Goal: Task Accomplishment & Management: Use online tool/utility

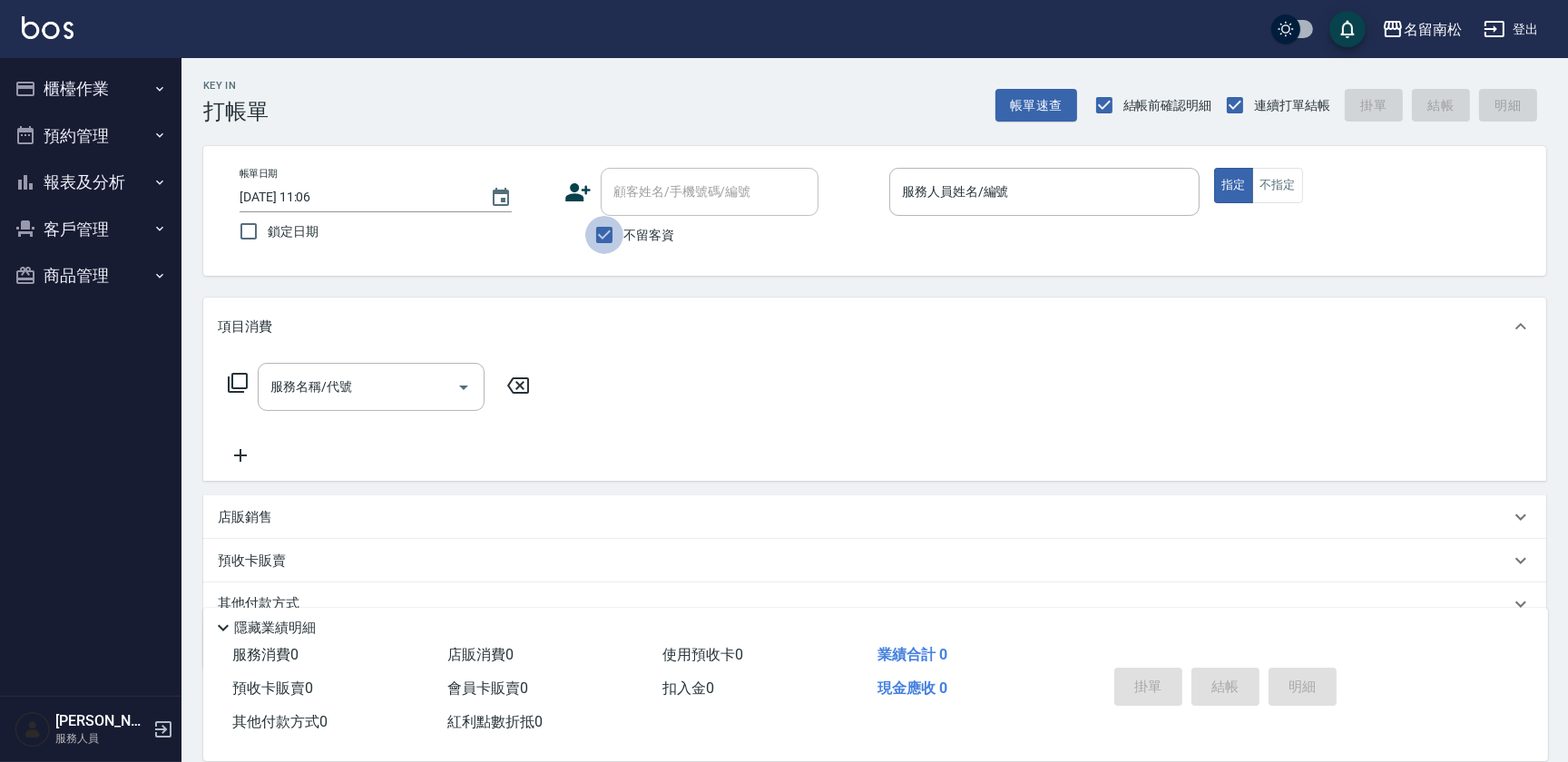
click at [606, 234] on input "不留客資" at bounding box center [603, 235] width 38 height 38
checkbox input "false"
click at [644, 205] on input "顧客姓名/手機號碼/編號" at bounding box center [696, 192] width 174 height 32
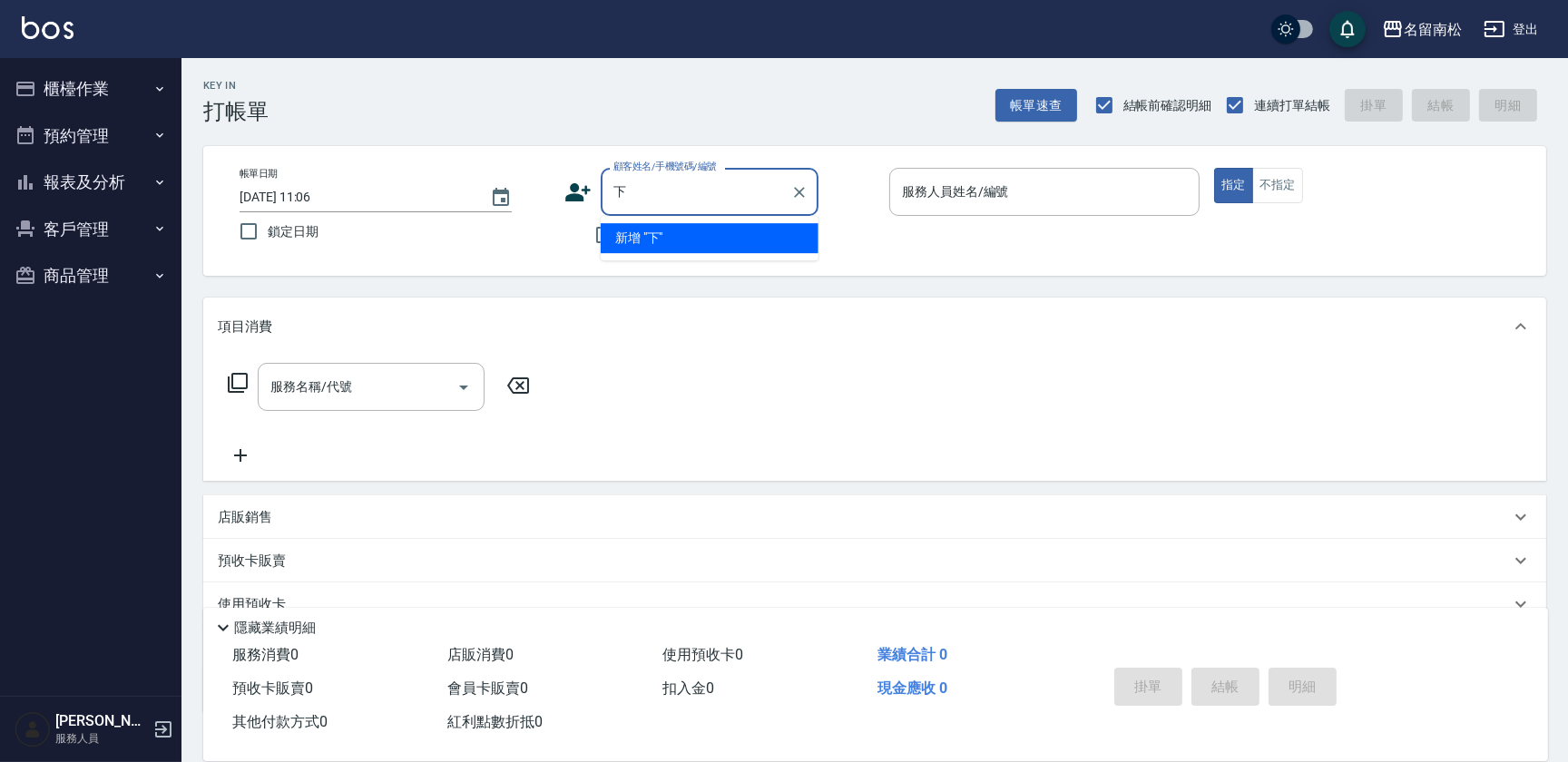
type input "夏"
type input "廣興"
click at [795, 197] on icon "Clear" at bounding box center [799, 192] width 18 height 18
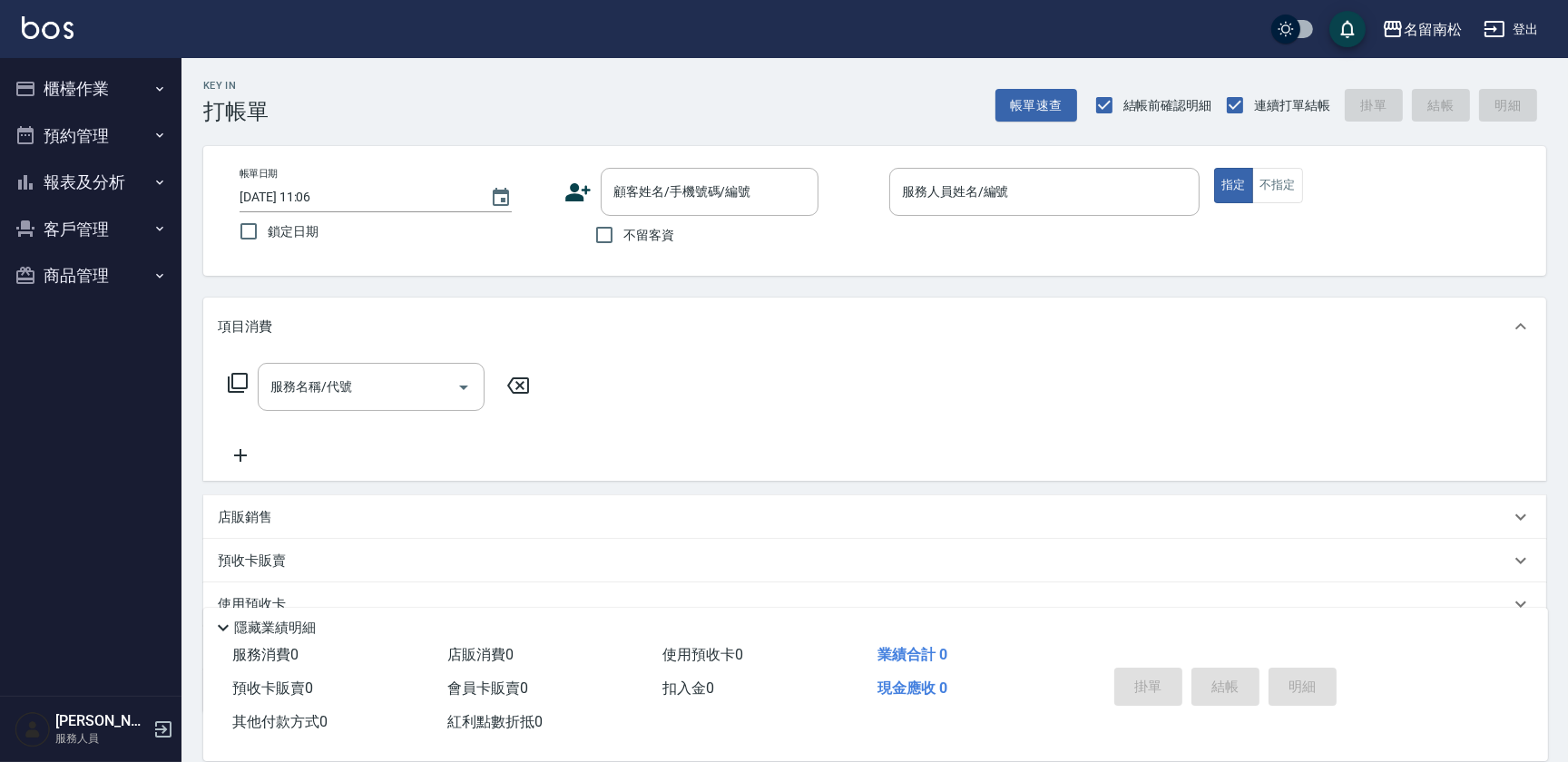
click at [565, 294] on div "Key In 打帳單 帳單速查 結帳前確認明細 連續打單結帳 掛單 結帳 明細 帳單日期 [DATE] 11:06 鎖定日期 顧客姓名/手機號碼/編號 顧客姓…" at bounding box center [874, 470] width 1386 height 826
click at [602, 235] on input "不留客資" at bounding box center [603, 235] width 38 height 38
checkbox input "true"
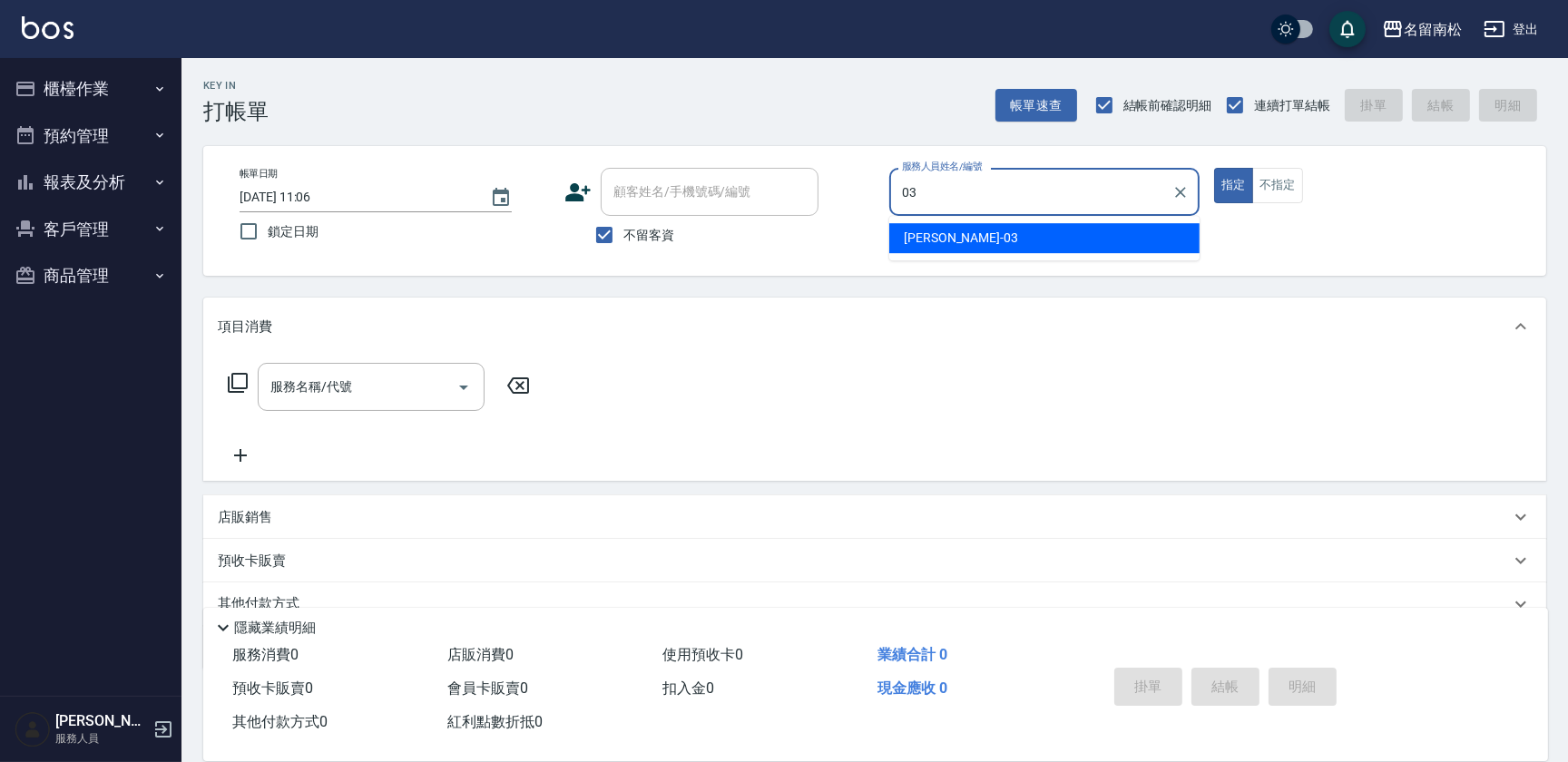
type input "[PERSON_NAME]-03"
type button "true"
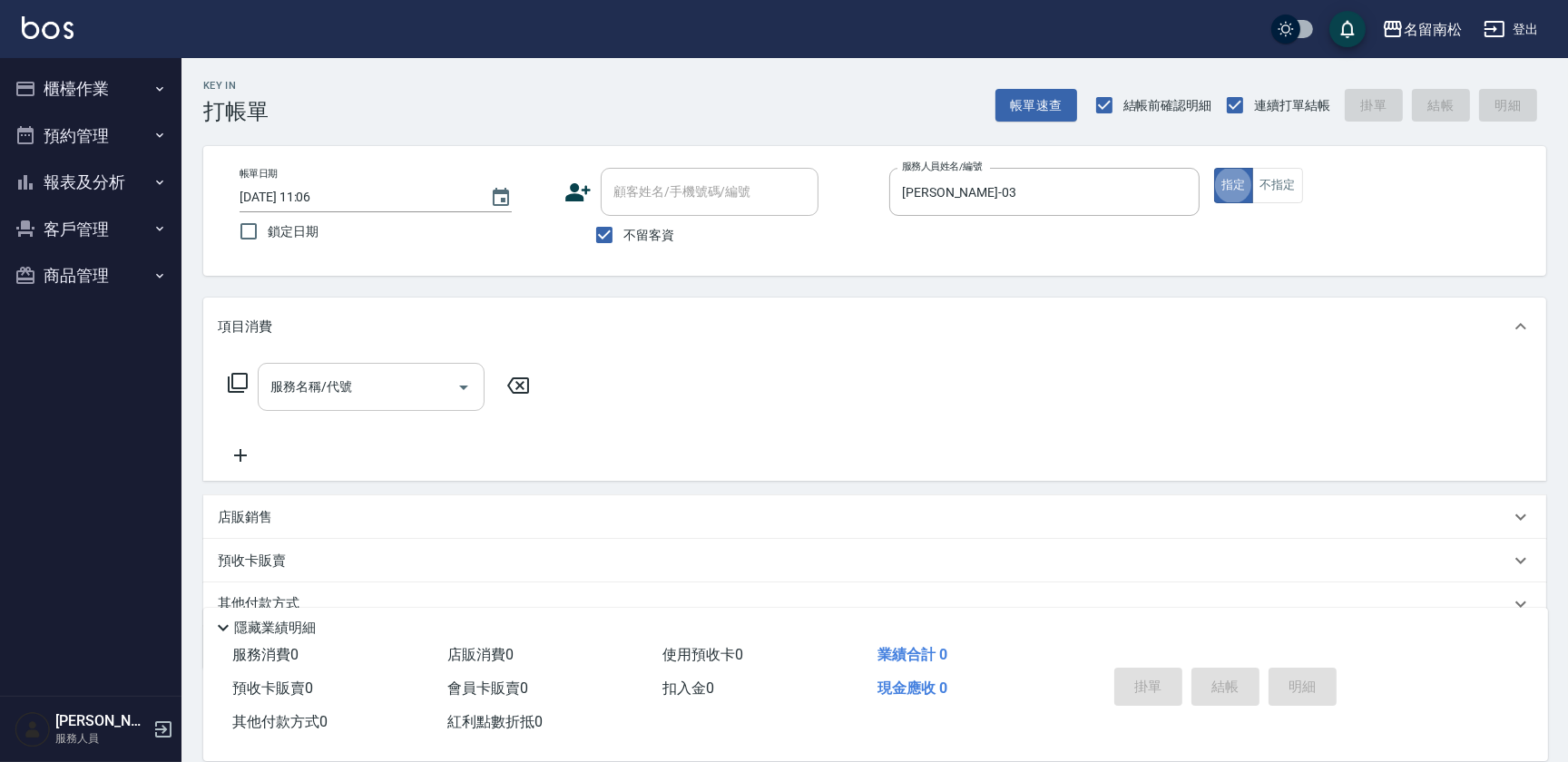
click at [364, 370] on div "服務名稱/代號" at bounding box center [372, 388] width 227 height 48
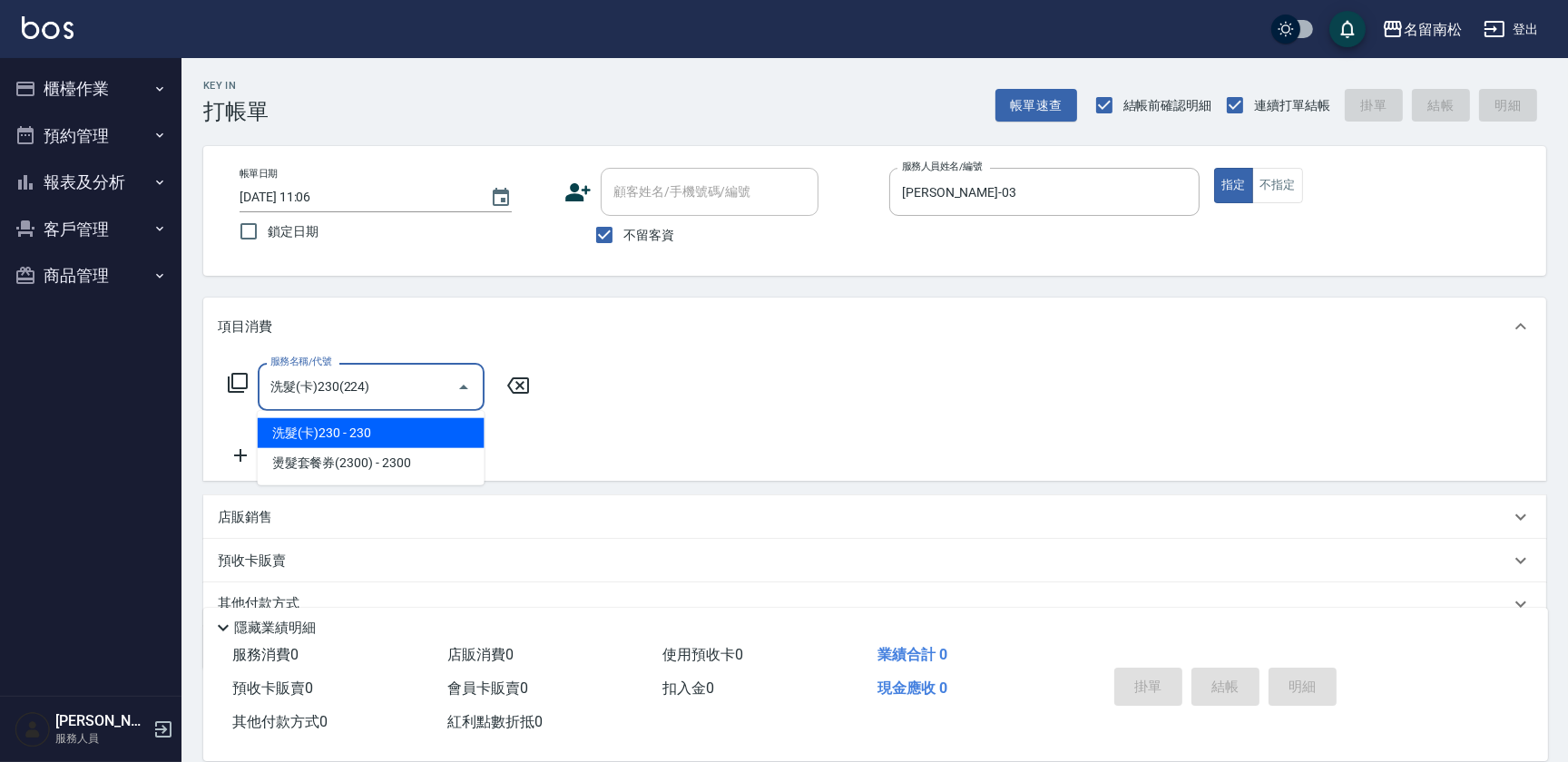
type input "洗髮(卡)230(224)"
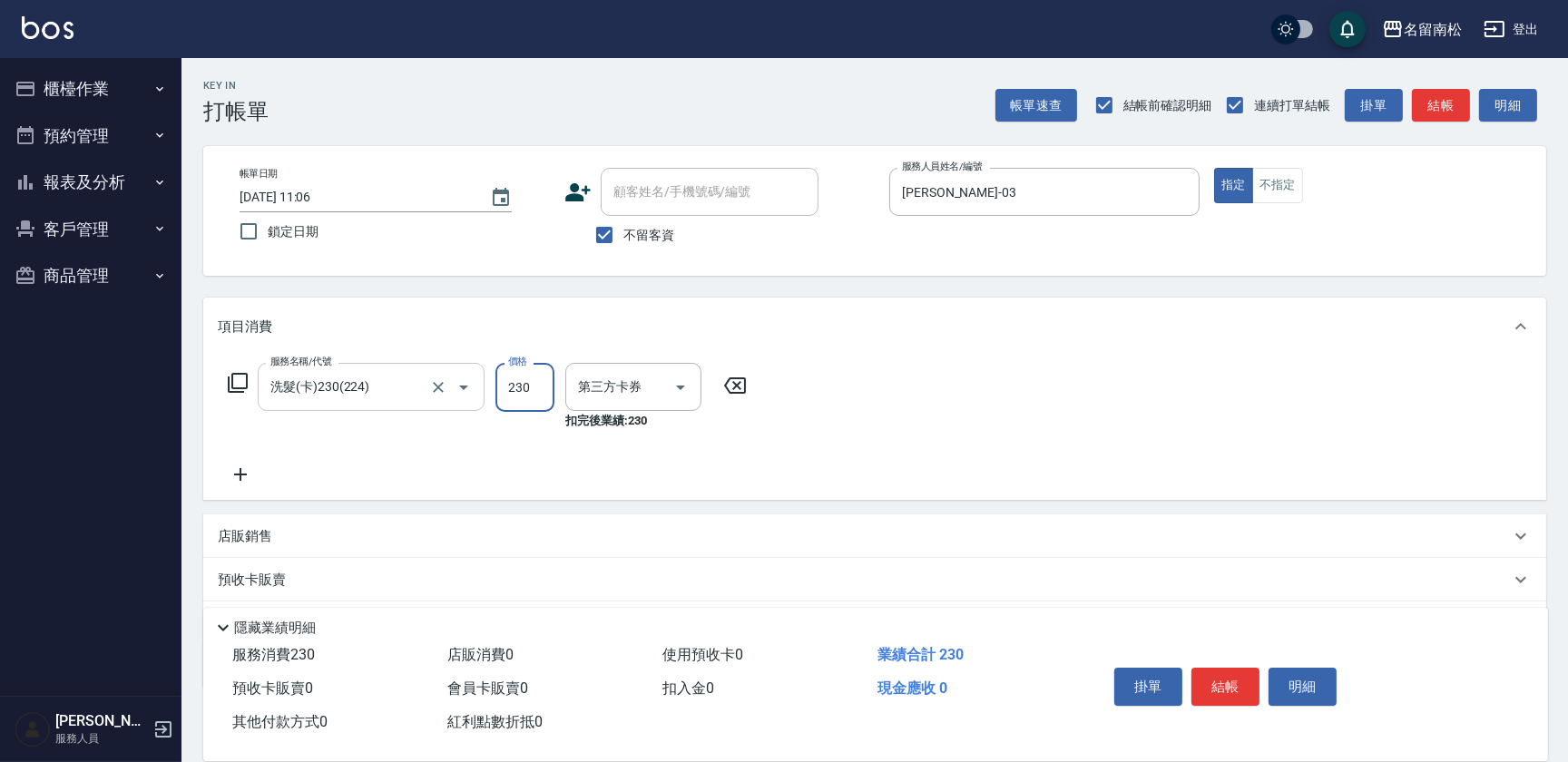
type input "卡券使用"
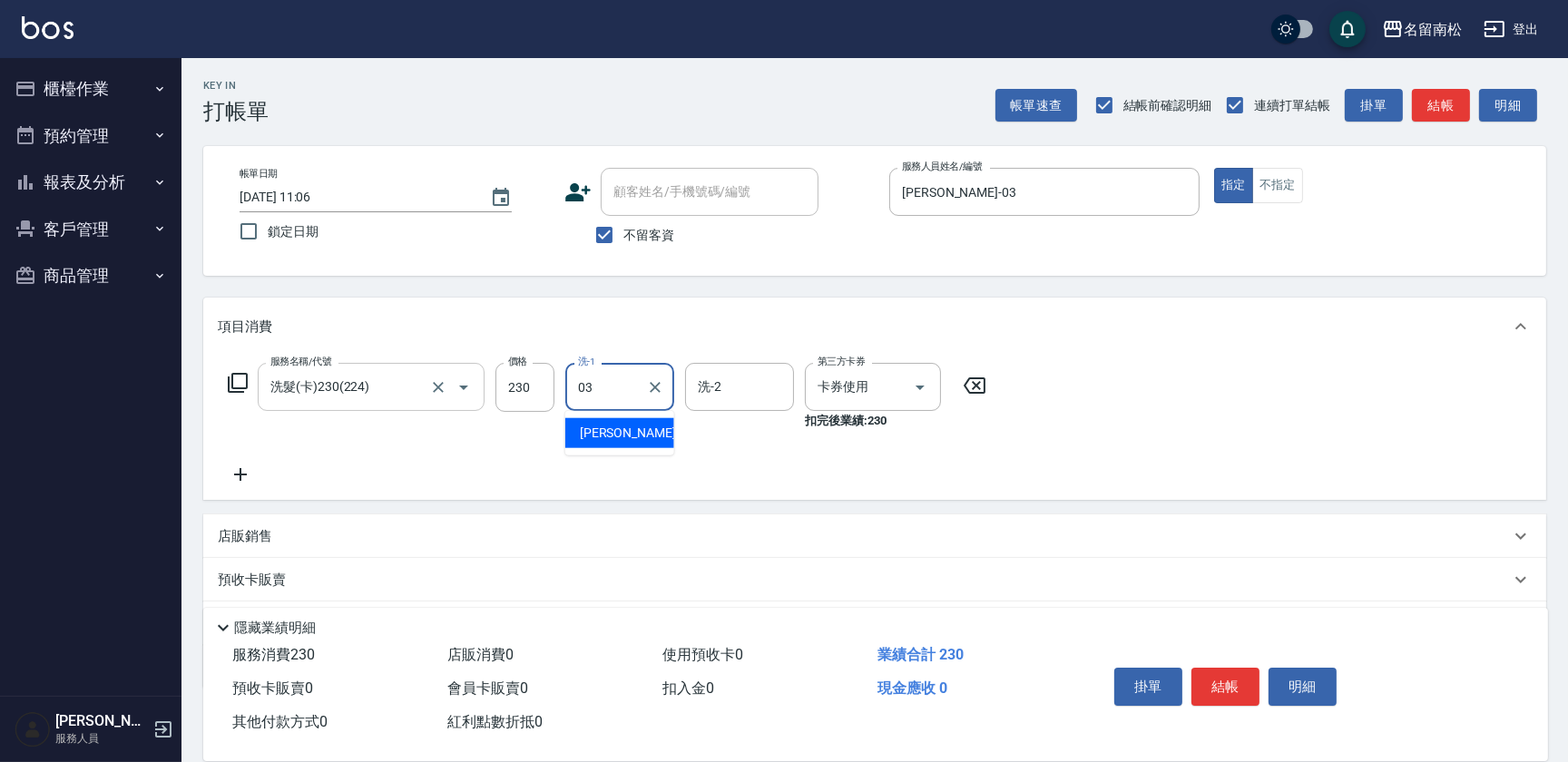
type input "[PERSON_NAME]-03"
click at [653, 387] on icon "Clear" at bounding box center [656, 388] width 11 height 11
type input "[PERSON_NAME]-28"
click at [239, 477] on icon at bounding box center [240, 475] width 13 height 13
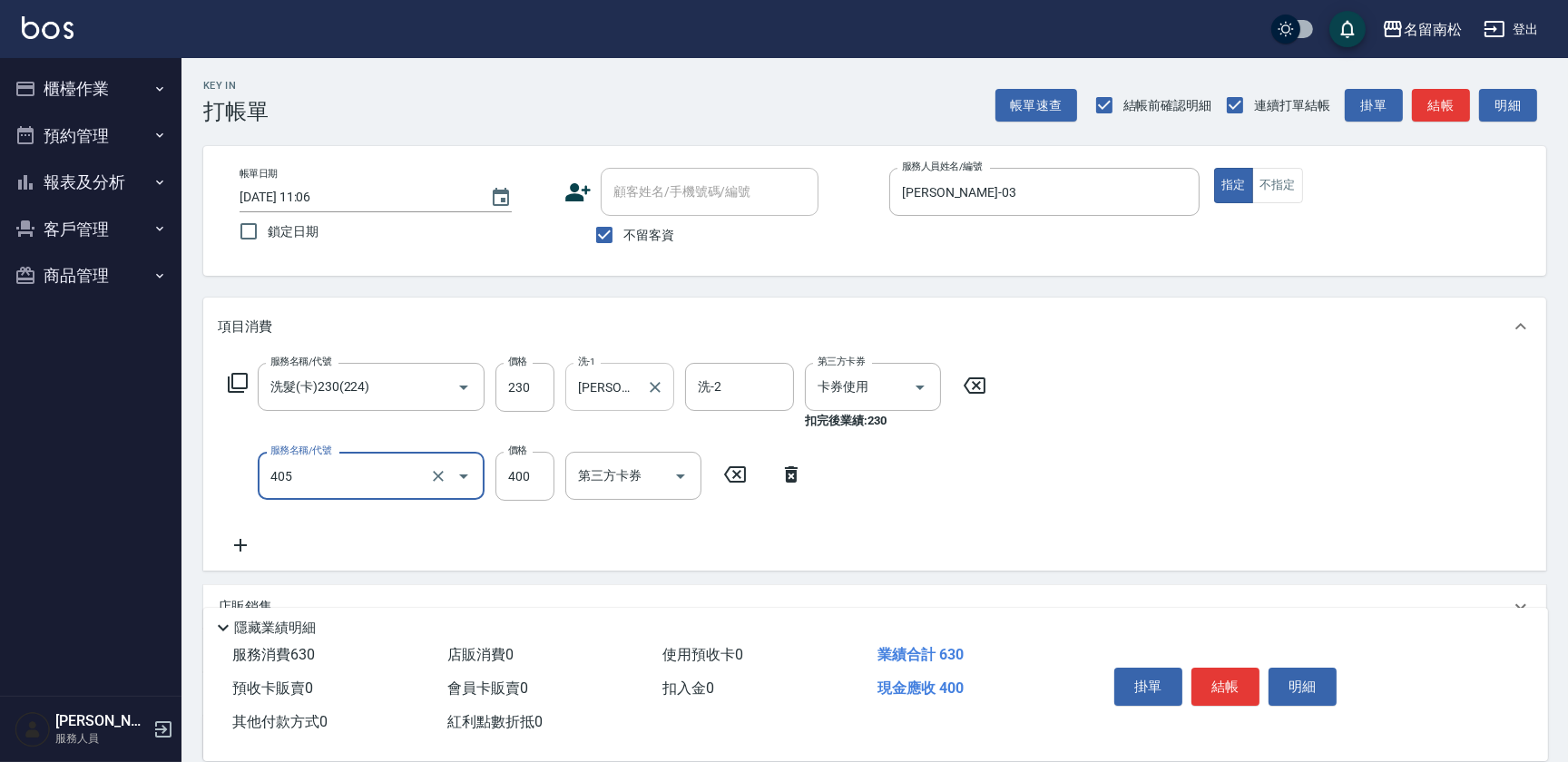
type input "剪髮(400)(405)"
click at [1189, 674] on div "掛單 結帳 明細" at bounding box center [1225, 688] width 237 height 57
click at [1221, 668] on button "結帳" at bounding box center [1224, 687] width 68 height 38
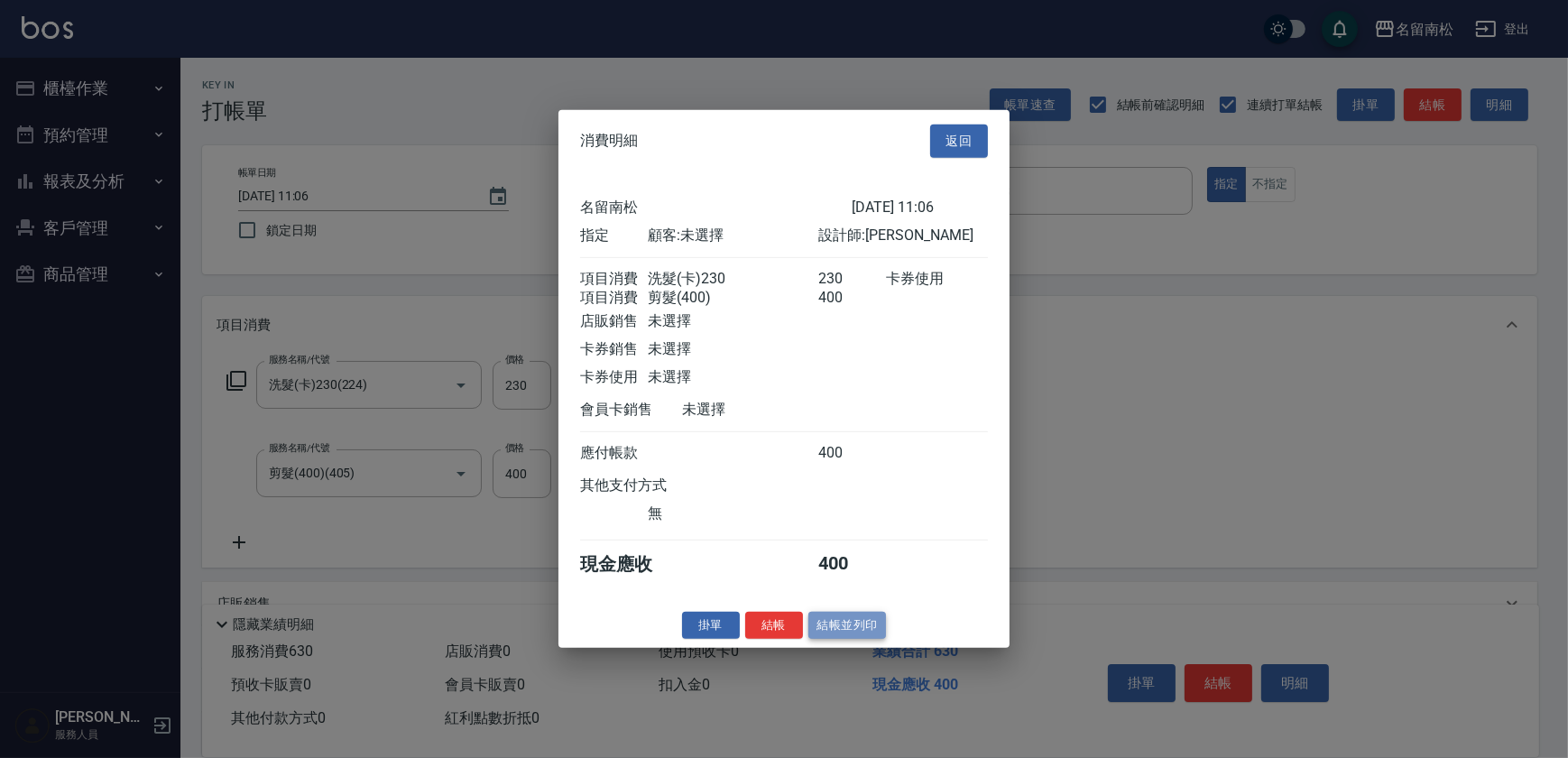
click at [880, 639] on button "結帳並列印" at bounding box center [847, 625] width 79 height 28
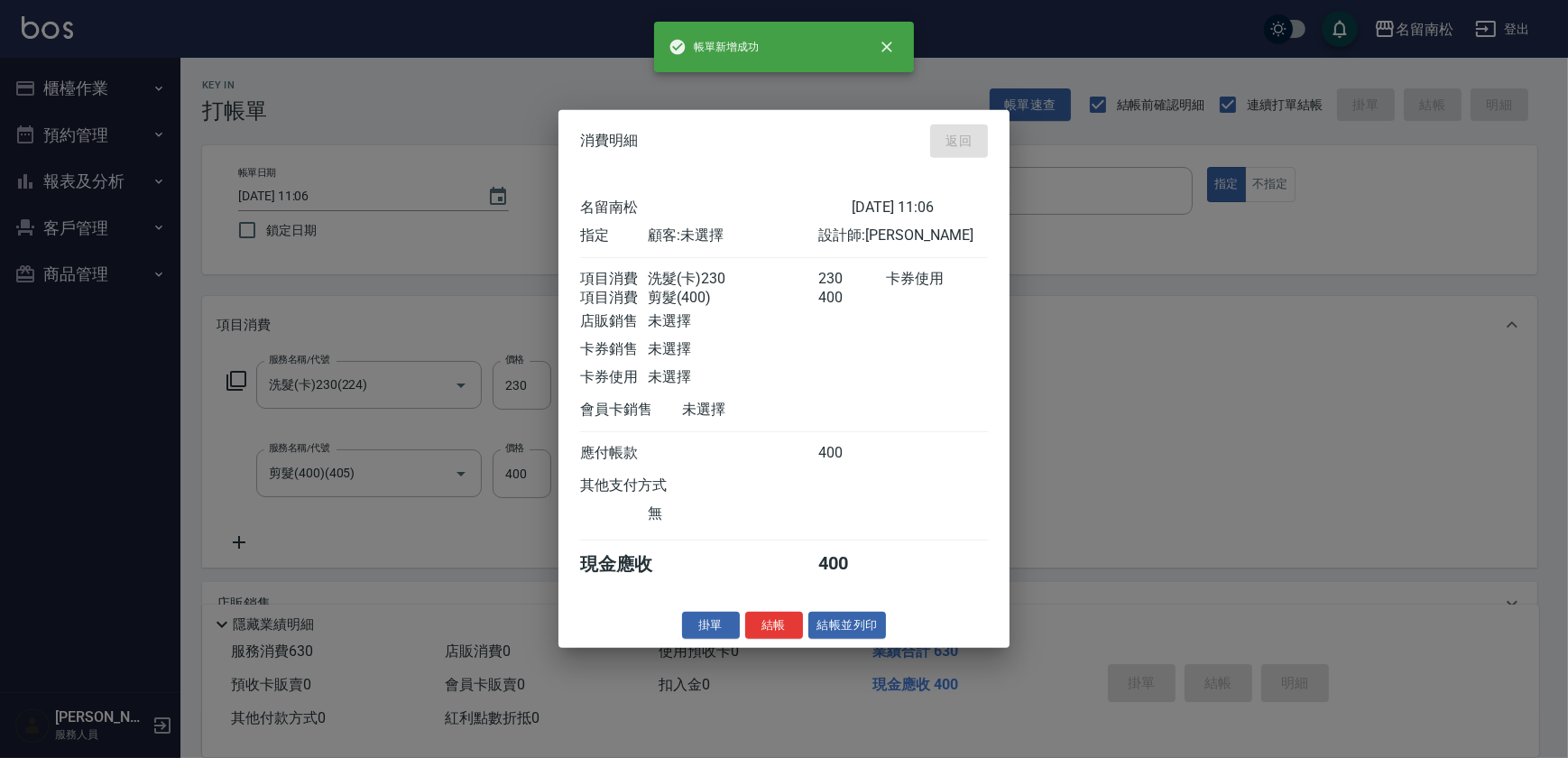
type input "[DATE] 11:07"
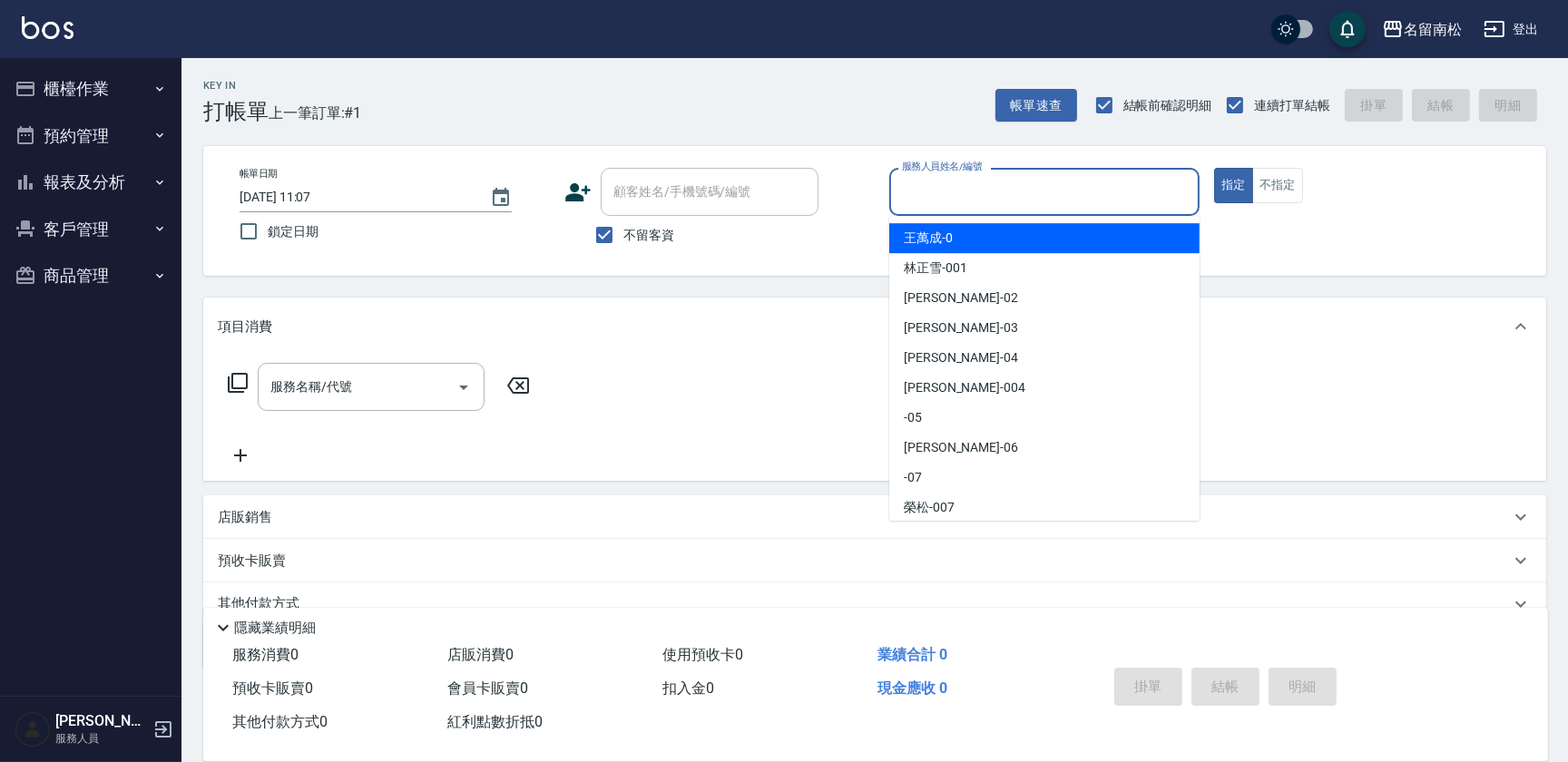
click at [1146, 198] on input "服務人員姓名/編號" at bounding box center [1045, 192] width 294 height 32
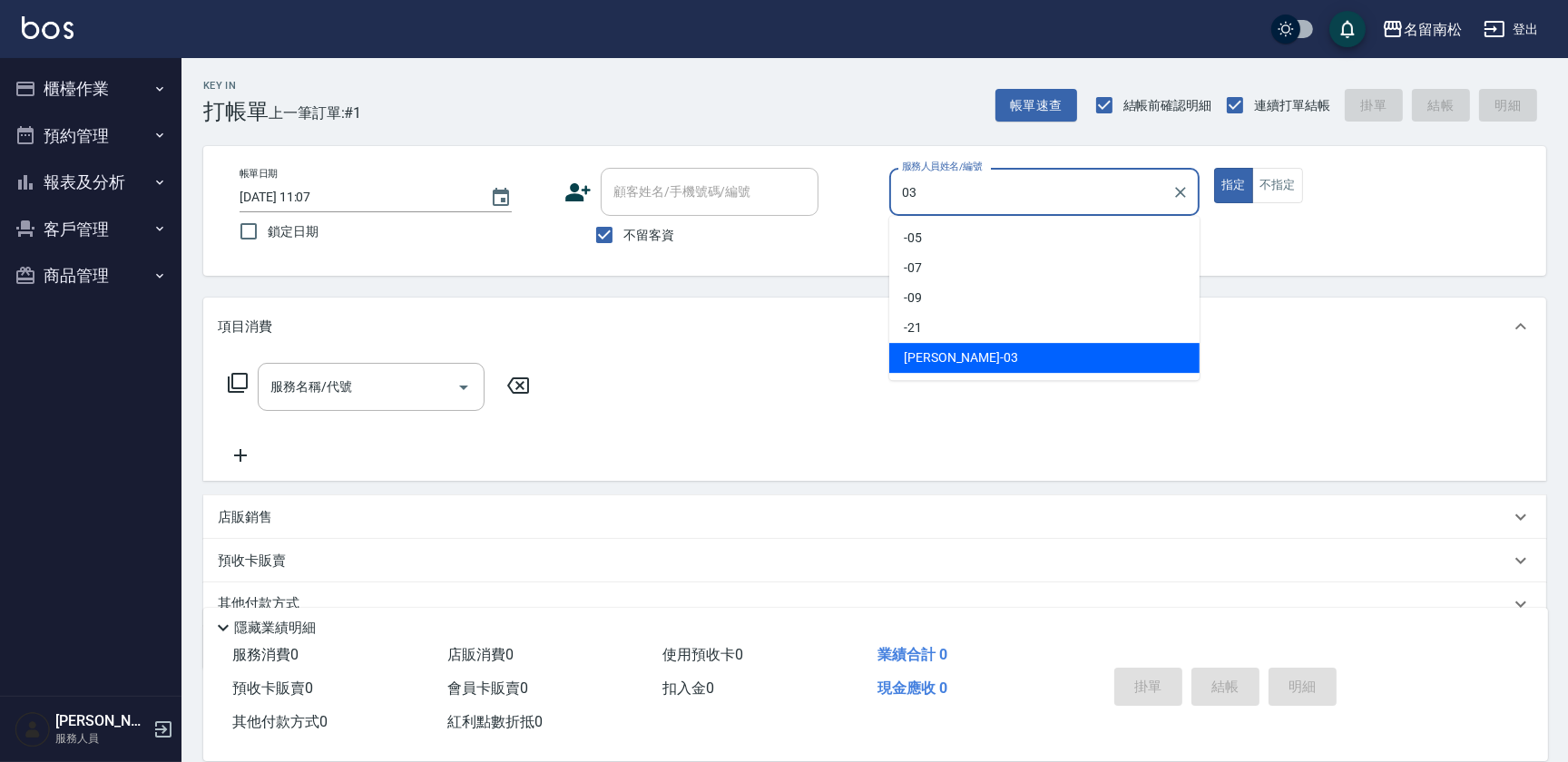
type input "[PERSON_NAME]-03"
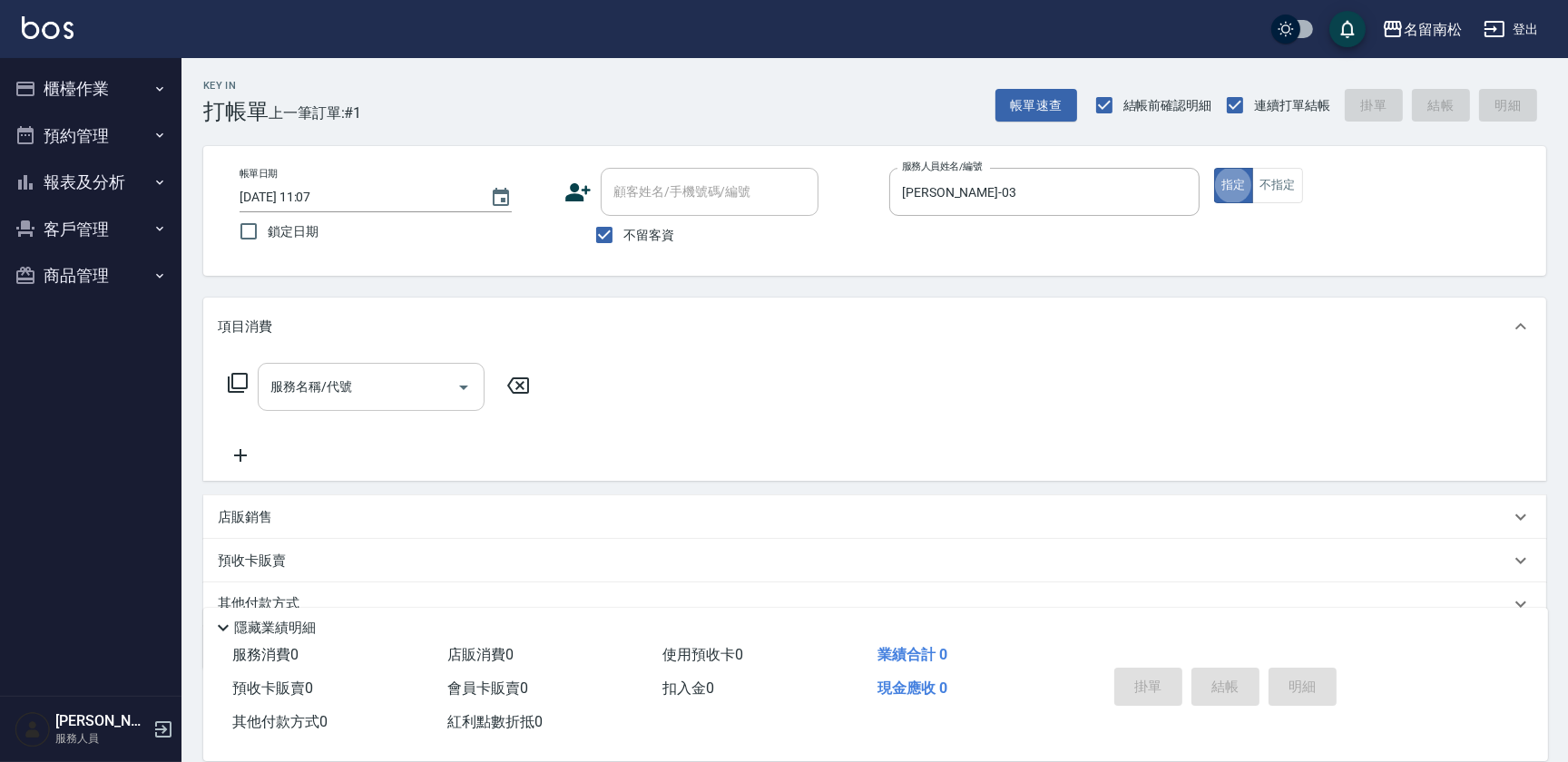
click at [371, 399] on input "服務名稱/代號" at bounding box center [357, 387] width 183 height 32
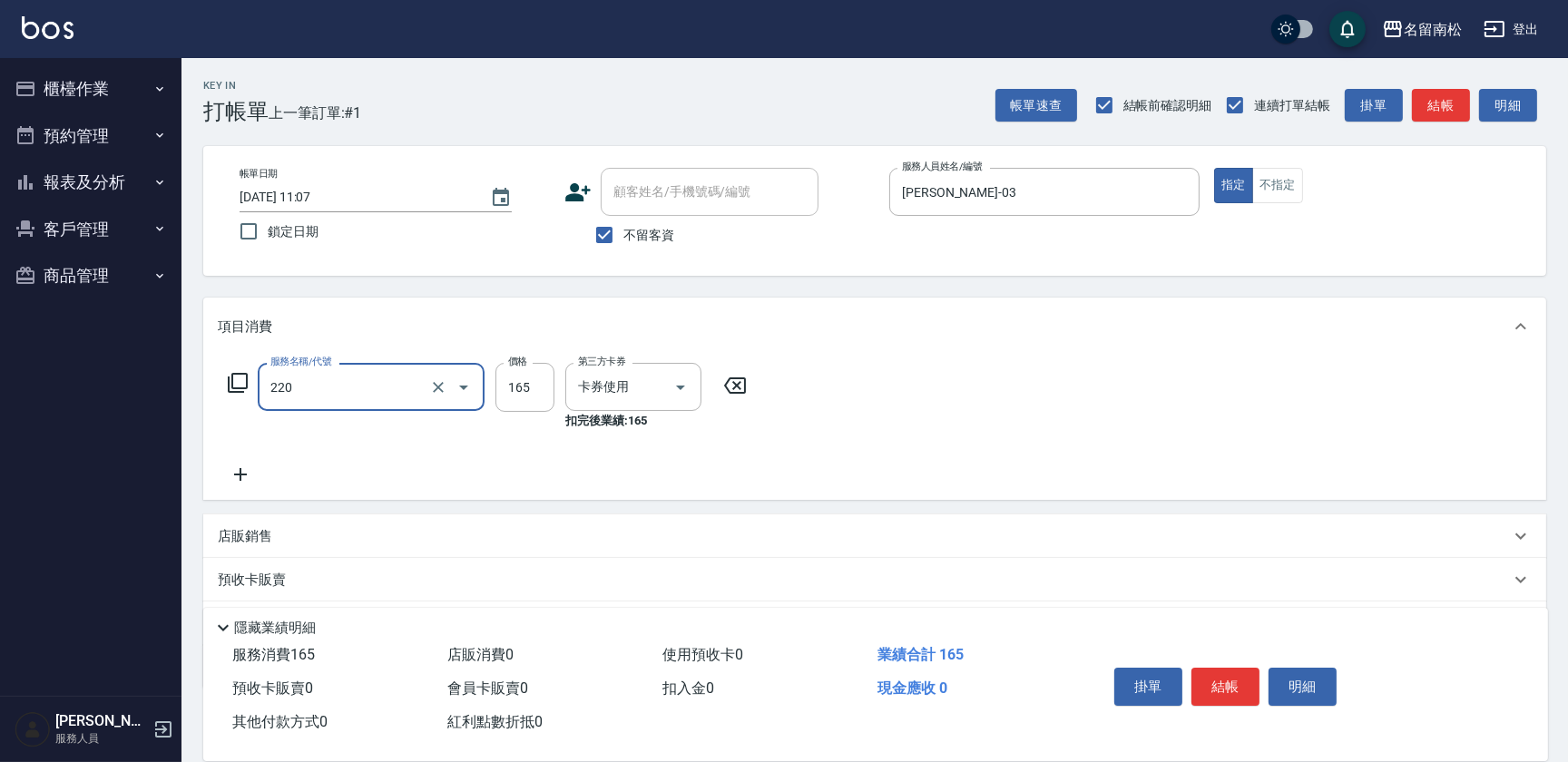
type input "洗髮卡券(165)(220)"
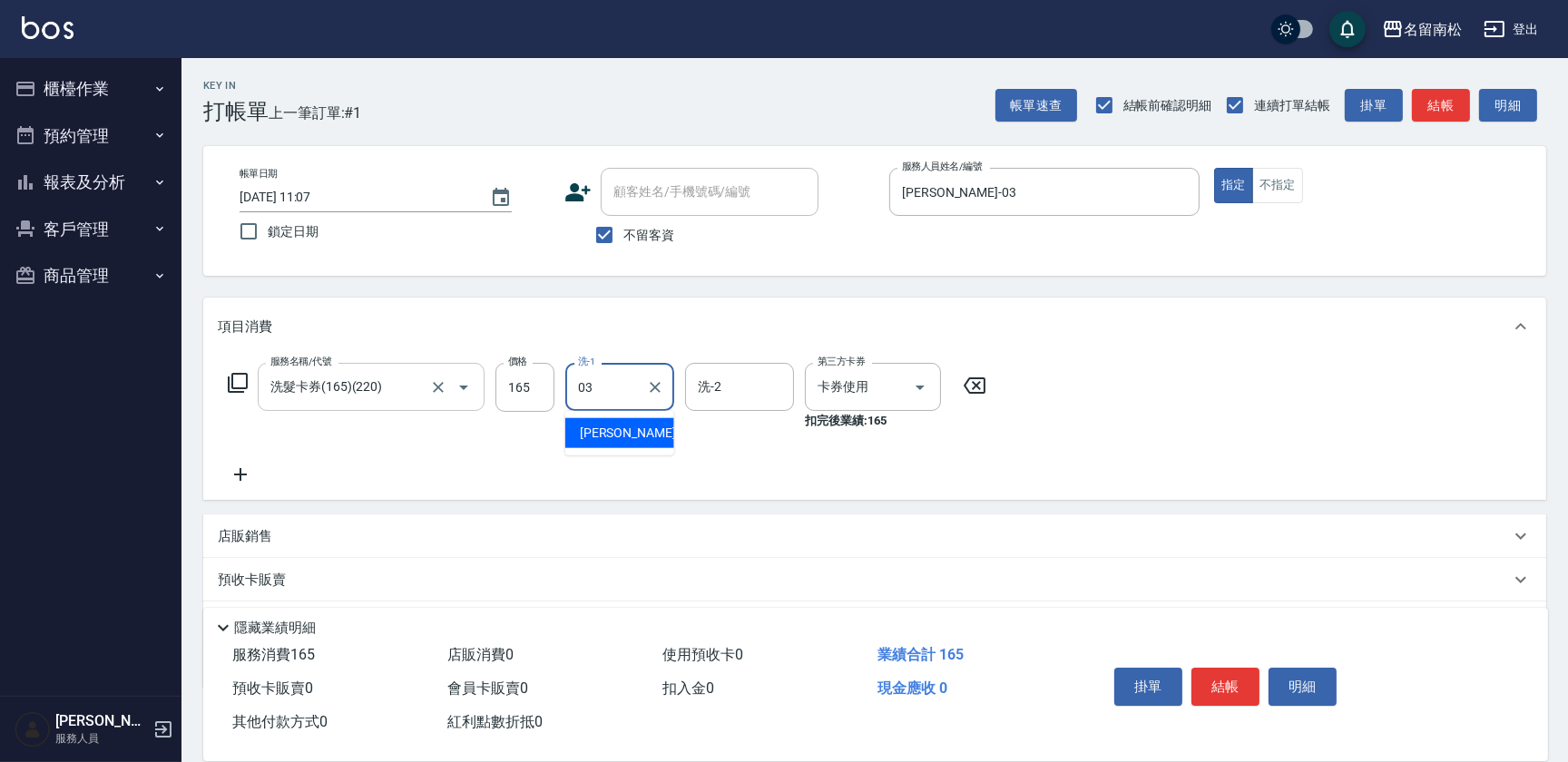
type input "[PERSON_NAME]-03"
click at [235, 473] on icon at bounding box center [240, 474] width 46 height 21
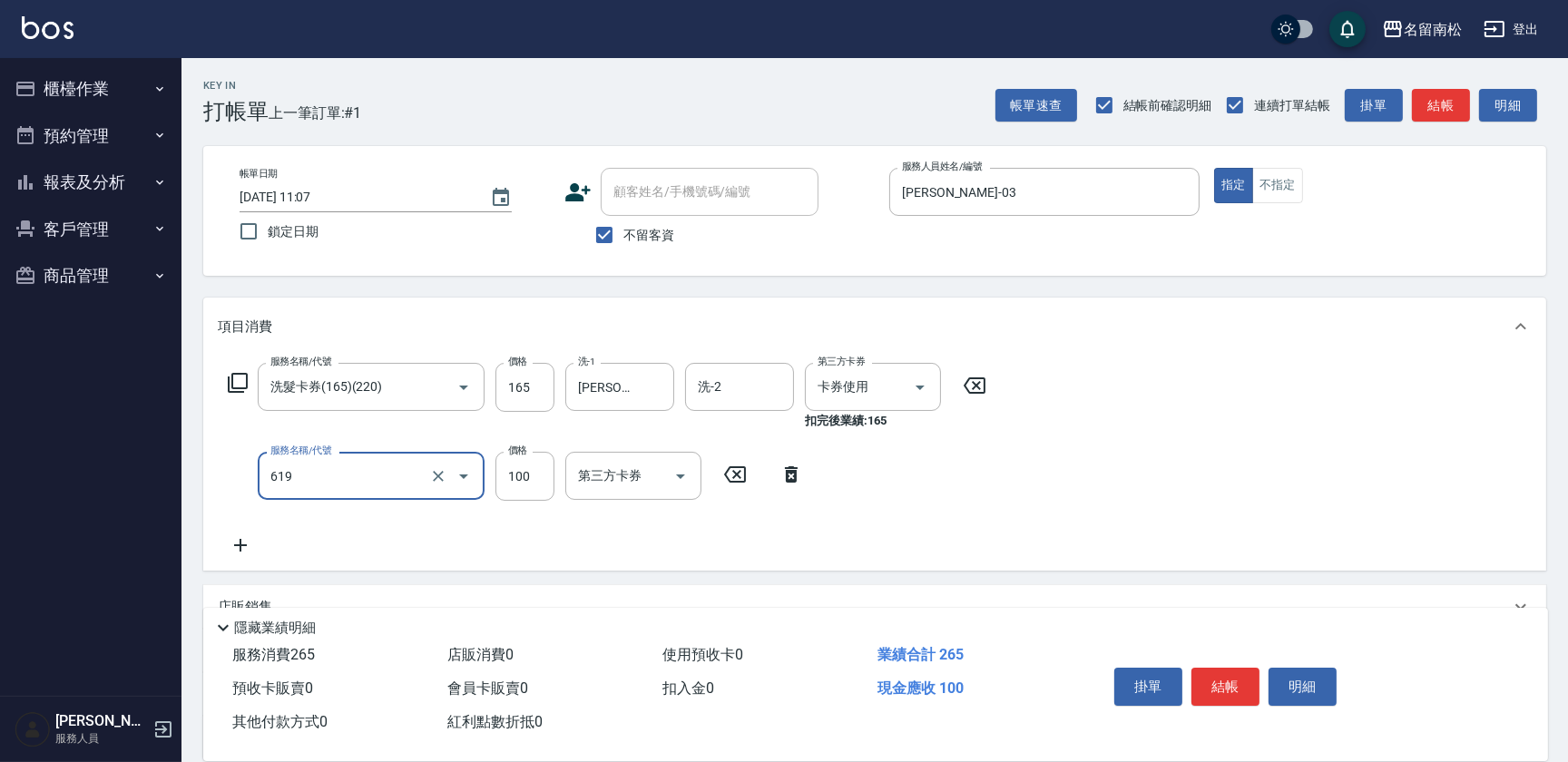
type input "[PERSON_NAME].玻酸.晶膜.水療(619)"
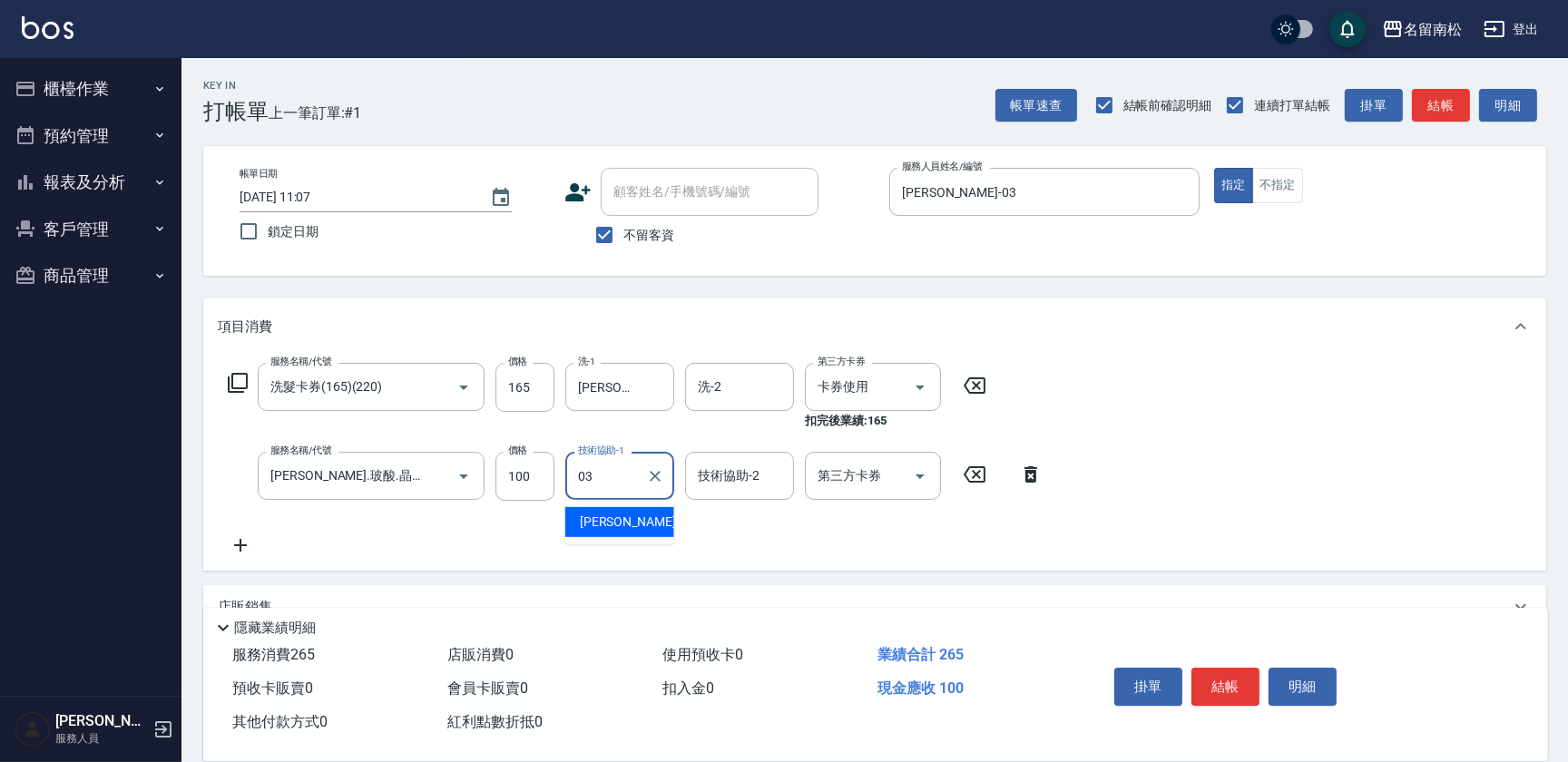
type input "[PERSON_NAME]-03"
click at [1293, 197] on button "不指定" at bounding box center [1277, 185] width 51 height 35
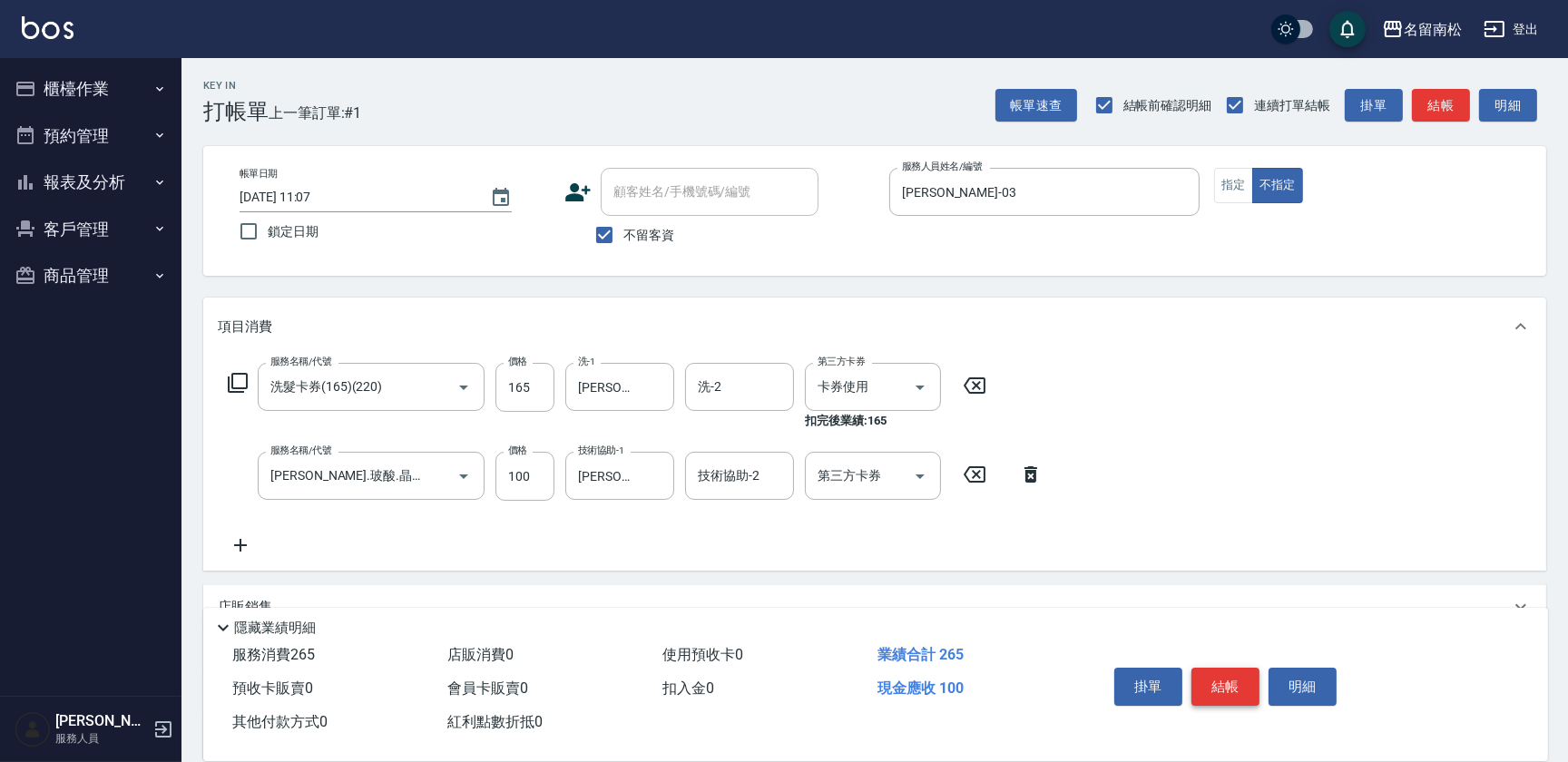
click at [1238, 685] on button "結帳" at bounding box center [1224, 687] width 68 height 38
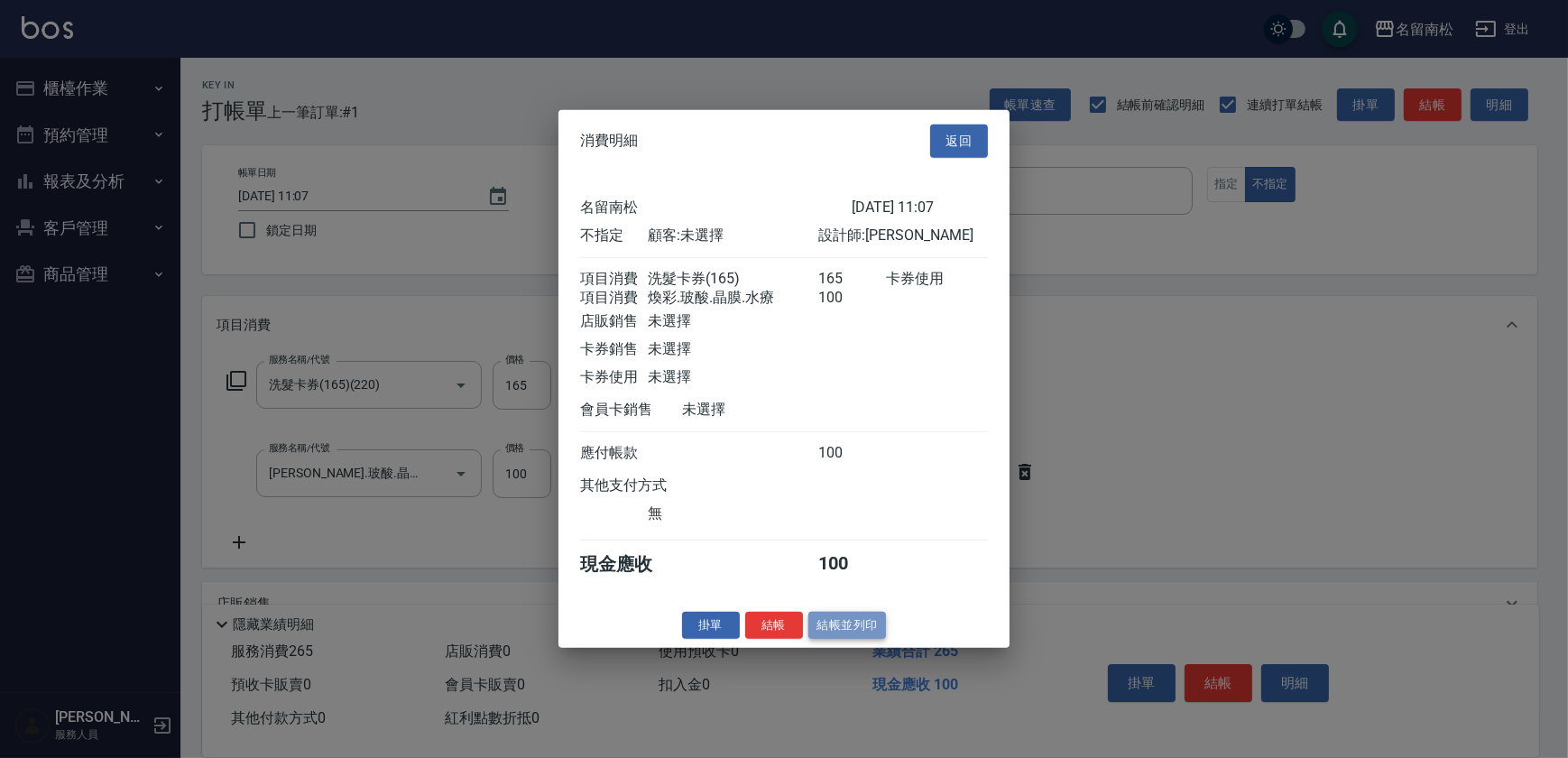
click at [879, 634] on button "結帳並列印" at bounding box center [847, 625] width 79 height 28
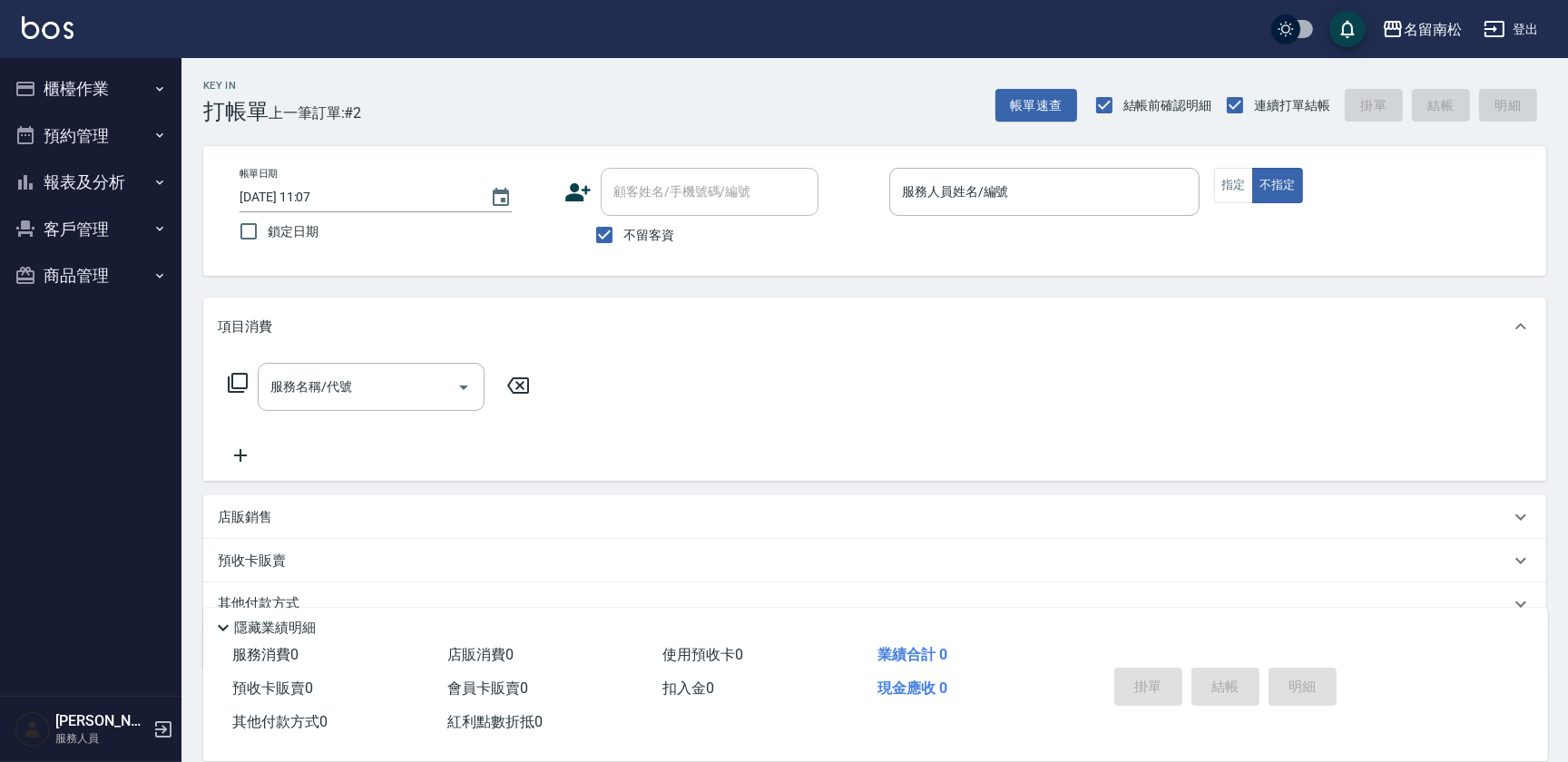
drag, startPoint x: 1228, startPoint y: 191, endPoint x: 1208, endPoint y: 187, distance: 20.4
click at [1228, 191] on button "指定" at bounding box center [1234, 185] width 39 height 35
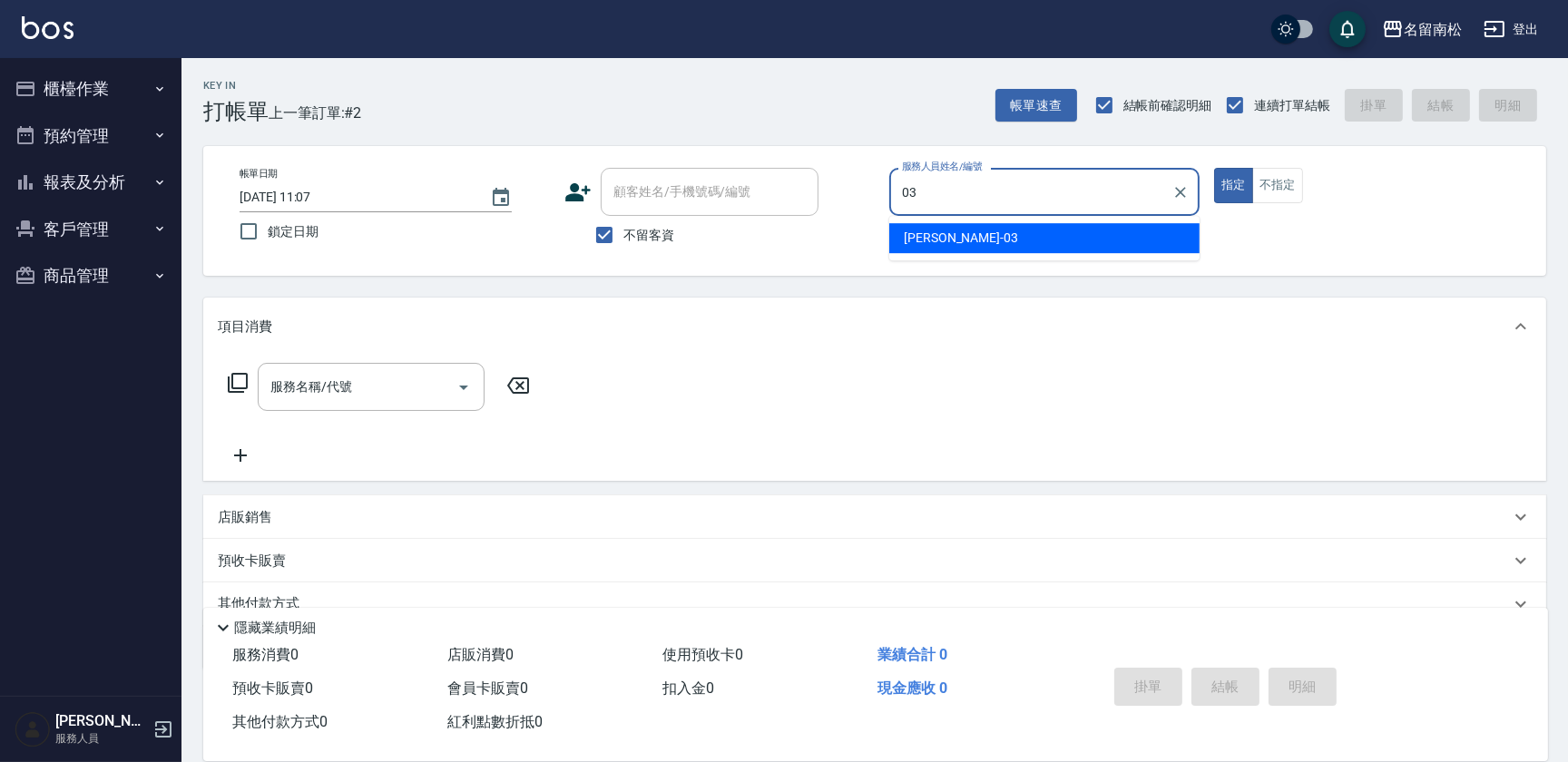
type input "[PERSON_NAME]-03"
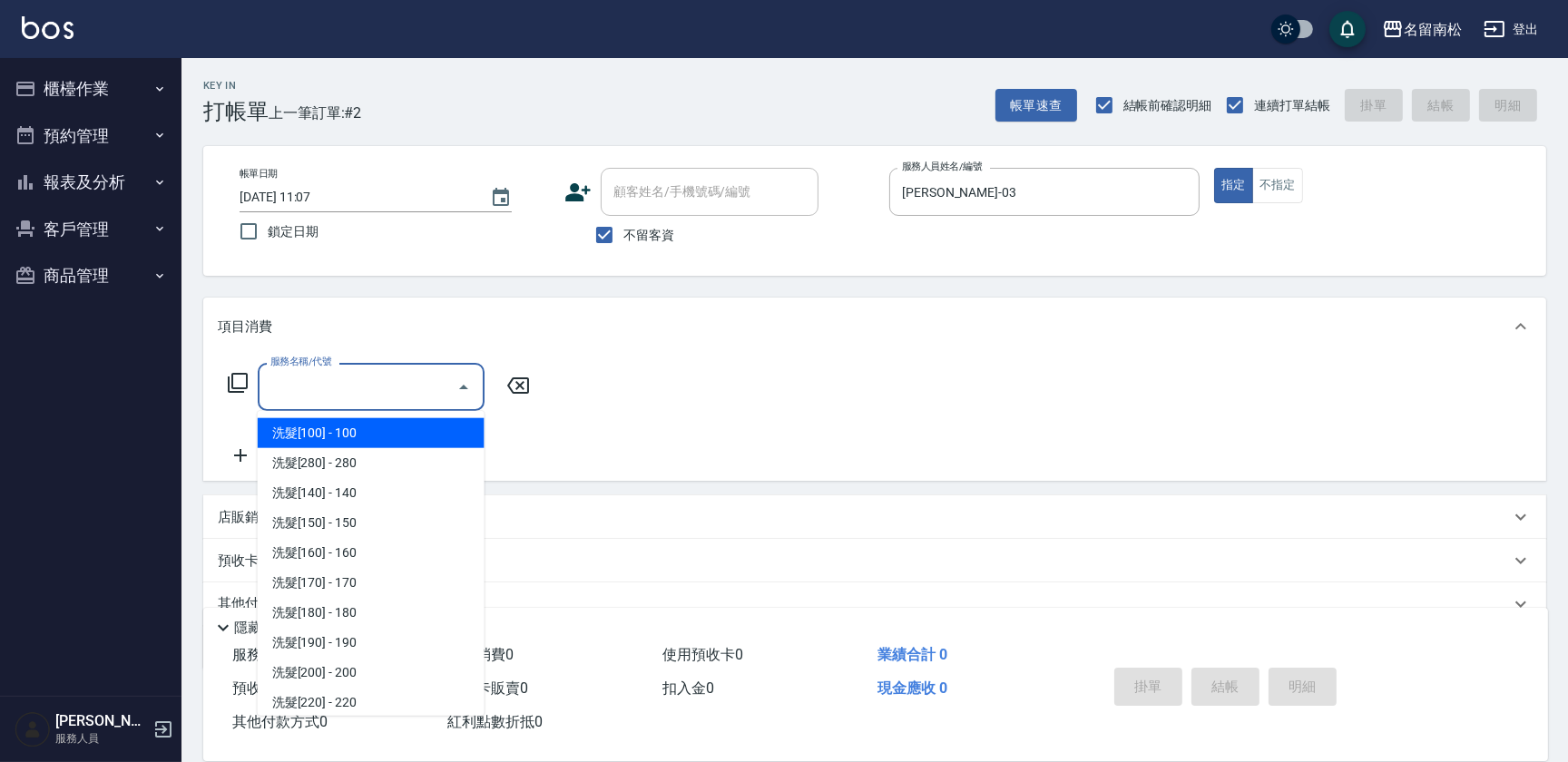
click at [352, 401] on input "服務名稱/代號" at bounding box center [357, 387] width 183 height 32
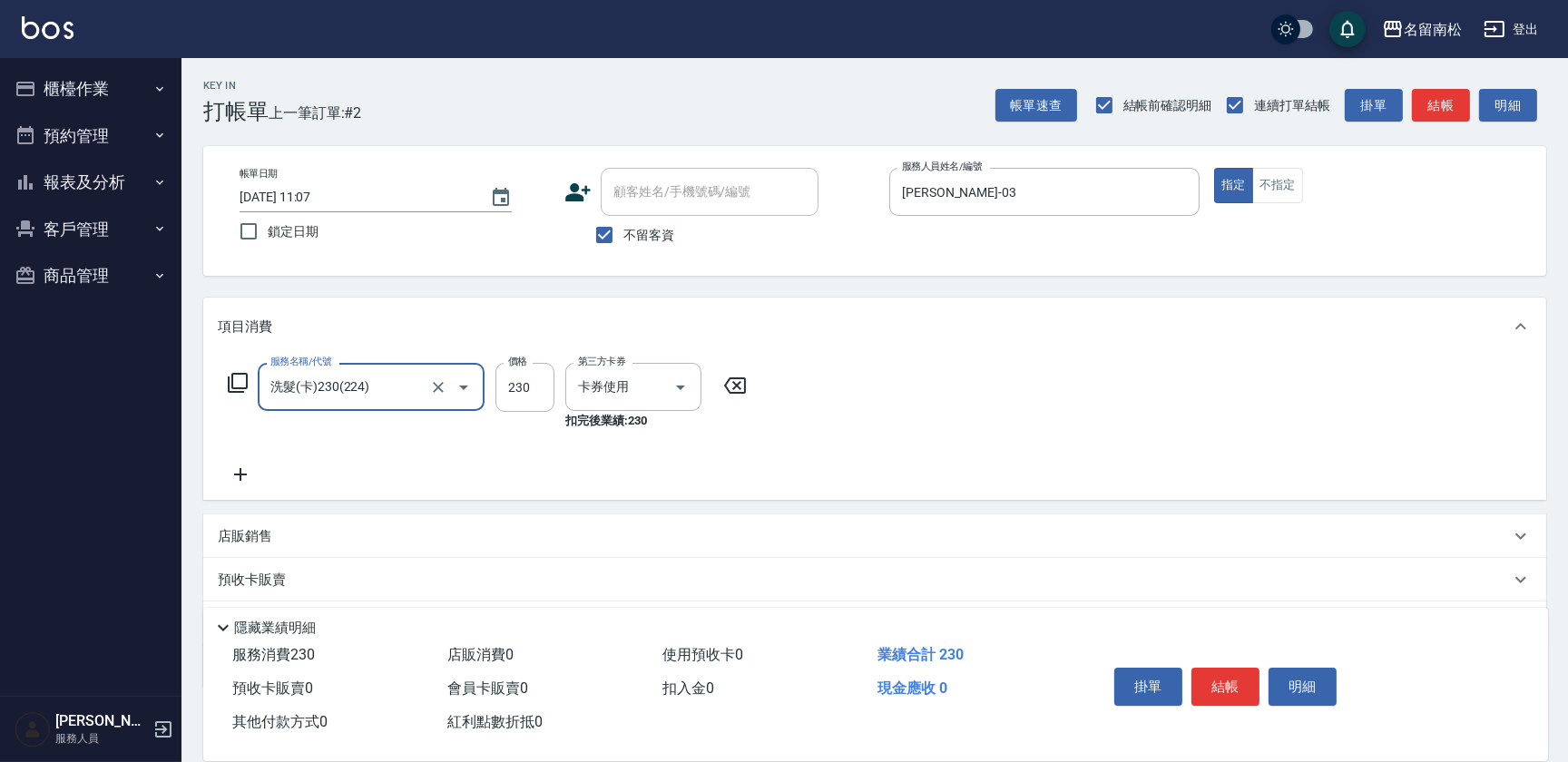
type input "洗髮(卡)230(224)"
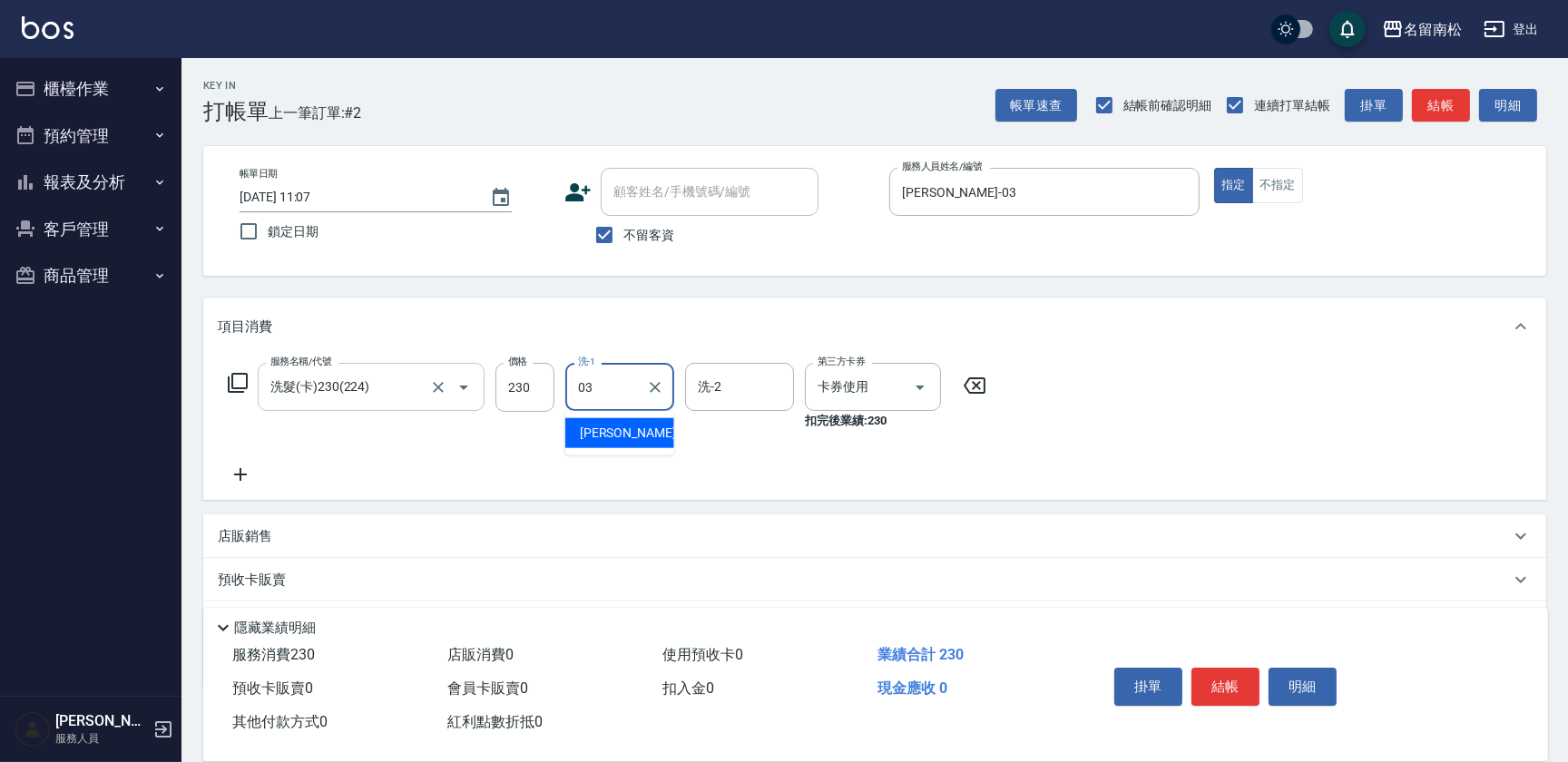
type input "[PERSON_NAME]-03"
click at [1226, 683] on button "結帳" at bounding box center [1224, 687] width 68 height 38
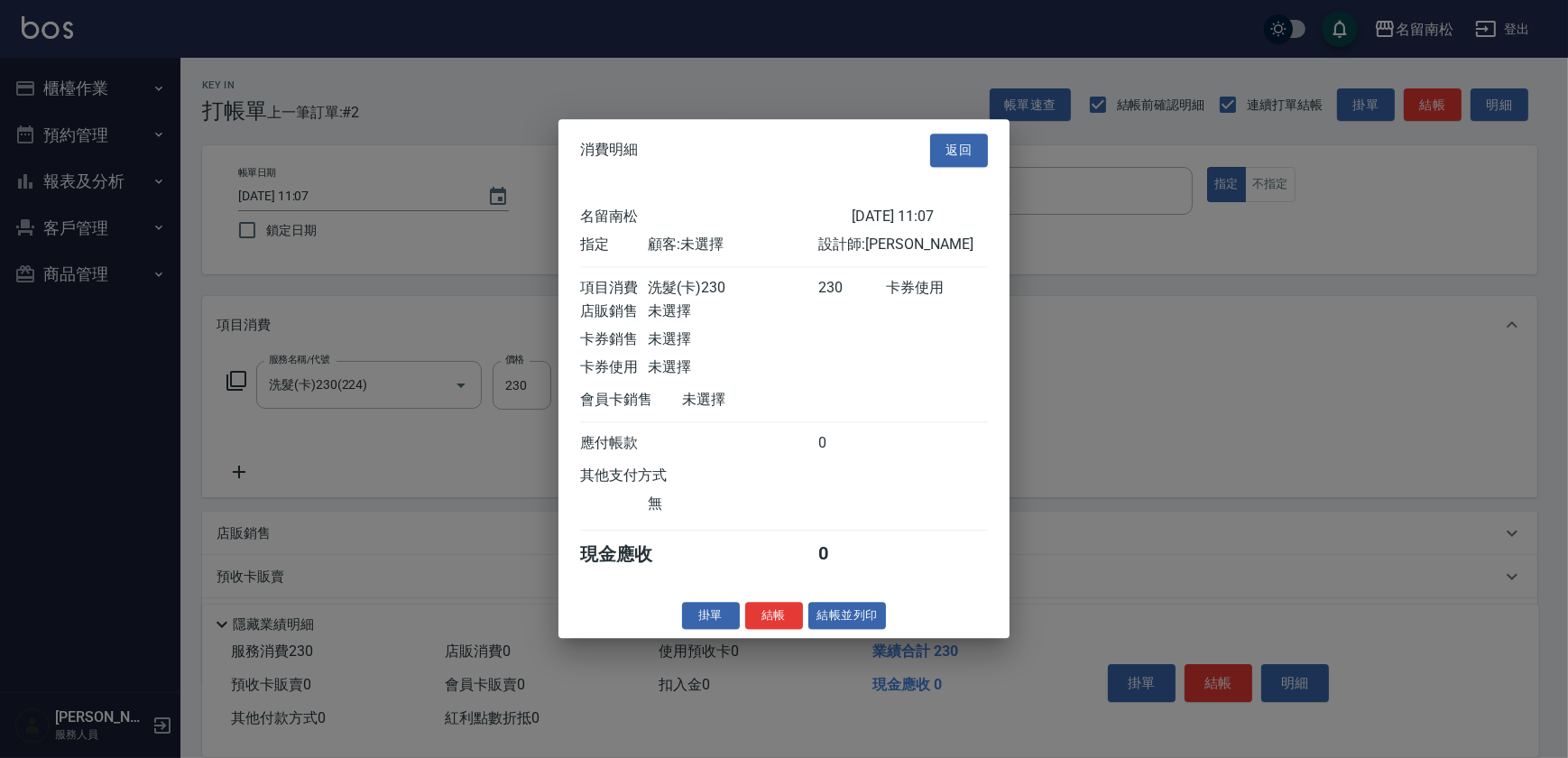
click at [860, 630] on button "結帳並列印" at bounding box center [847, 616] width 79 height 28
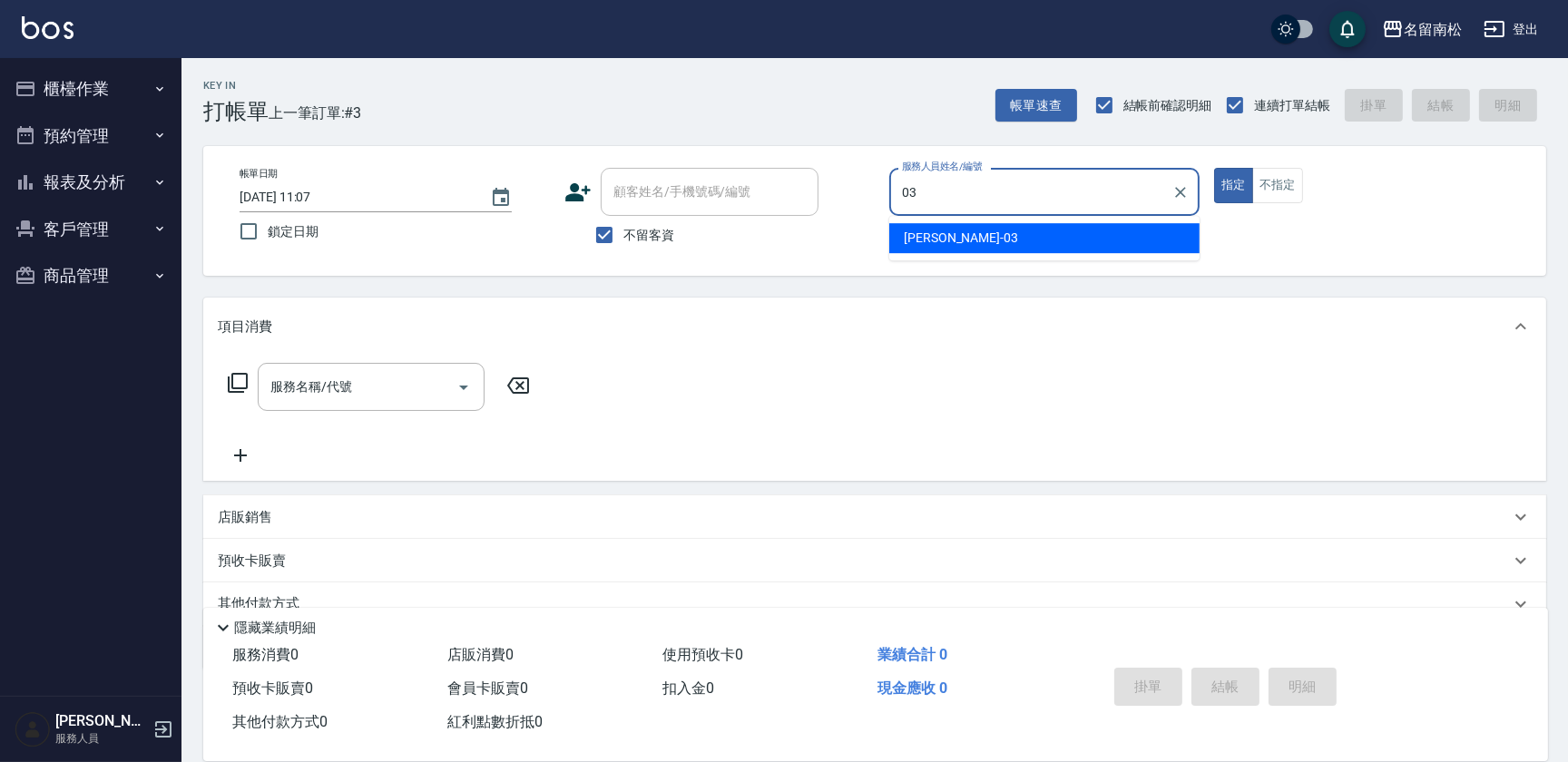
type input "[PERSON_NAME]-03"
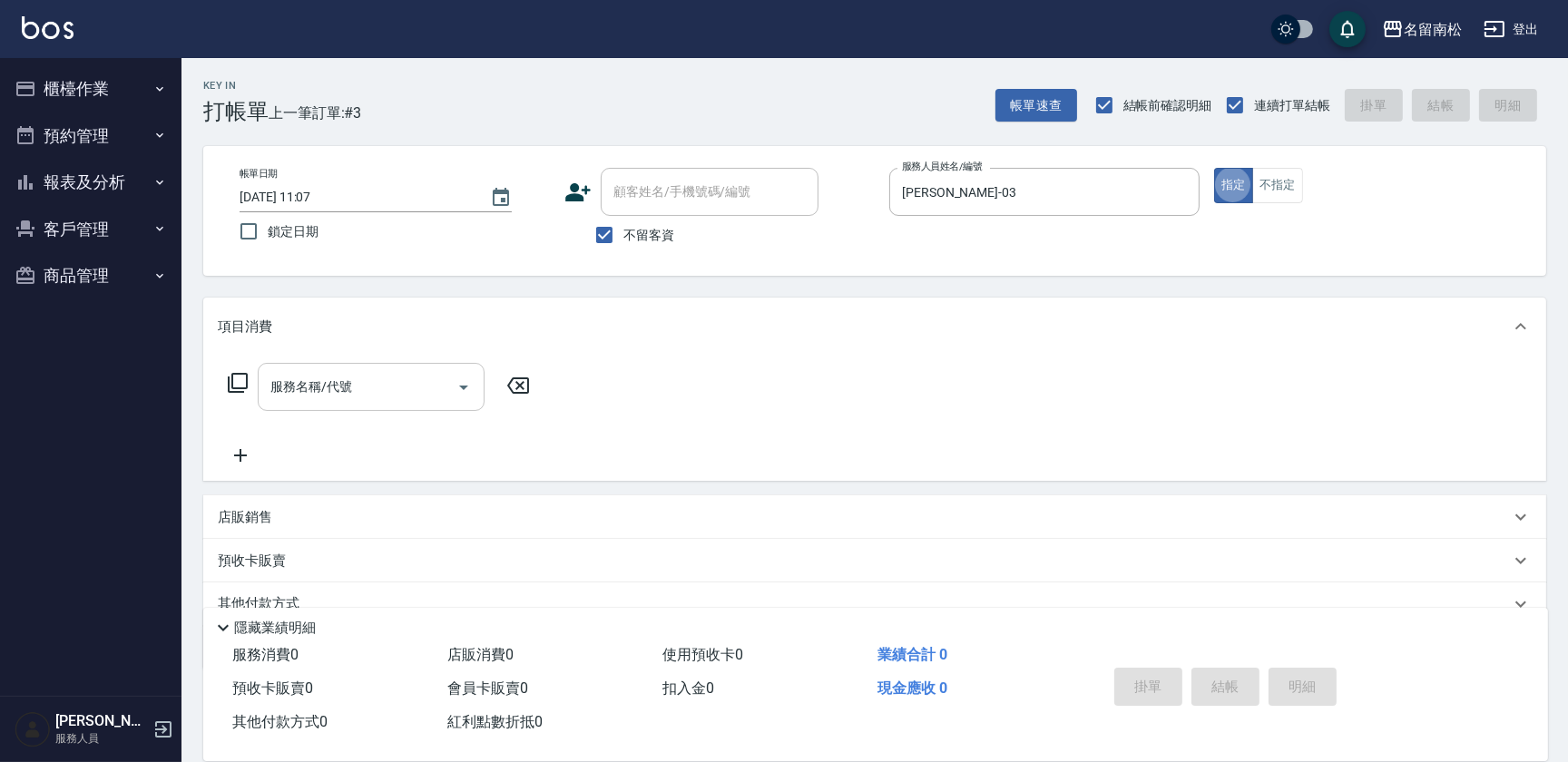
click at [292, 370] on div "服務名稱/代號" at bounding box center [372, 388] width 227 height 48
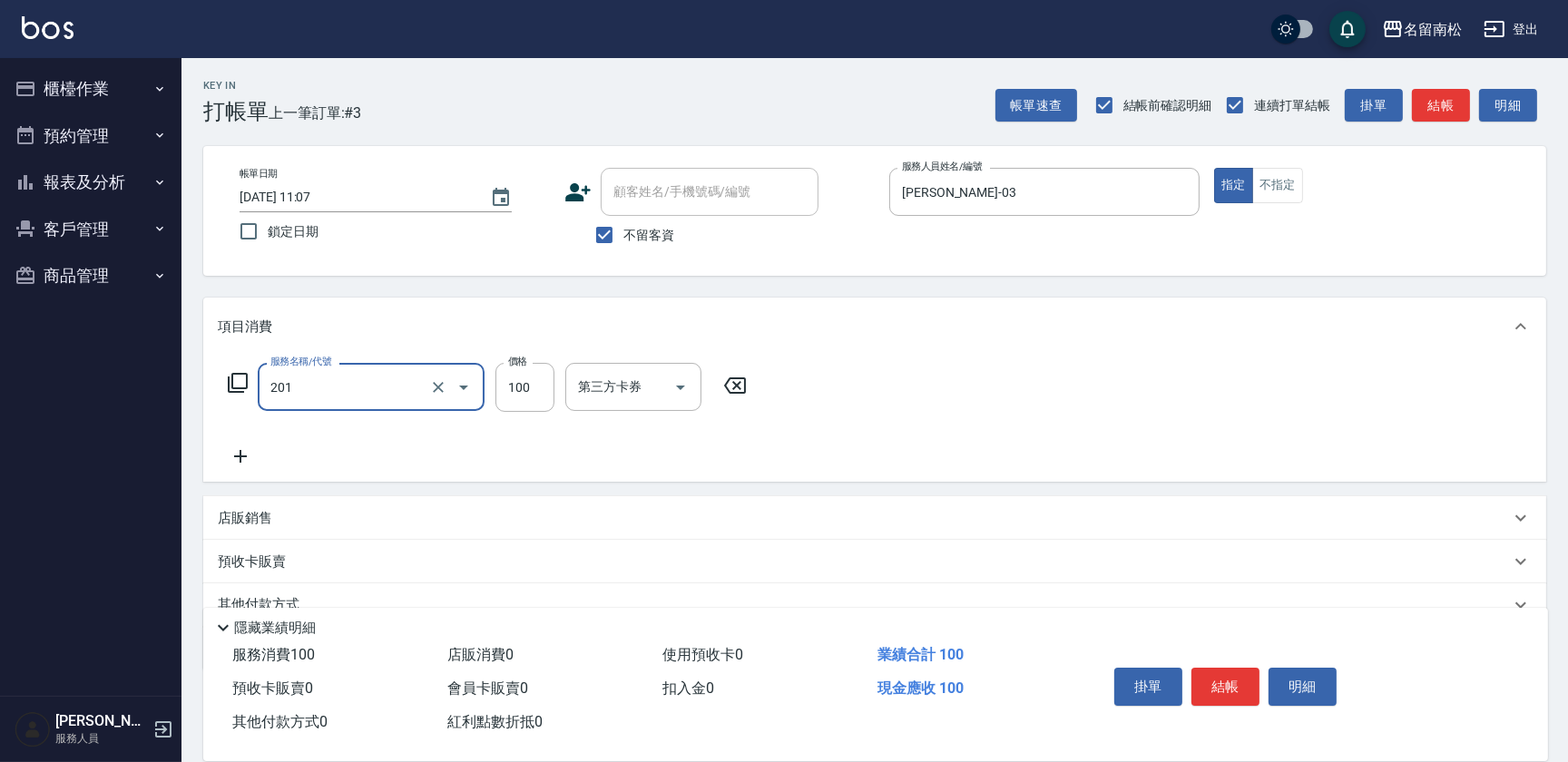
type input "洗髮[100](201)"
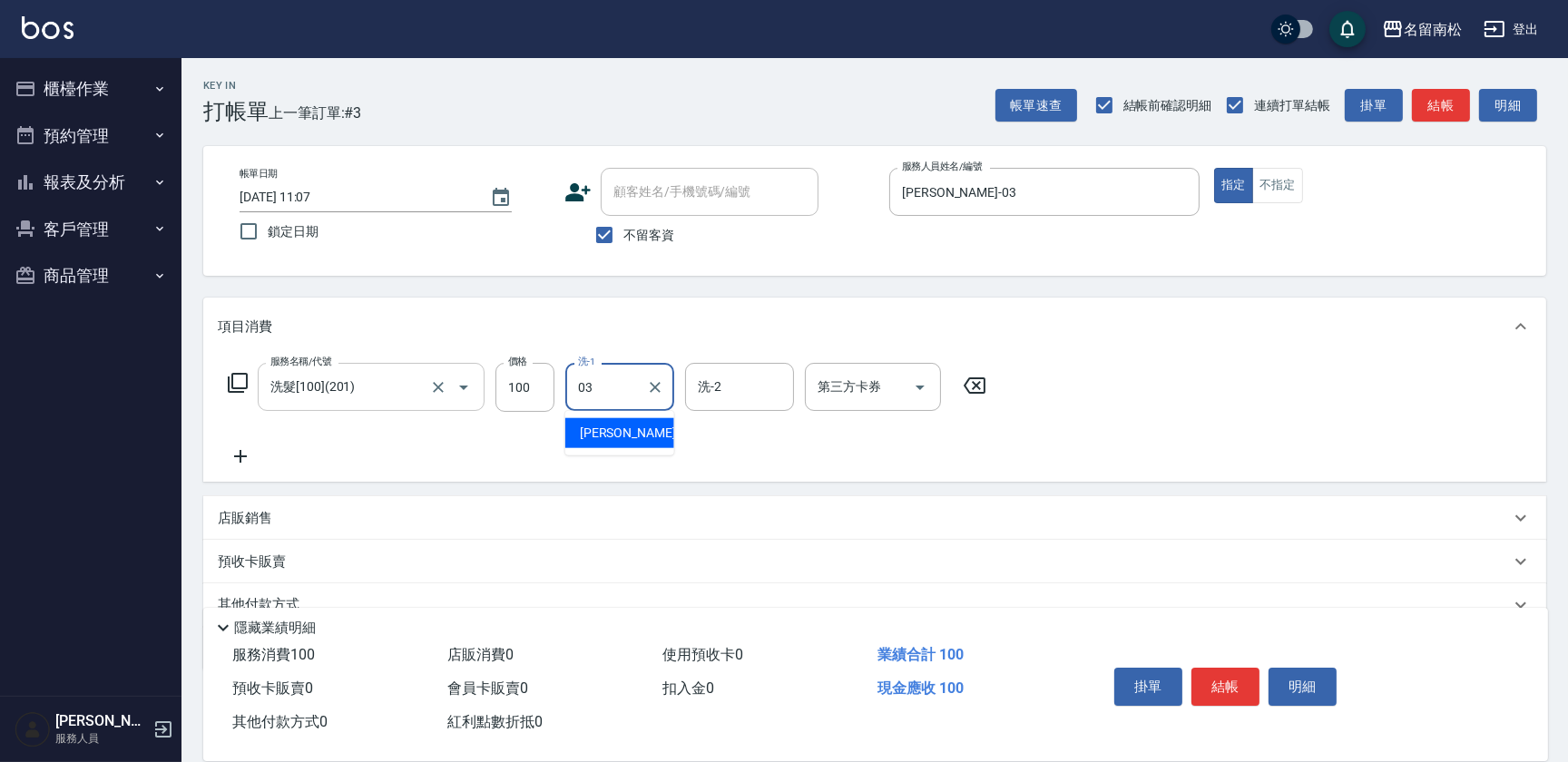
type input "[PERSON_NAME]-03"
click at [241, 455] on icon at bounding box center [240, 456] width 46 height 21
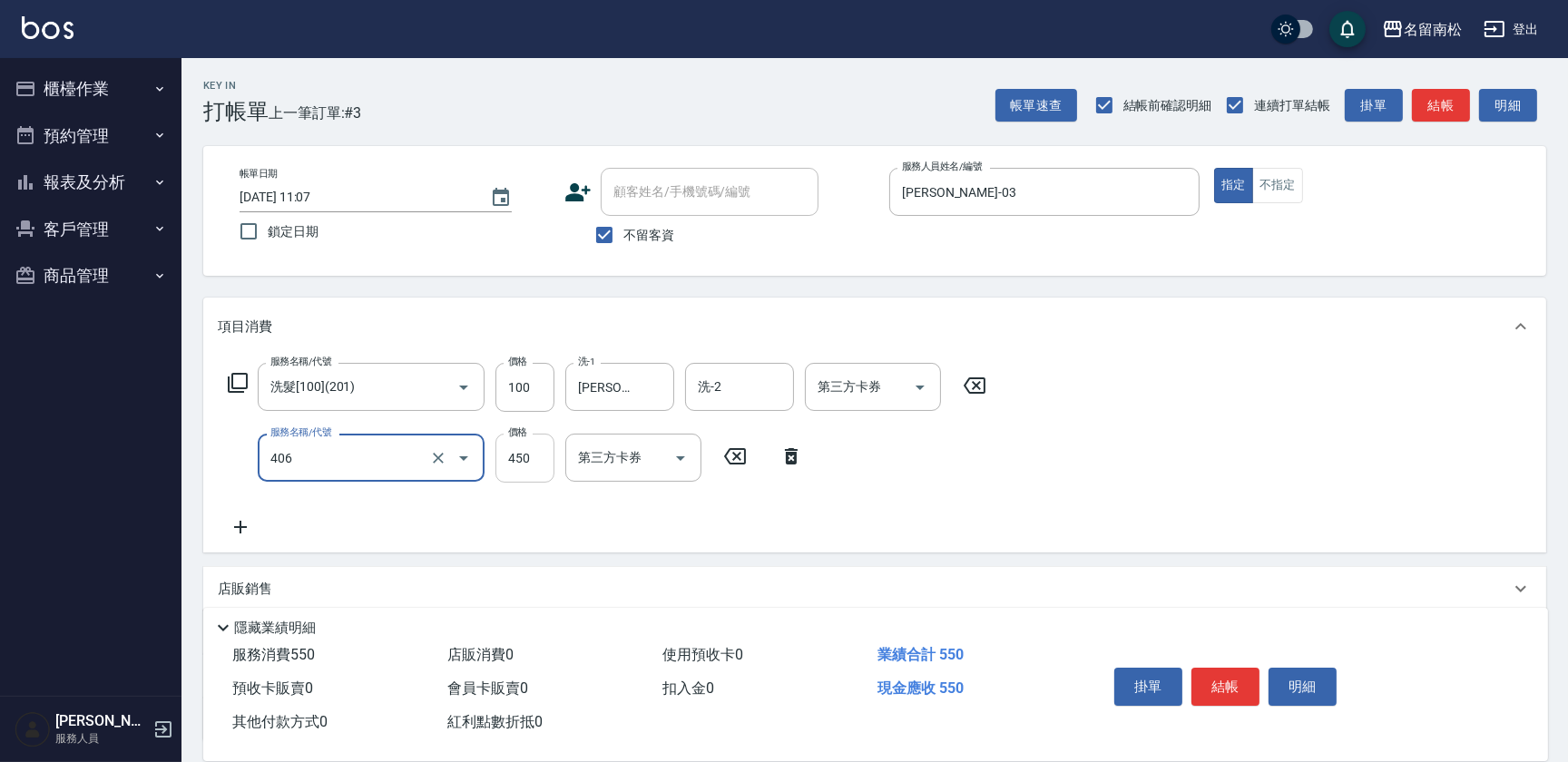
type input "剪髮(450)(406)"
click at [528, 455] on input "450" at bounding box center [524, 458] width 59 height 49
type input "480"
click at [1227, 678] on button "結帳" at bounding box center [1224, 687] width 68 height 38
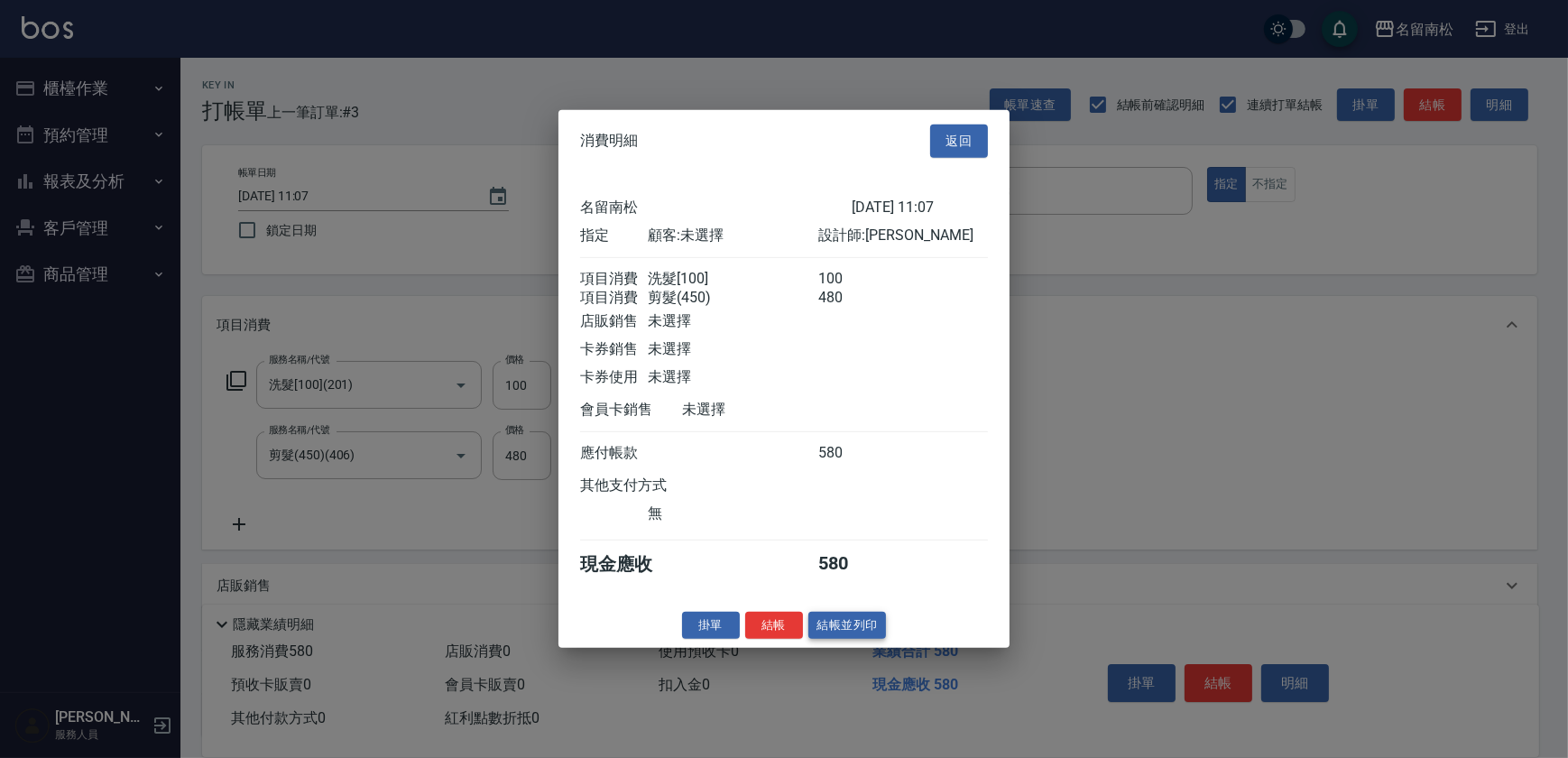
click at [855, 633] on button "結帳並列印" at bounding box center [847, 625] width 79 height 28
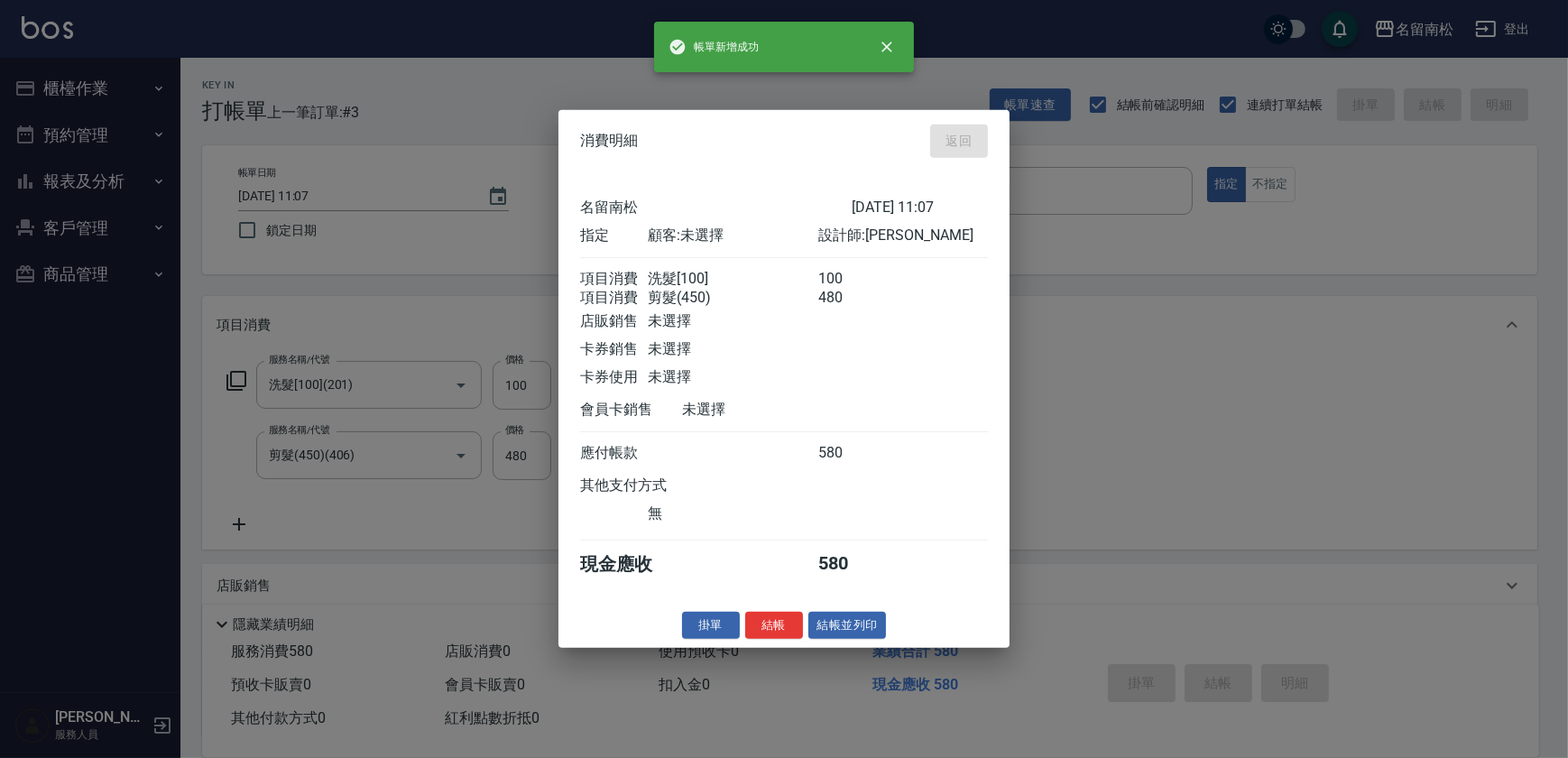
type input "[DATE] 11:08"
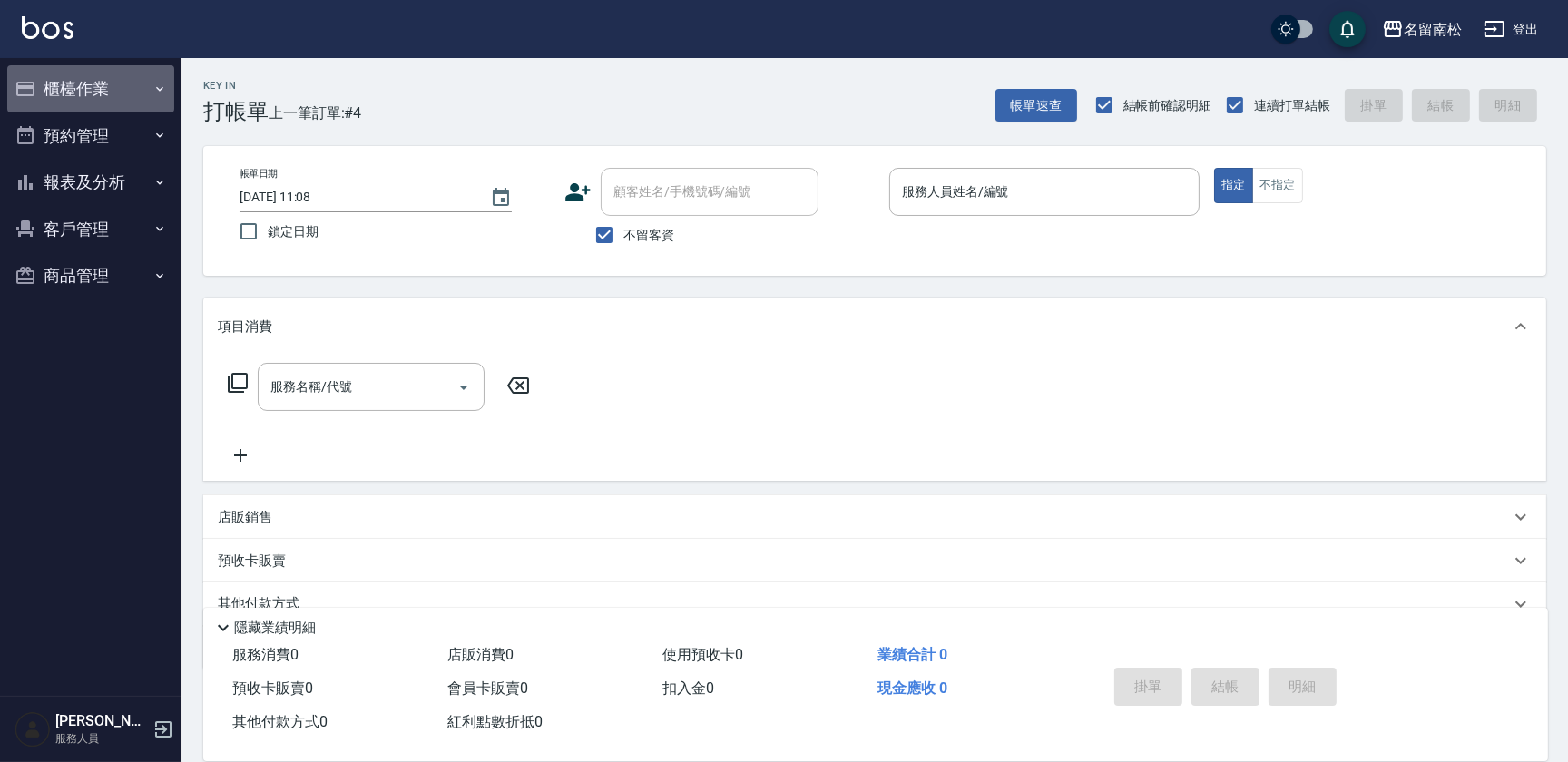
click at [155, 95] on icon "button" at bounding box center [160, 89] width 15 height 15
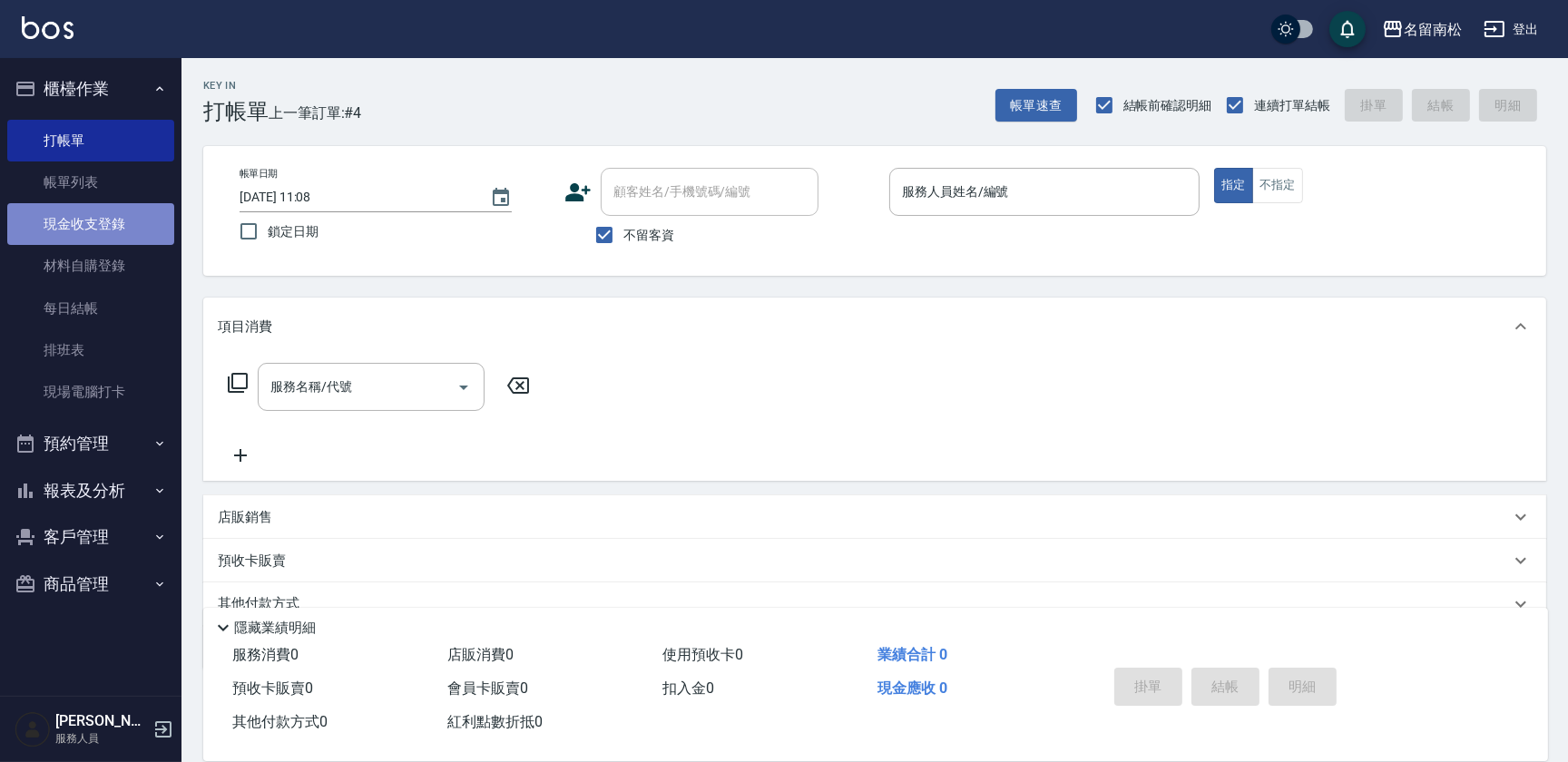
click at [139, 230] on link "現金收支登錄" at bounding box center [90, 224] width 167 height 42
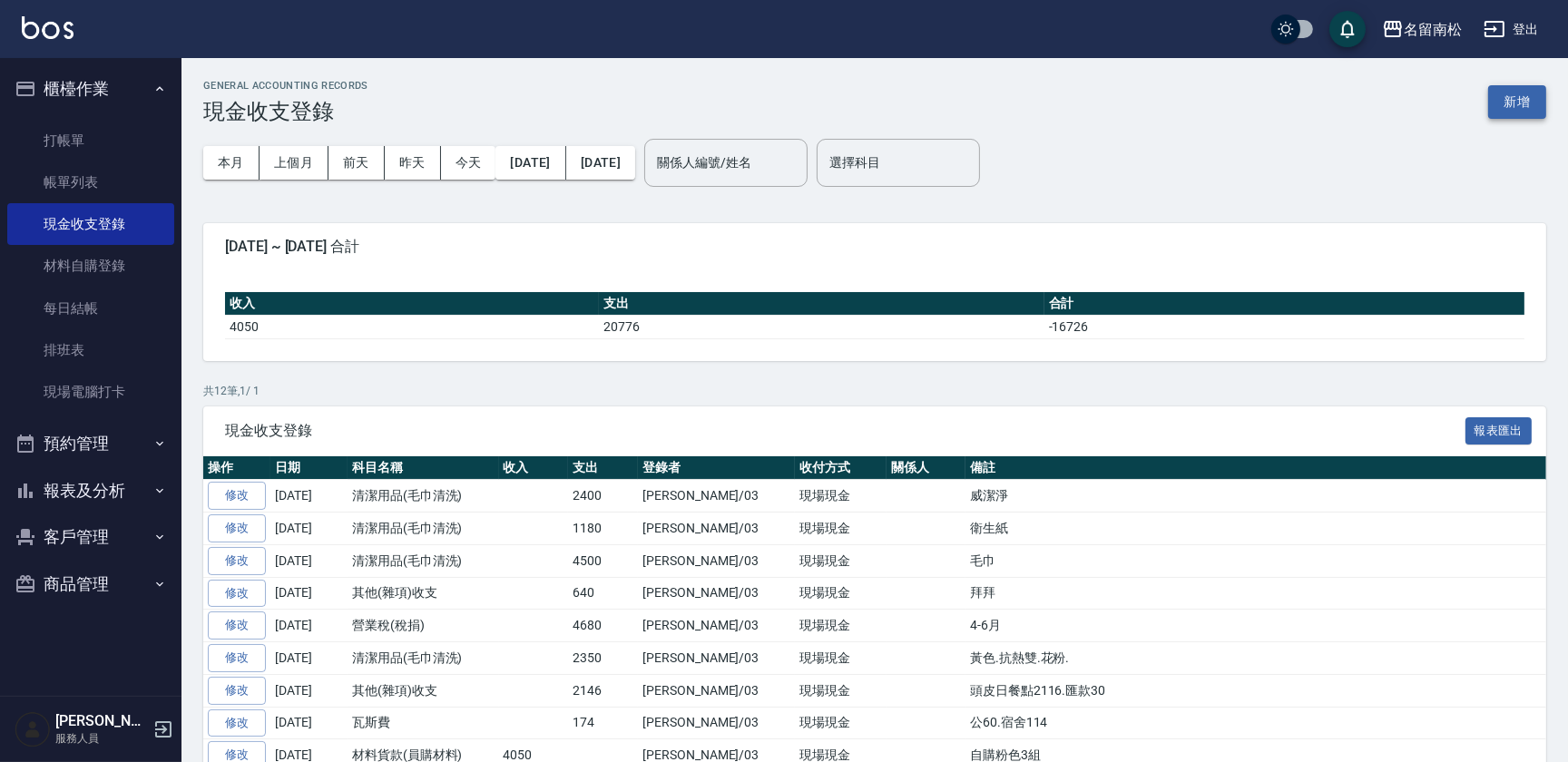
click at [1514, 105] on button "新增" at bounding box center [1517, 102] width 58 height 34
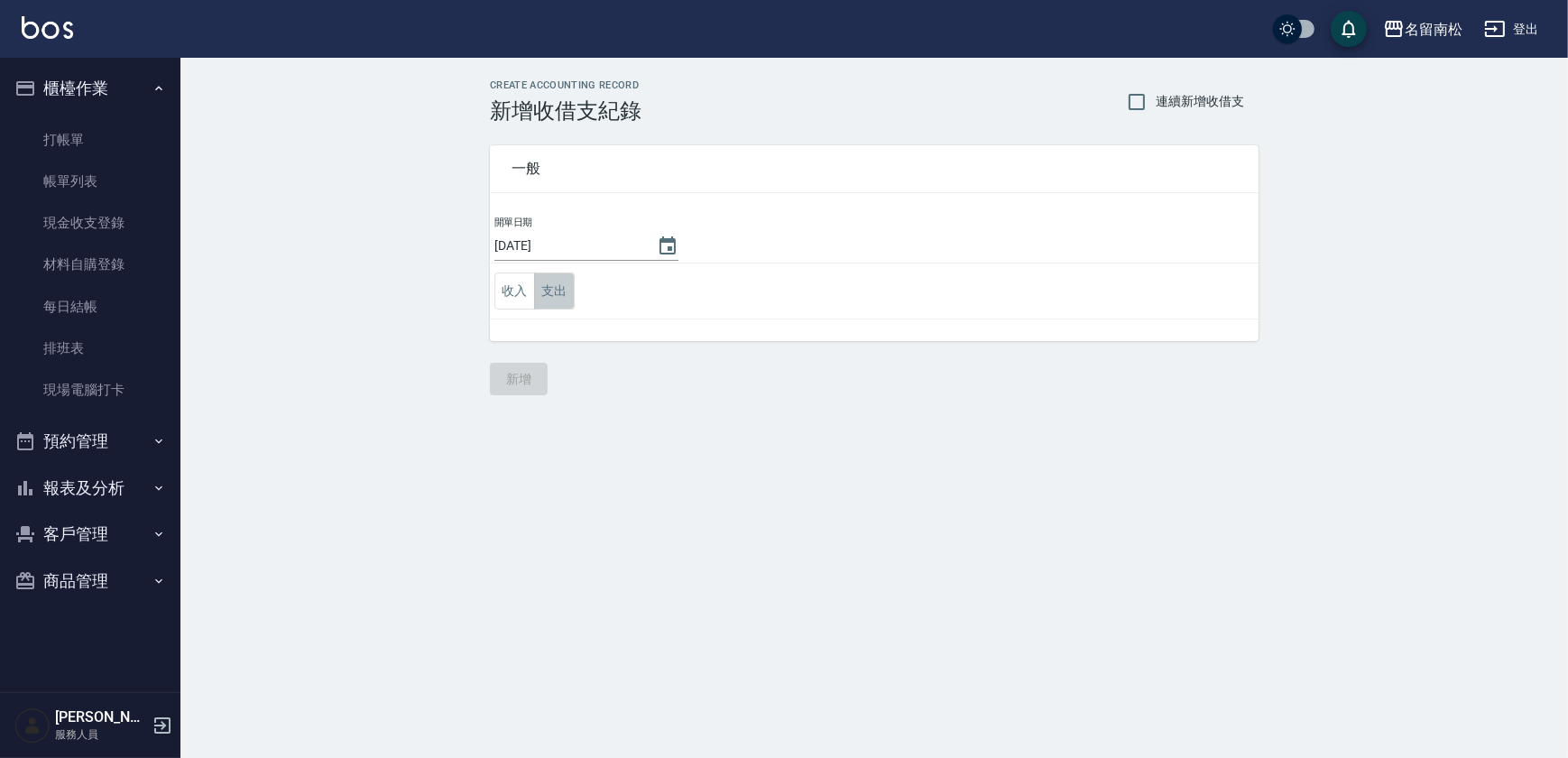
click at [570, 286] on button "支出" at bounding box center [555, 291] width 41 height 37
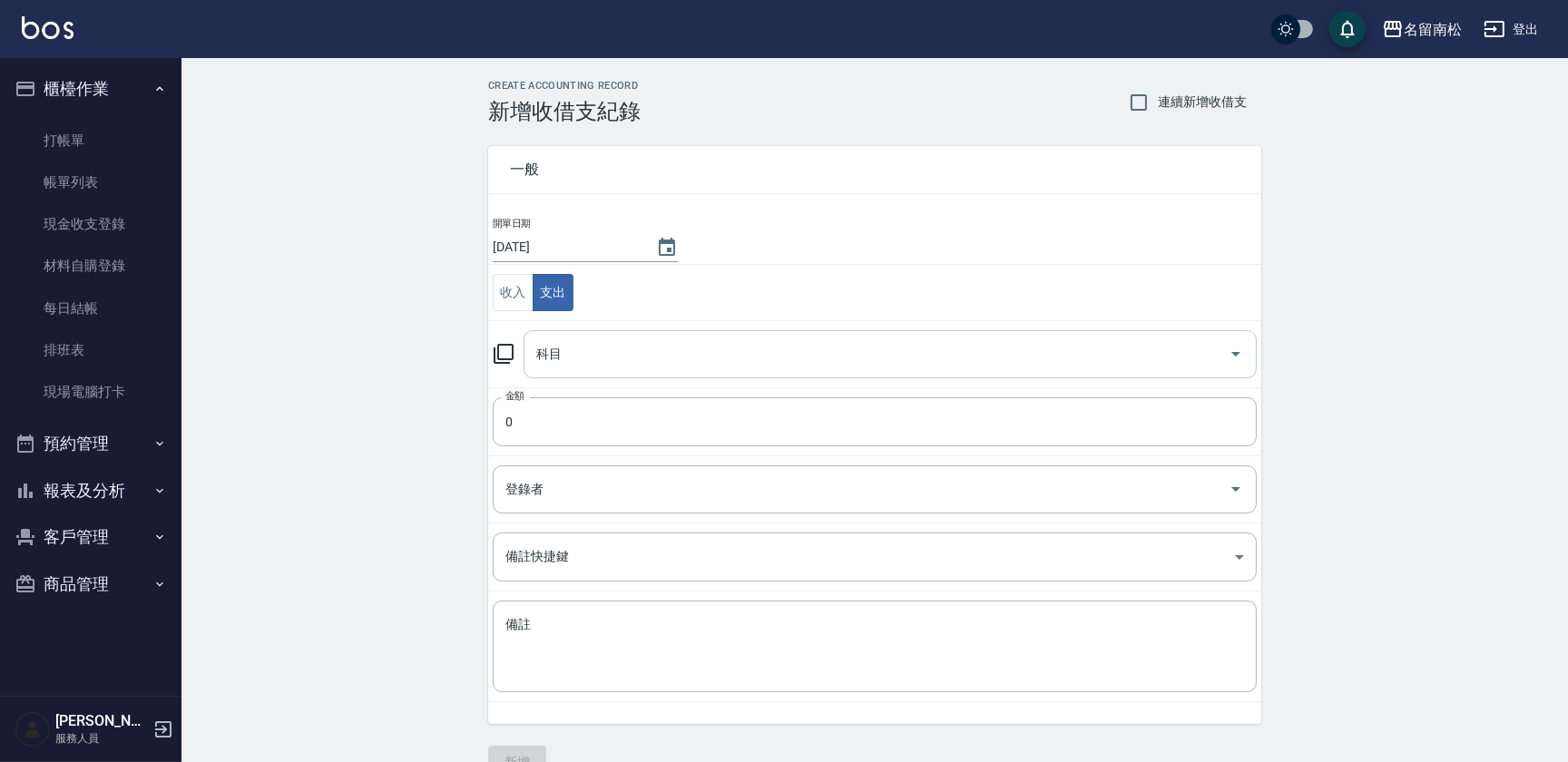
click at [669, 360] on input "科目" at bounding box center [876, 354] width 689 height 32
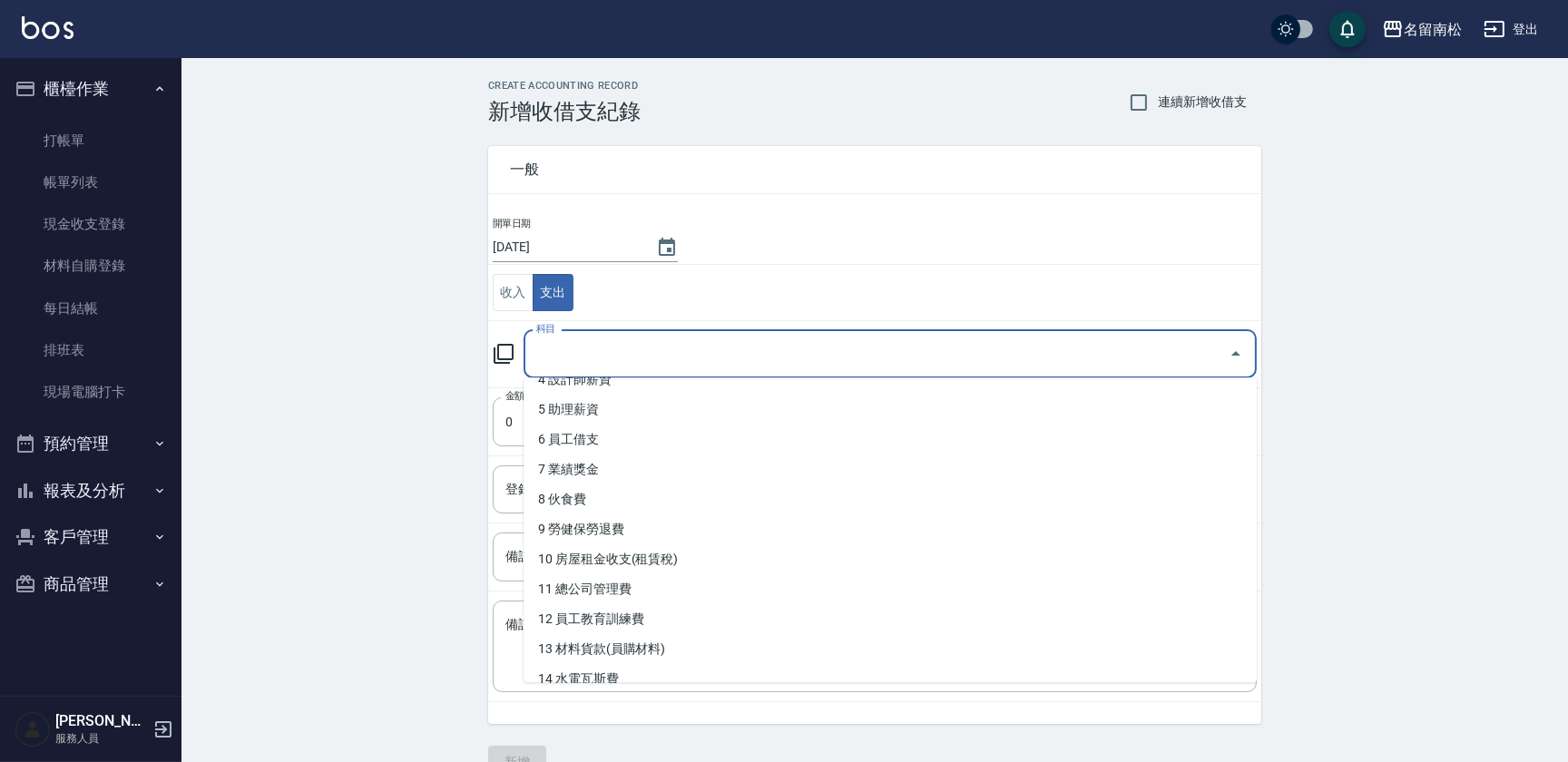
scroll to position [305, 0]
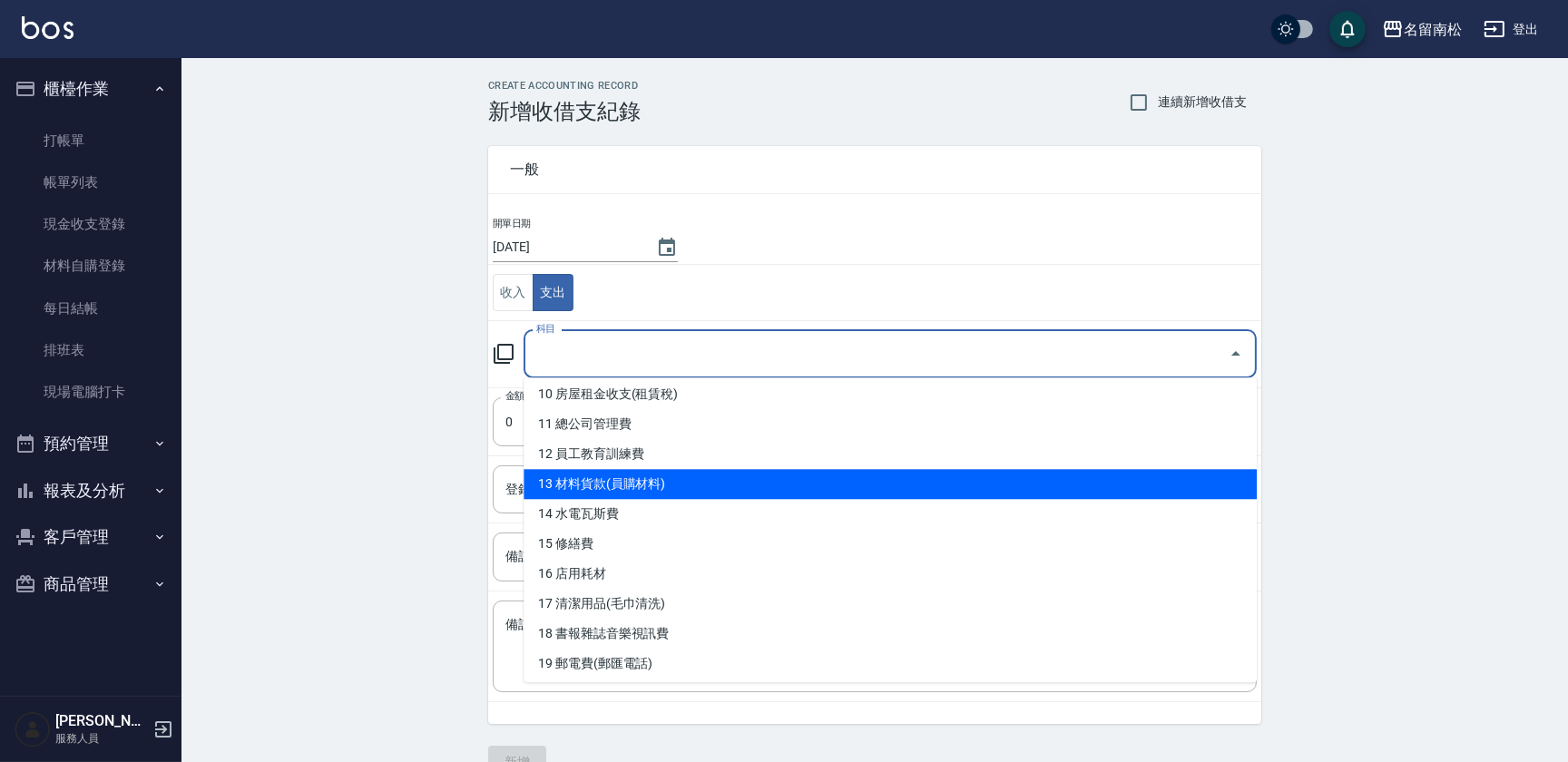
click at [904, 489] on li "13 材料貨款(員購材料)" at bounding box center [889, 484] width 733 height 30
type input "13 材料貨款(員購材料)"
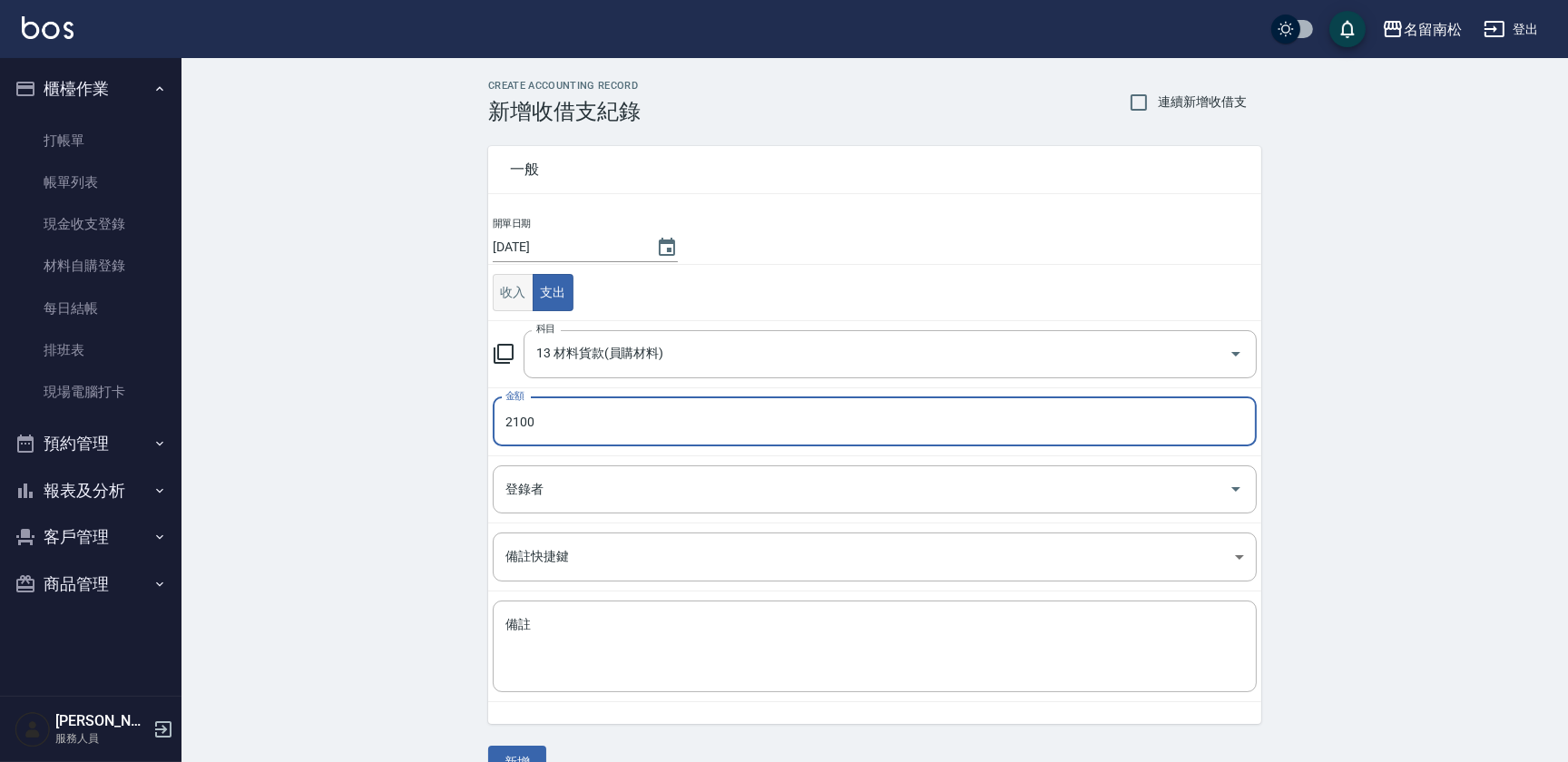
type input "2100"
click at [508, 291] on button "收入" at bounding box center [513, 293] width 41 height 37
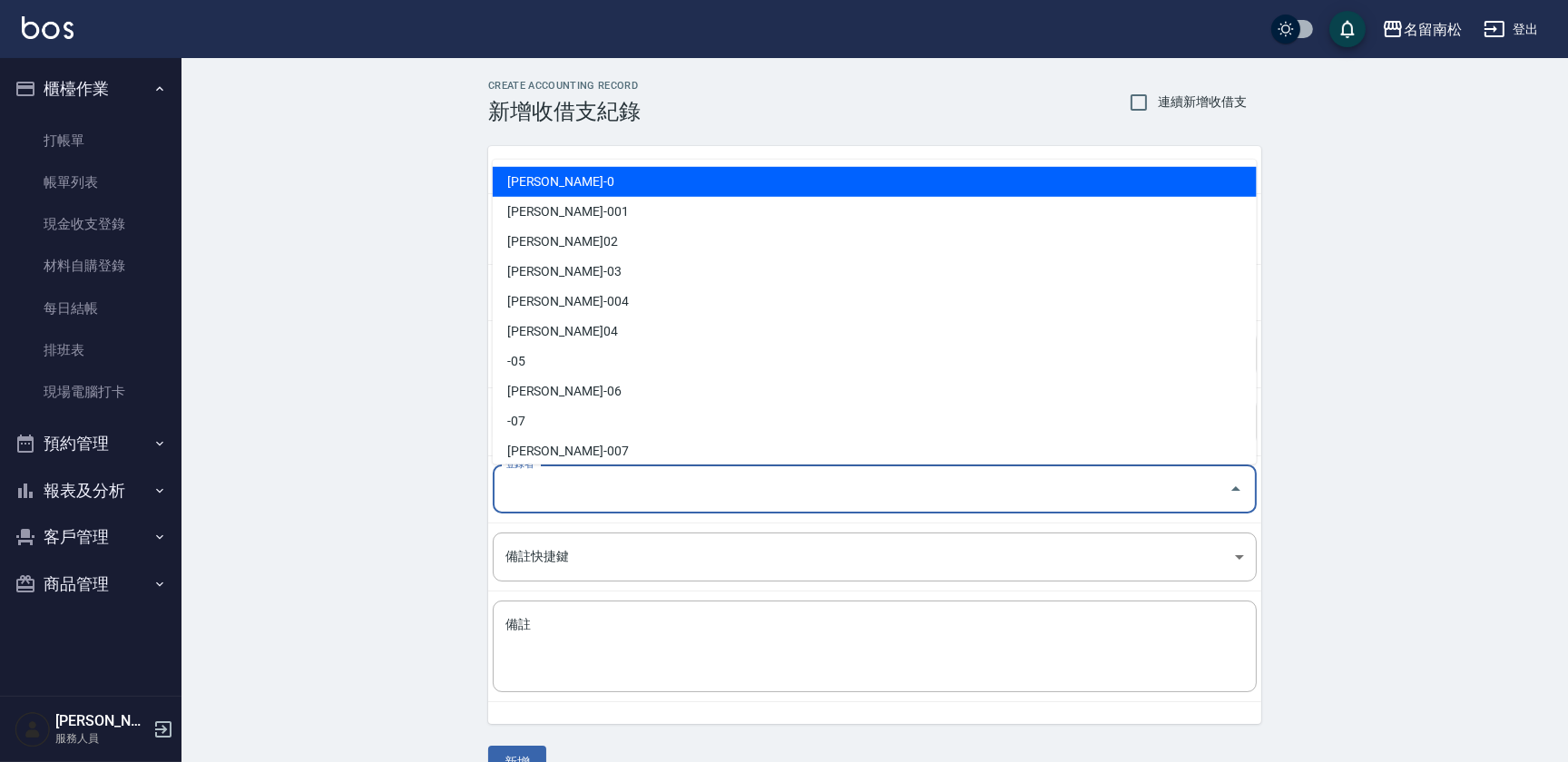
click at [601, 491] on input "登錄者" at bounding box center [861, 490] width 721 height 32
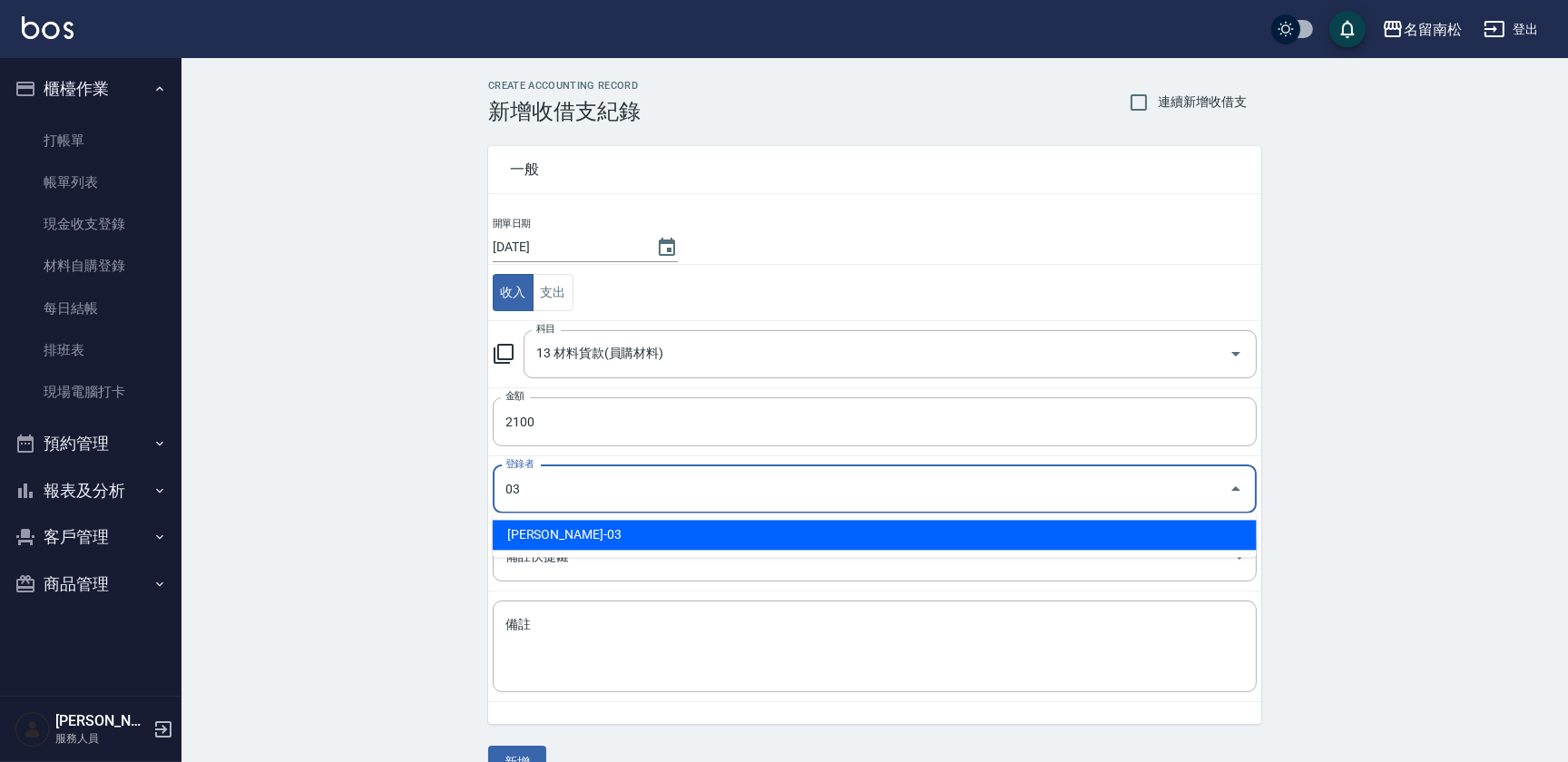
type input "[PERSON_NAME]-03"
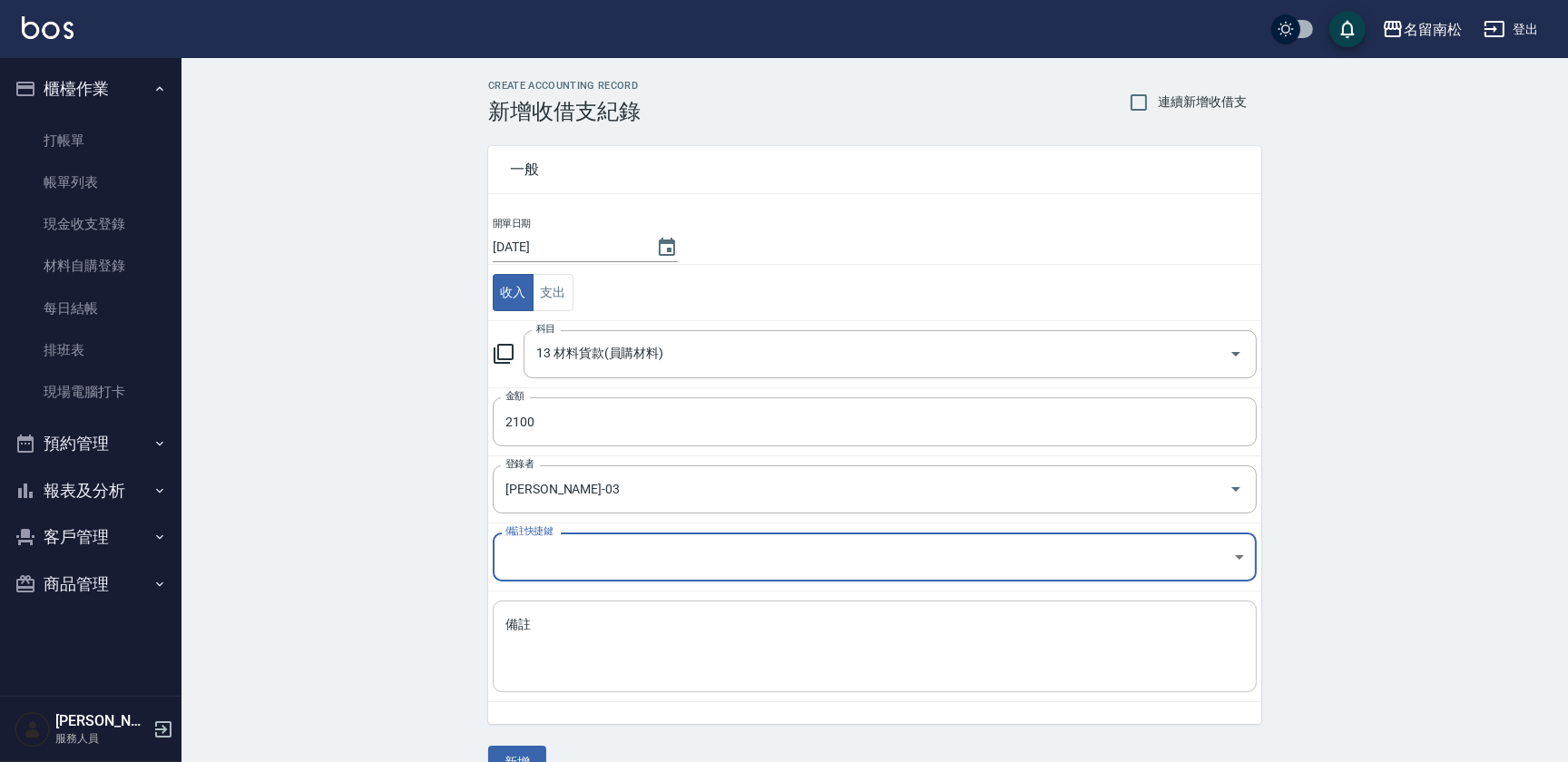
click at [651, 640] on textarea "備註" at bounding box center [874, 647] width 738 height 61
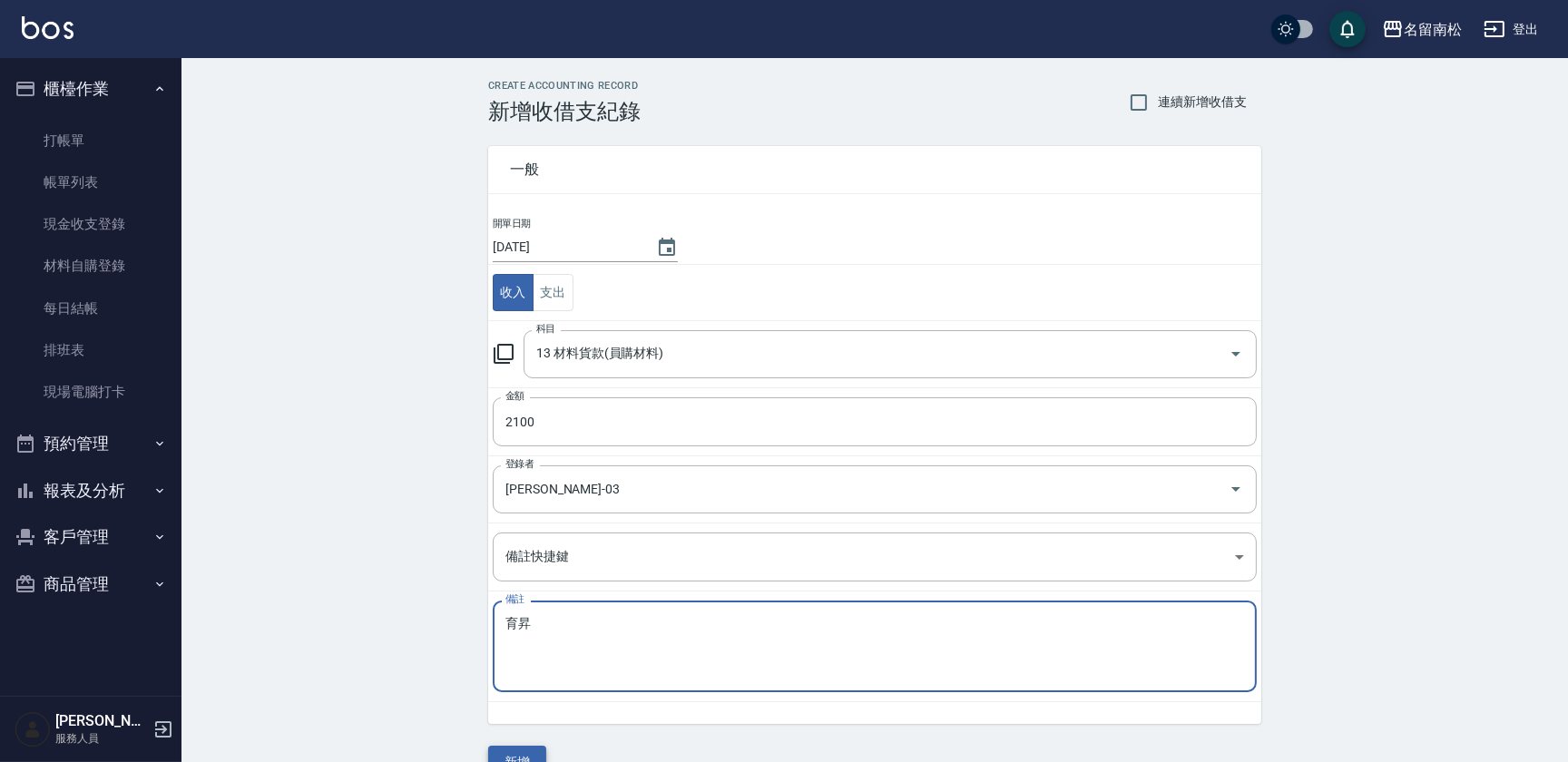
type textarea "育昇"
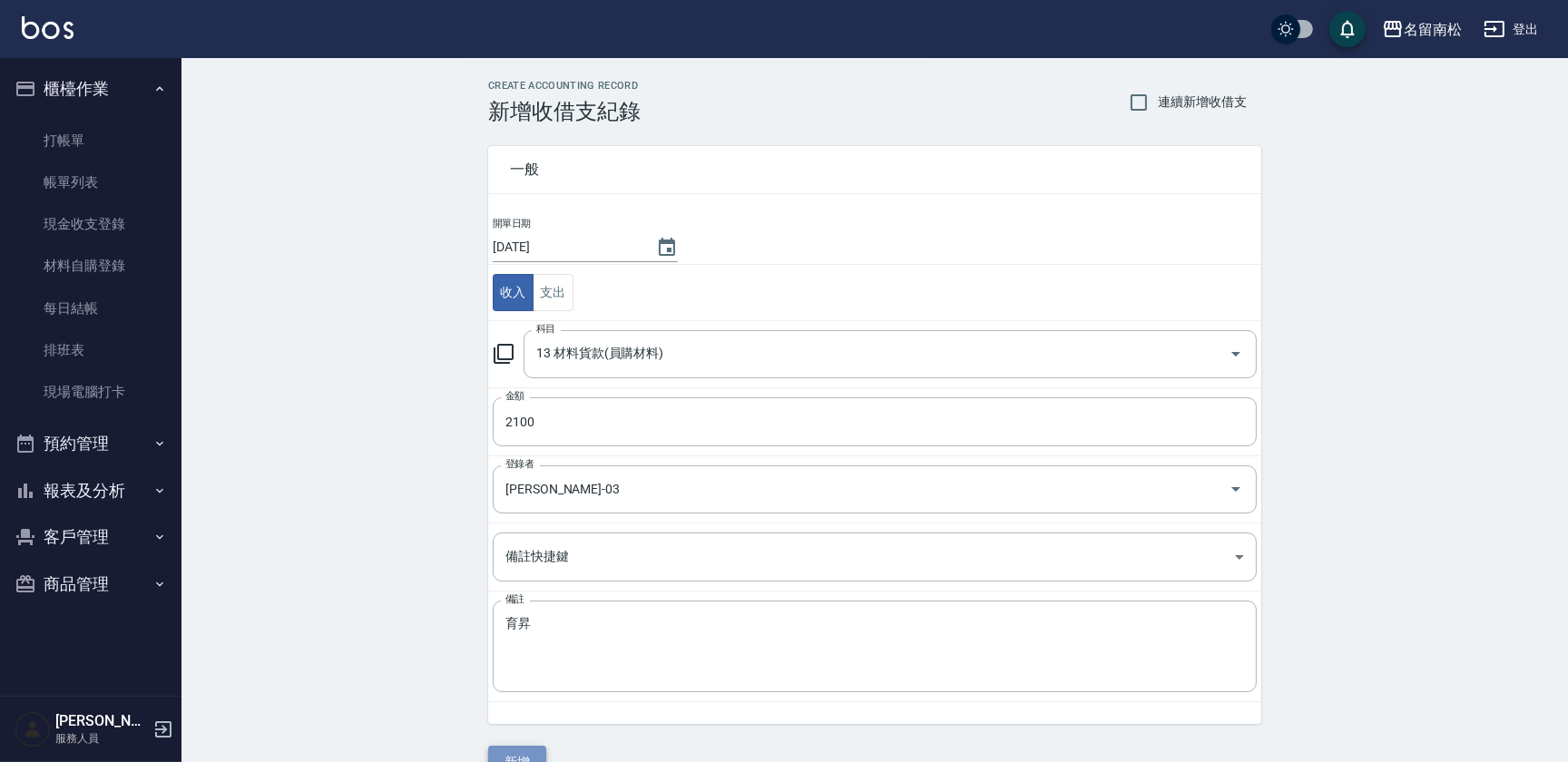
click at [521, 755] on button "新增" at bounding box center [517, 763] width 58 height 34
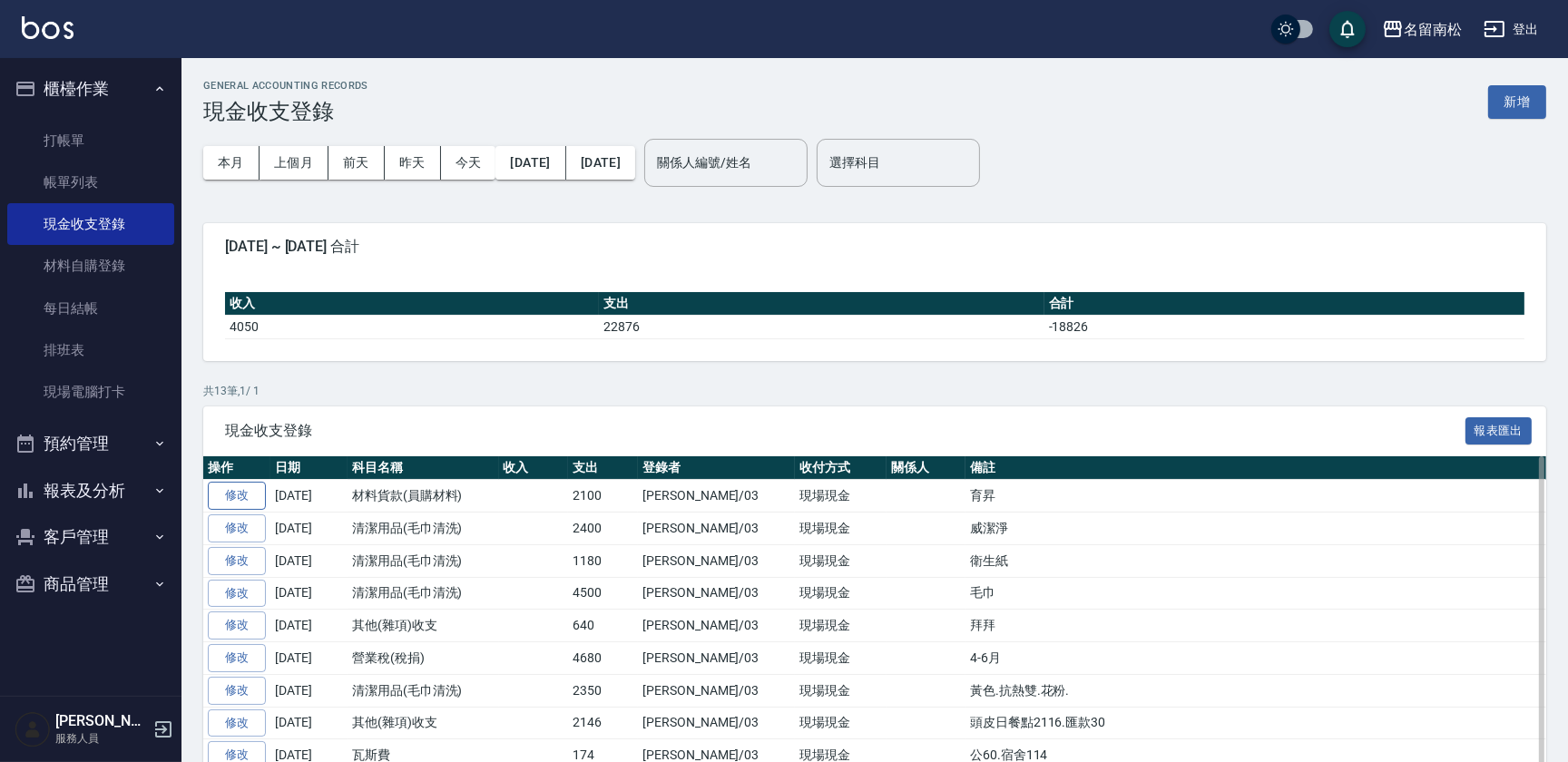
click at [233, 495] on link "修改" at bounding box center [237, 496] width 58 height 28
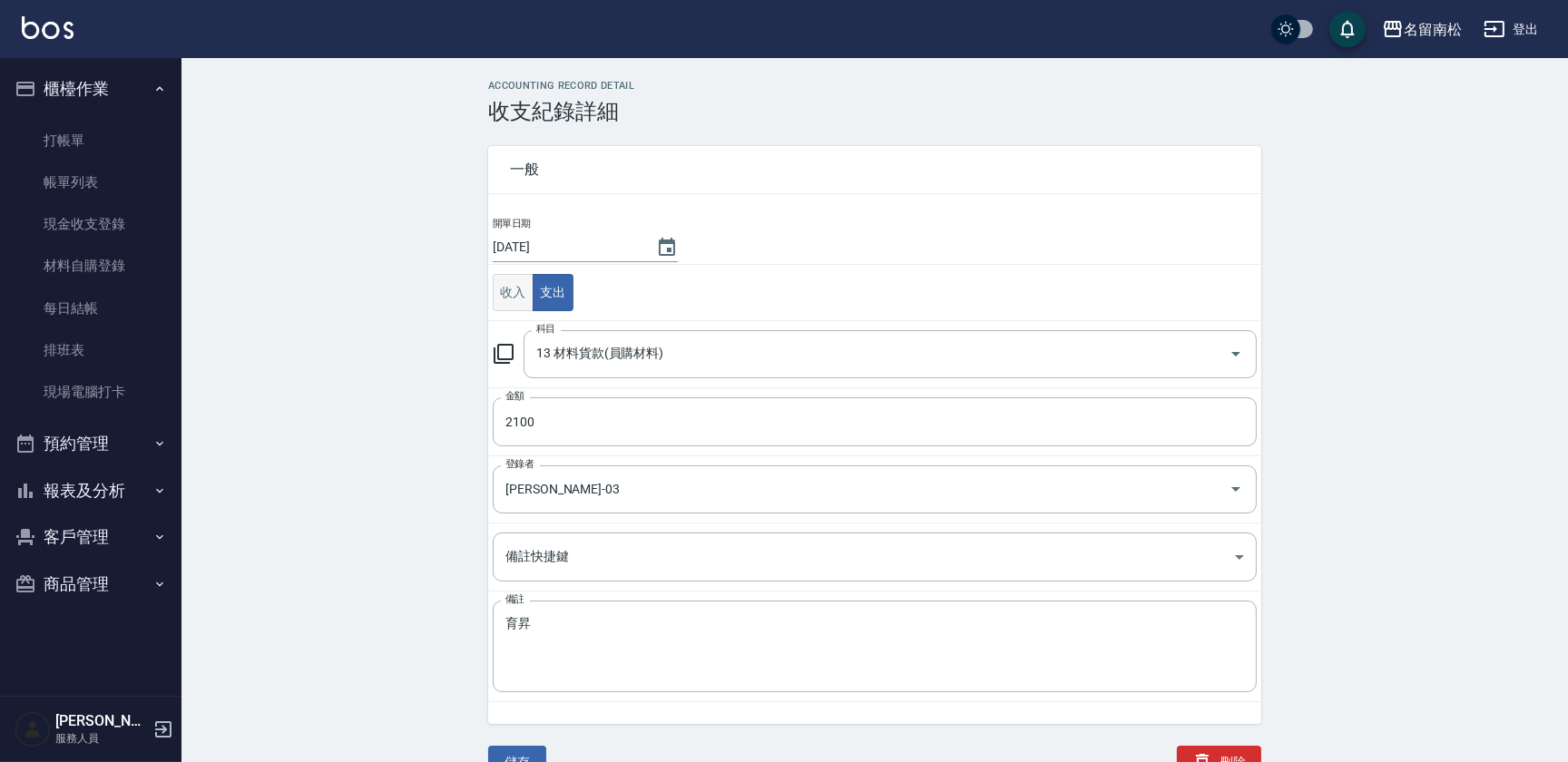
click at [520, 293] on button "收入" at bounding box center [513, 293] width 41 height 37
click at [617, 353] on input "科目" at bounding box center [876, 354] width 689 height 32
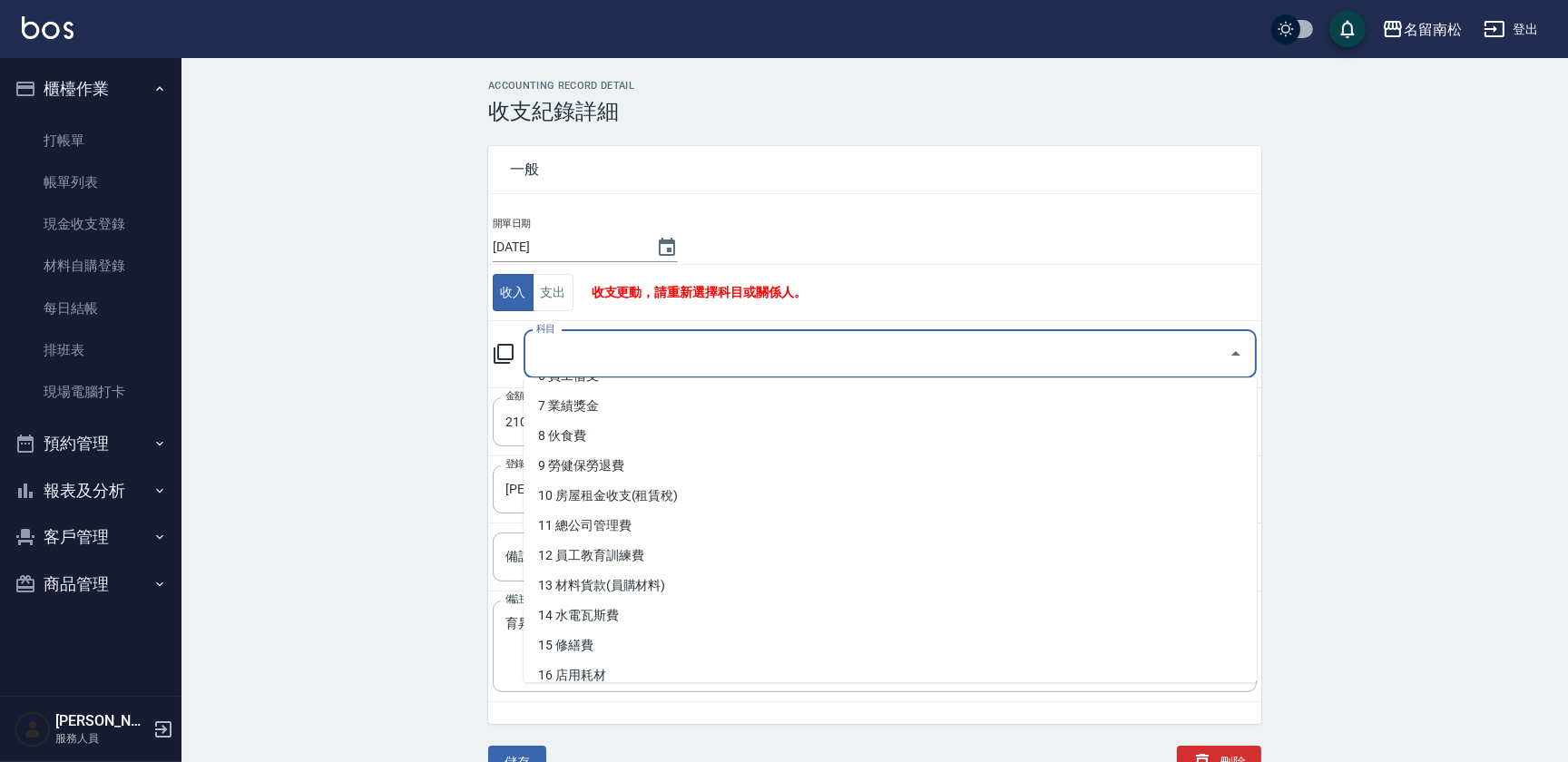
scroll to position [209, 0]
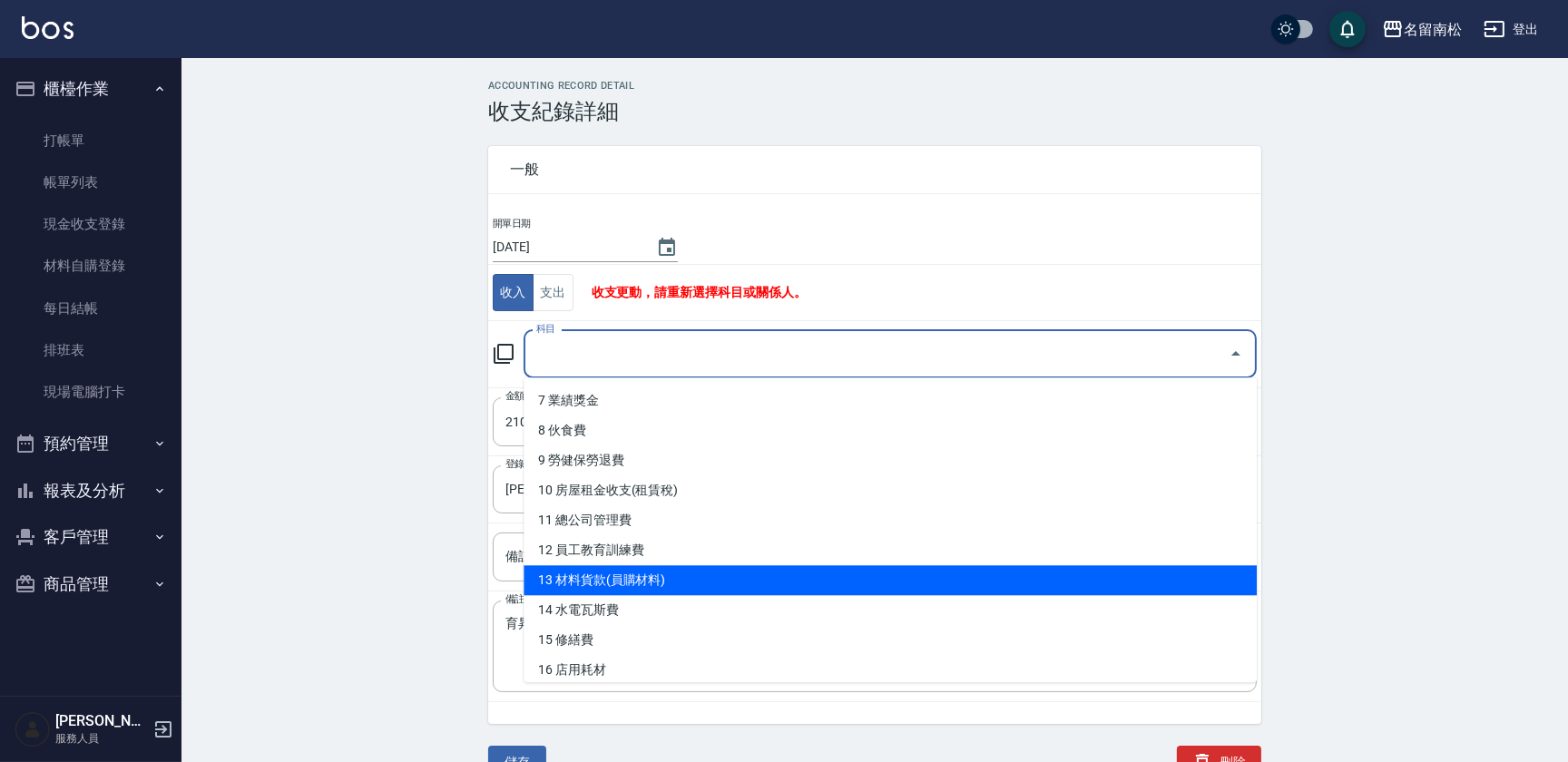
click at [990, 585] on li "13 材料貨款(員購材料)" at bounding box center [889, 580] width 733 height 30
type input "13 材料貨款(員購材料)"
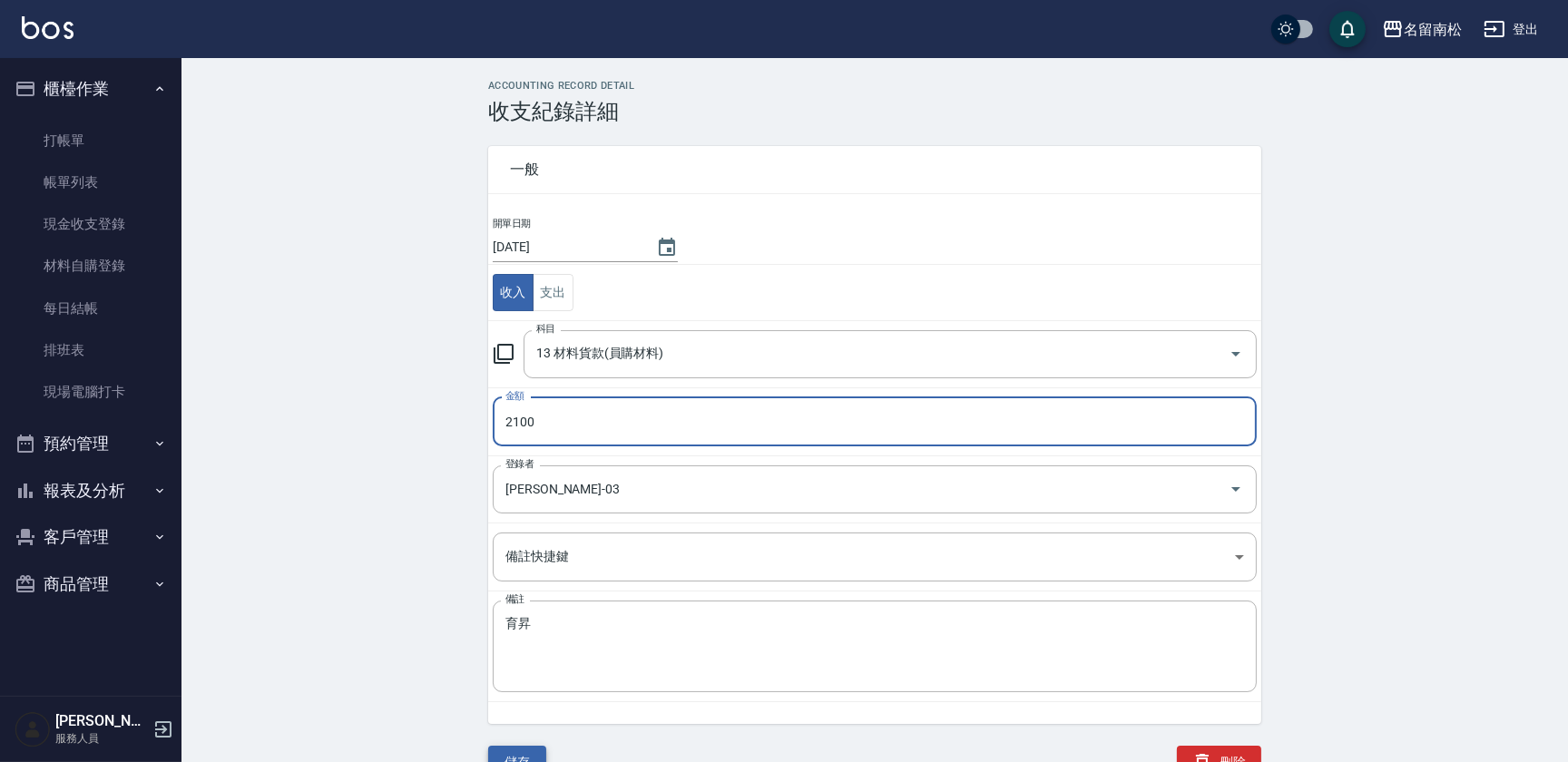
click at [537, 754] on button "儲存" at bounding box center [517, 763] width 58 height 34
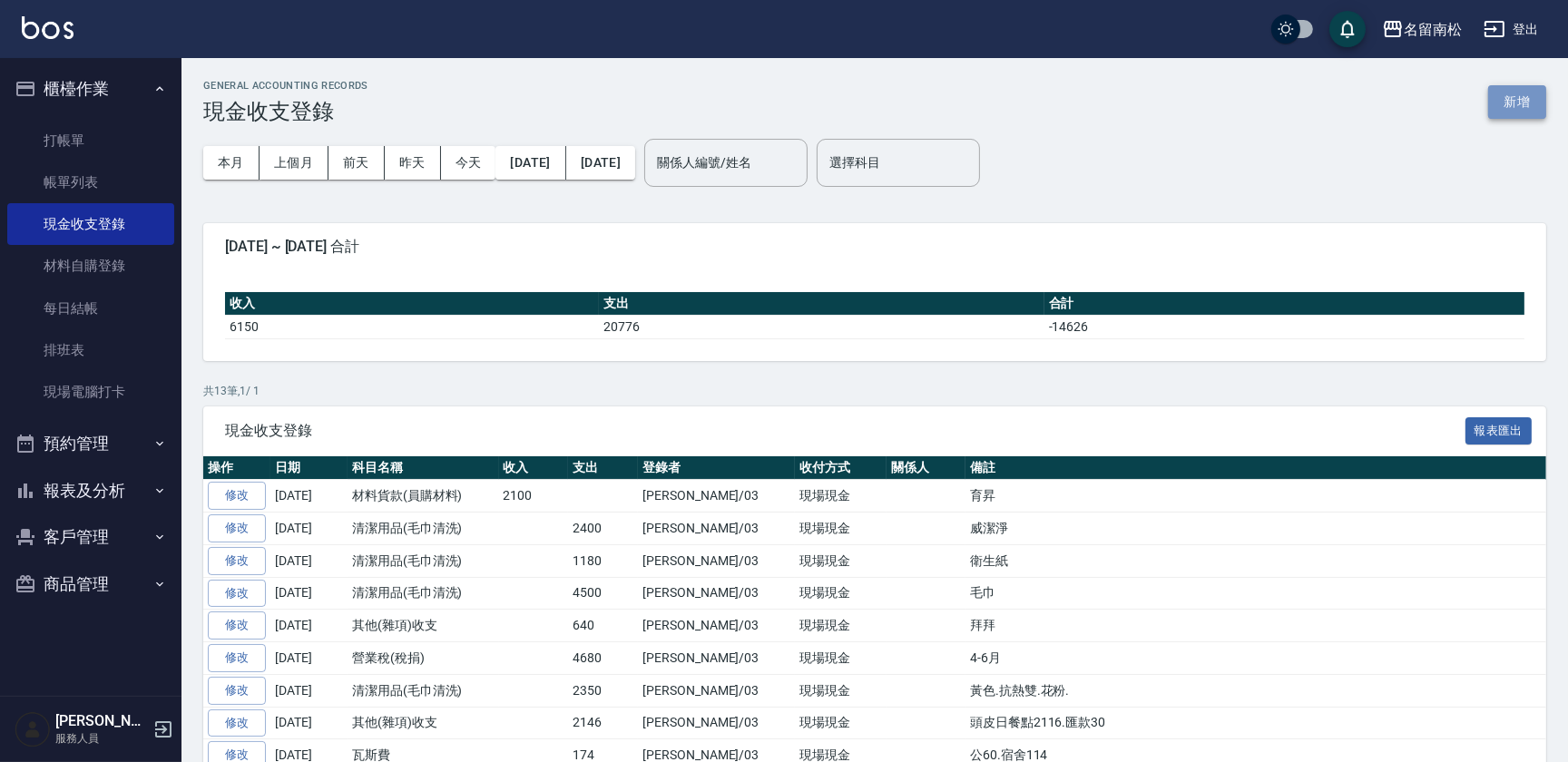
click at [1508, 99] on button "新增" at bounding box center [1517, 102] width 58 height 34
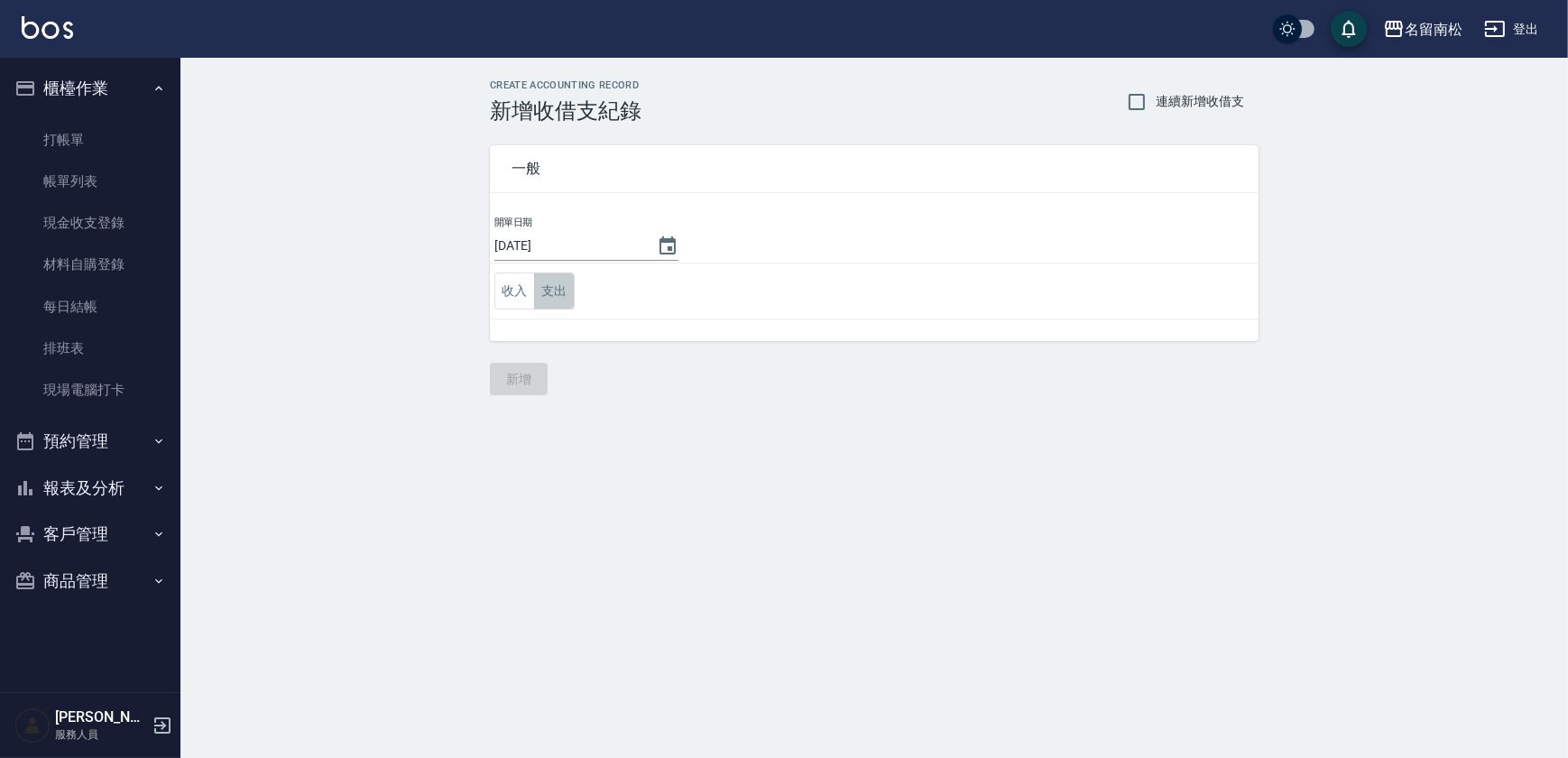
click at [559, 291] on button "支出" at bounding box center [555, 291] width 41 height 37
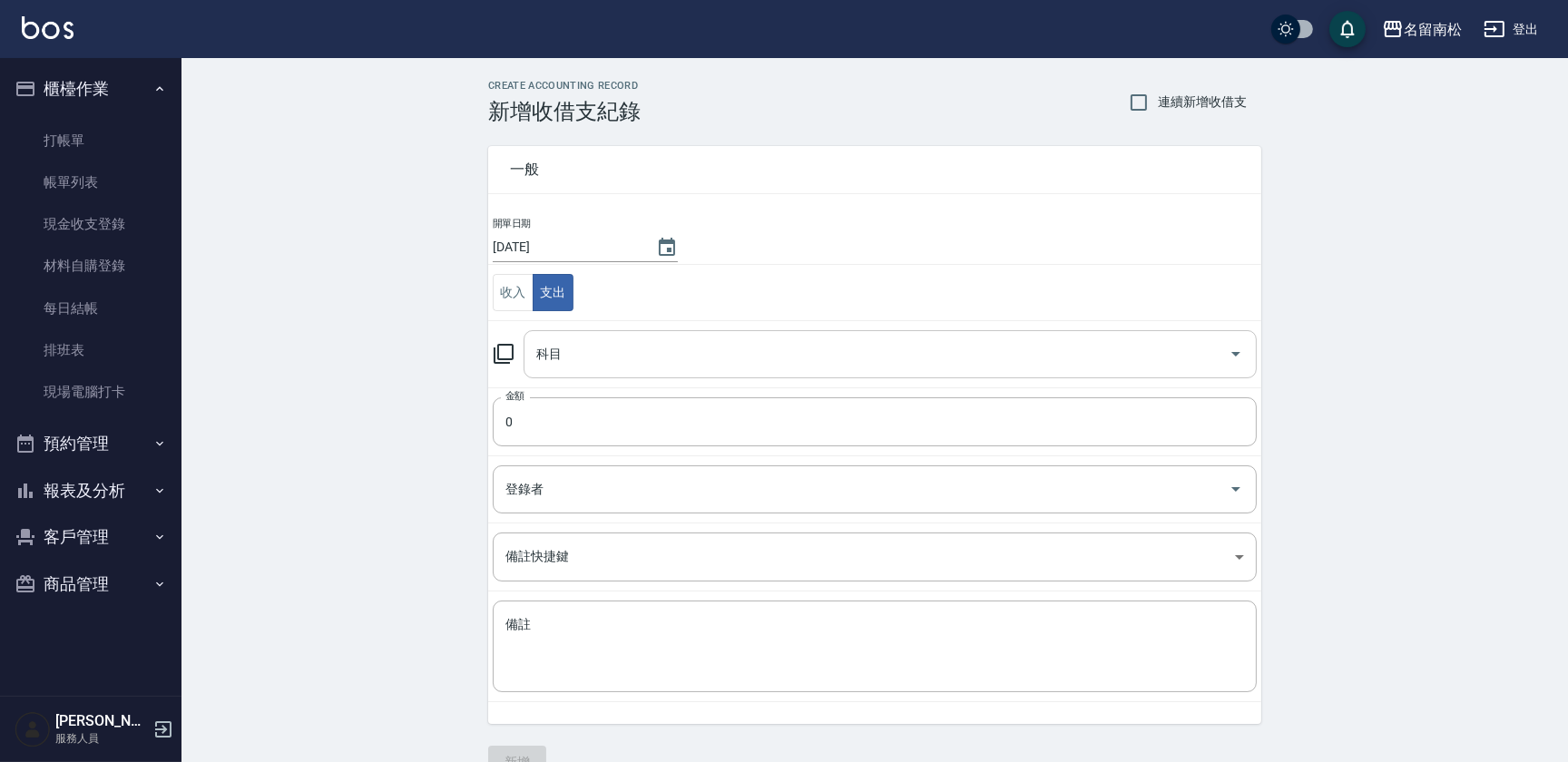
click at [588, 334] on div "科目" at bounding box center [889, 355] width 733 height 48
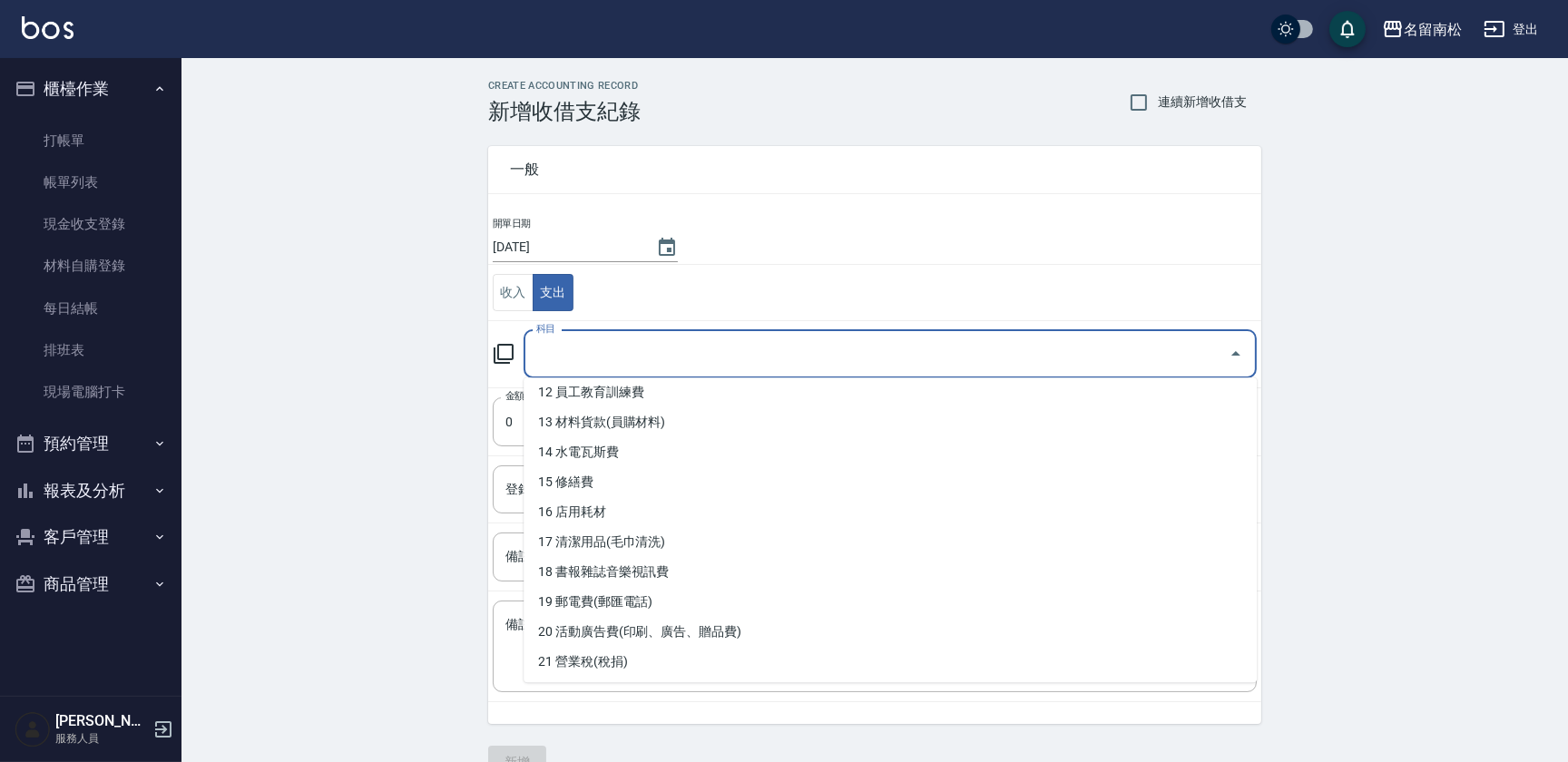
scroll to position [395, 0]
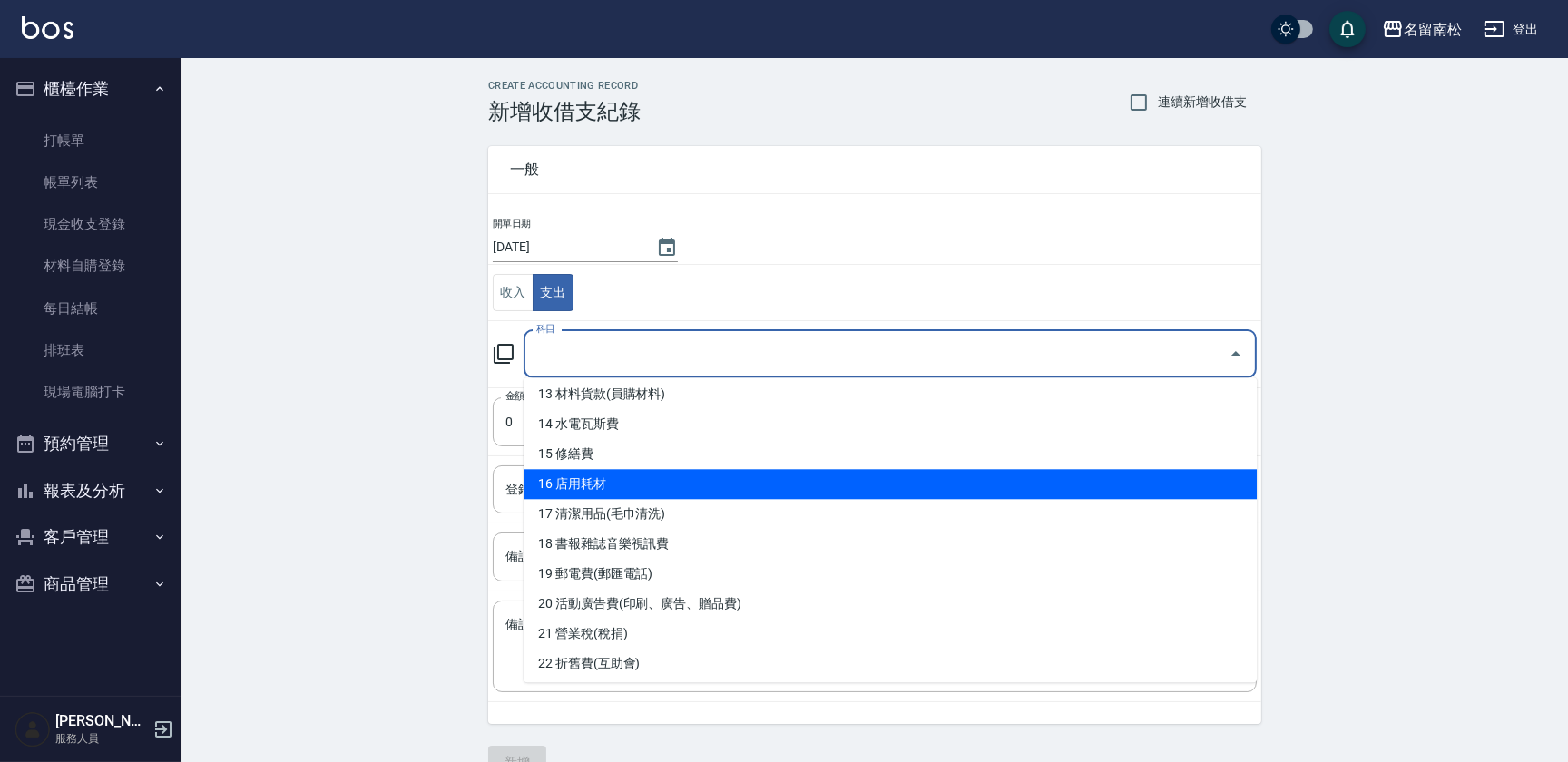
click at [864, 490] on li "16 店用耗材" at bounding box center [889, 484] width 733 height 30
type input "16 店用耗材"
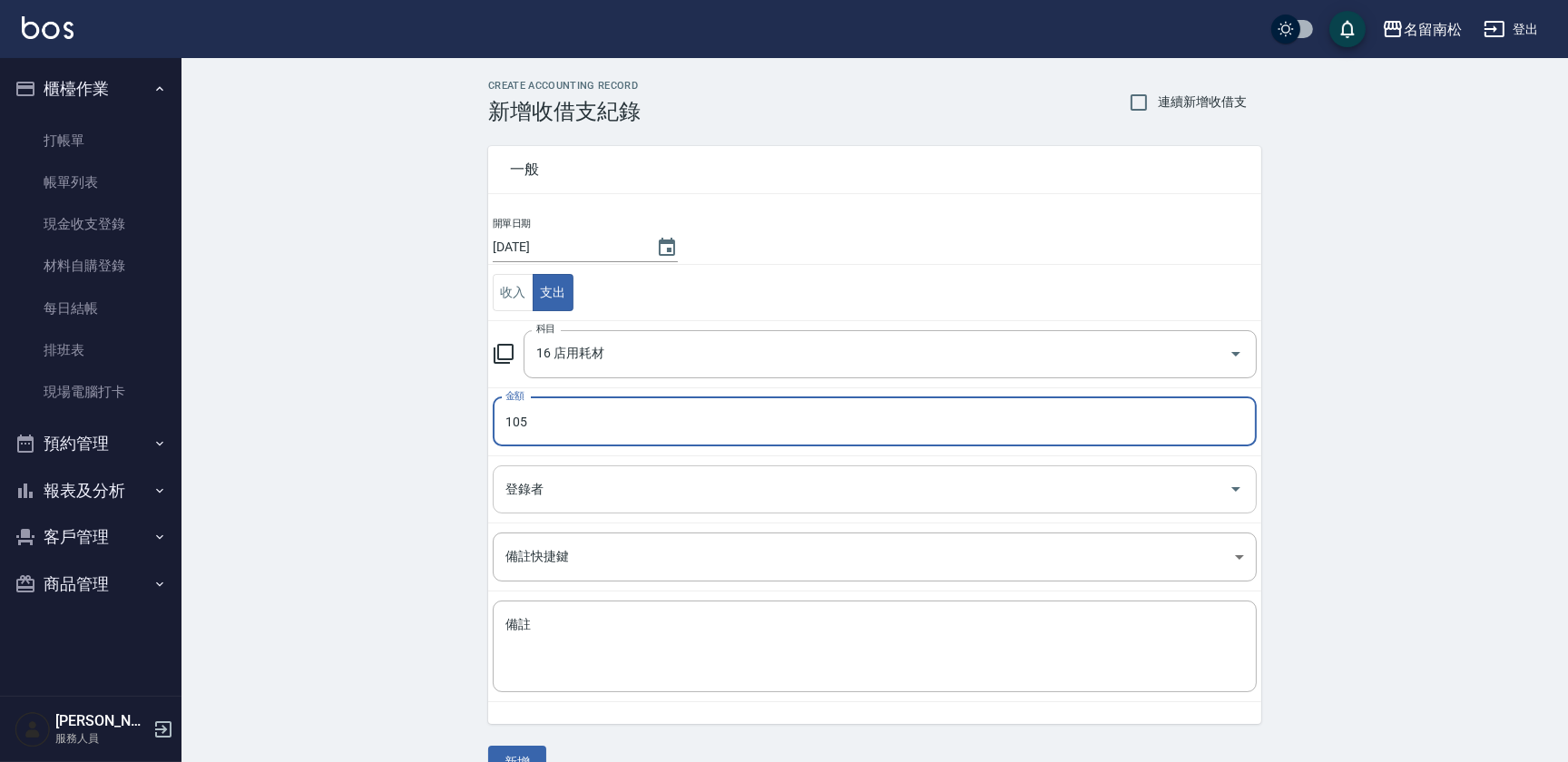
type input "105"
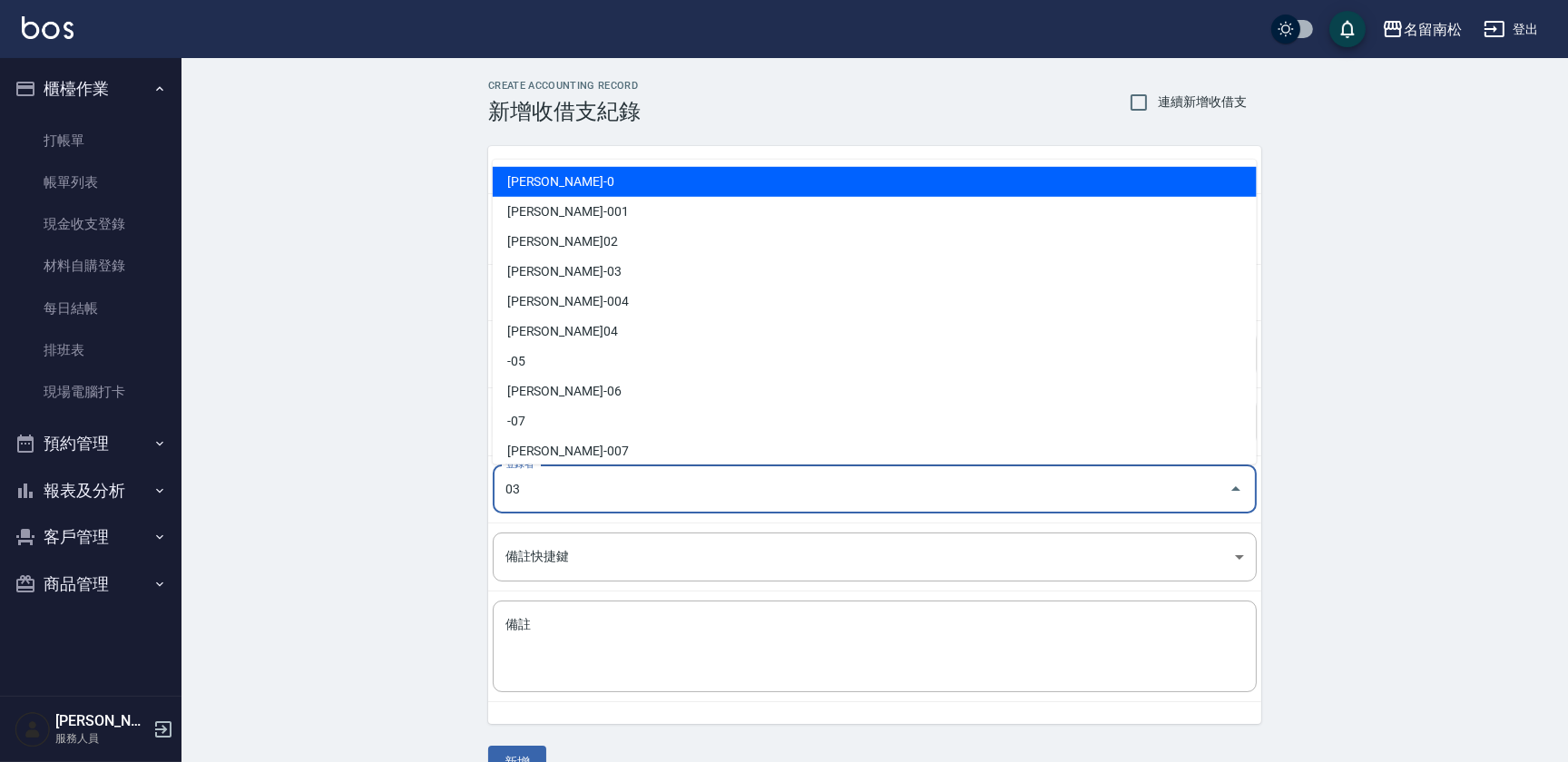
type input "[PERSON_NAME]-03"
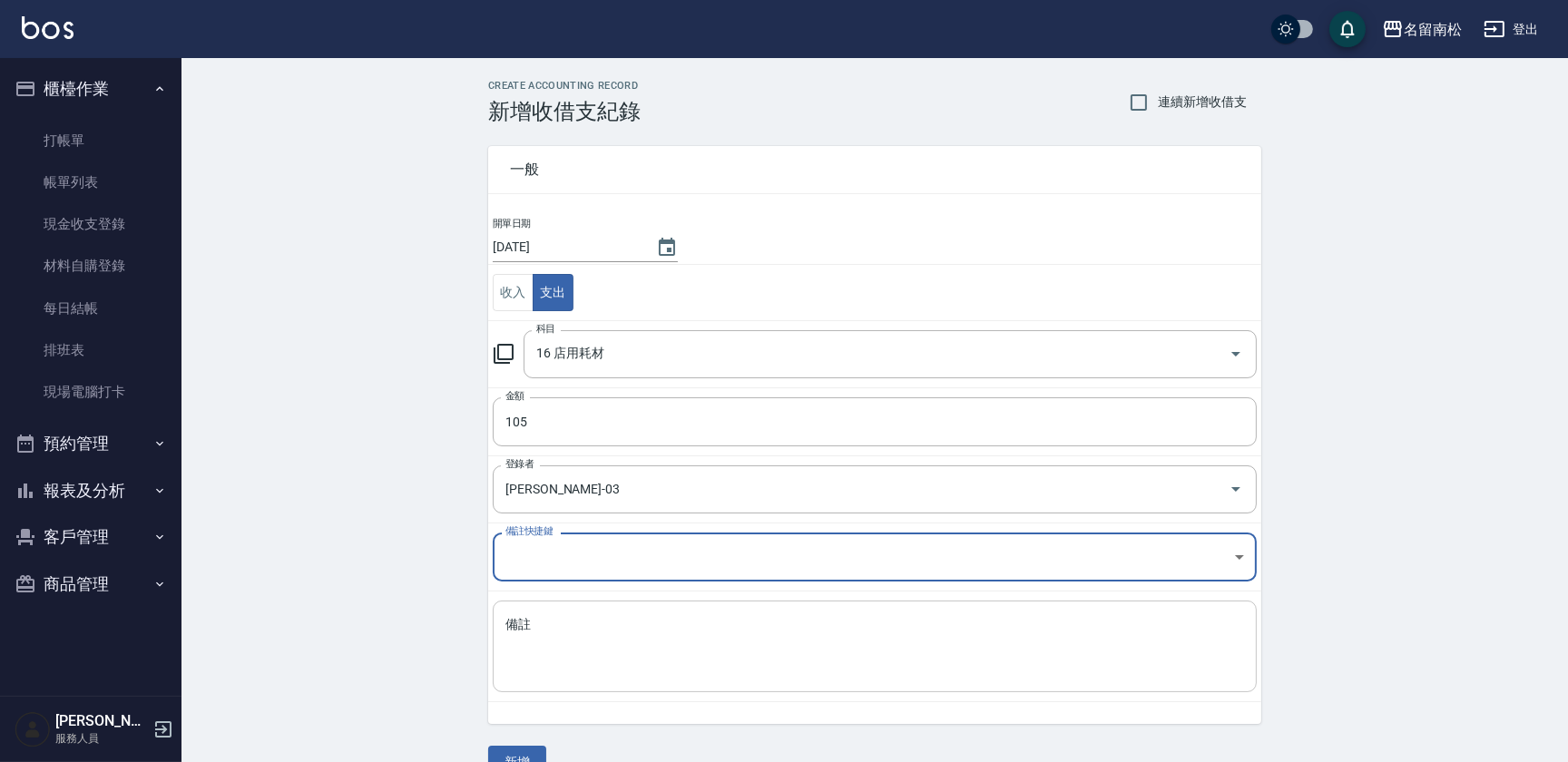
click at [719, 651] on textarea "備註" at bounding box center [874, 647] width 738 height 61
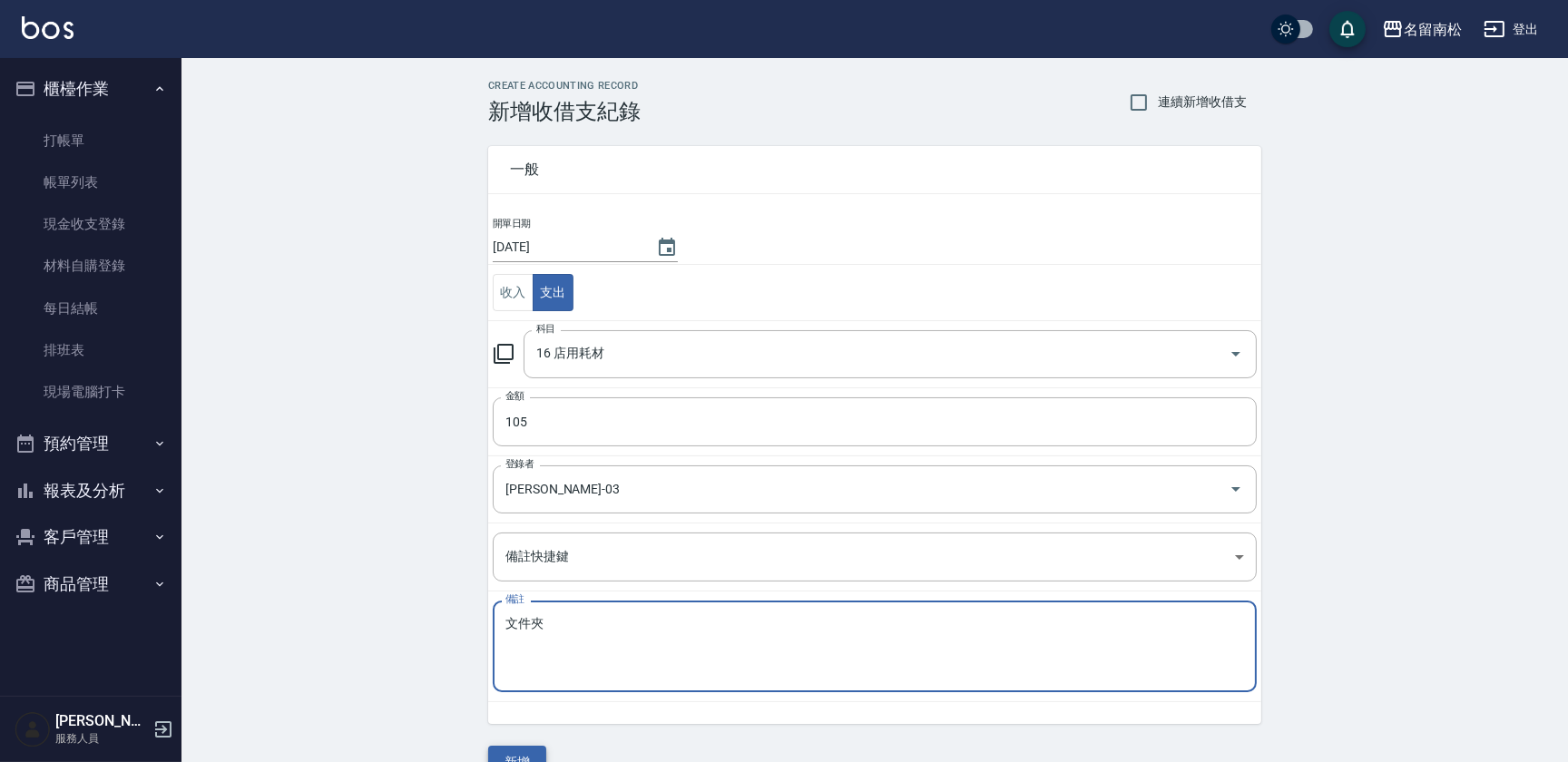
type textarea "文件夾"
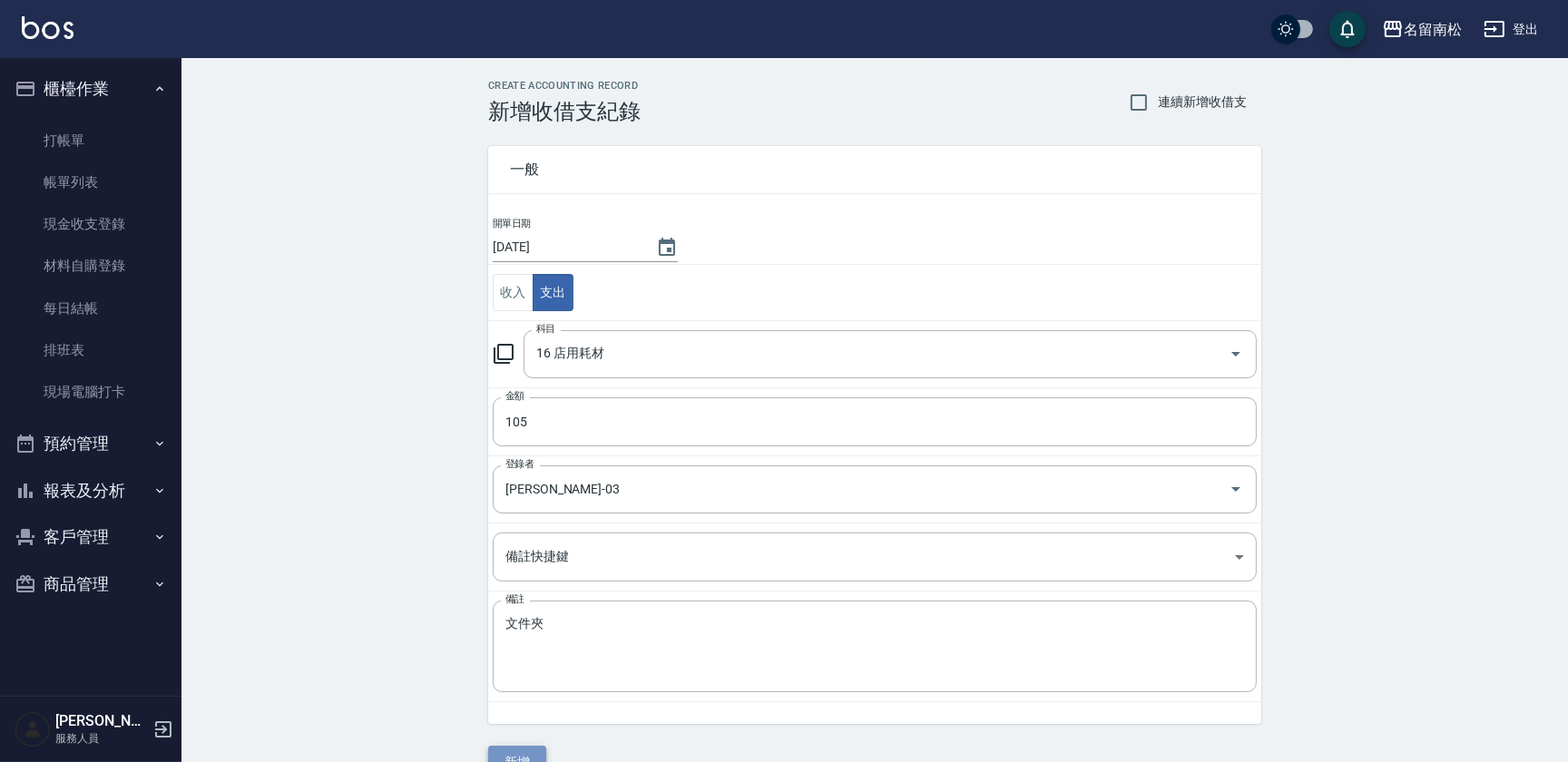
click at [518, 755] on button "新增" at bounding box center [517, 763] width 58 height 34
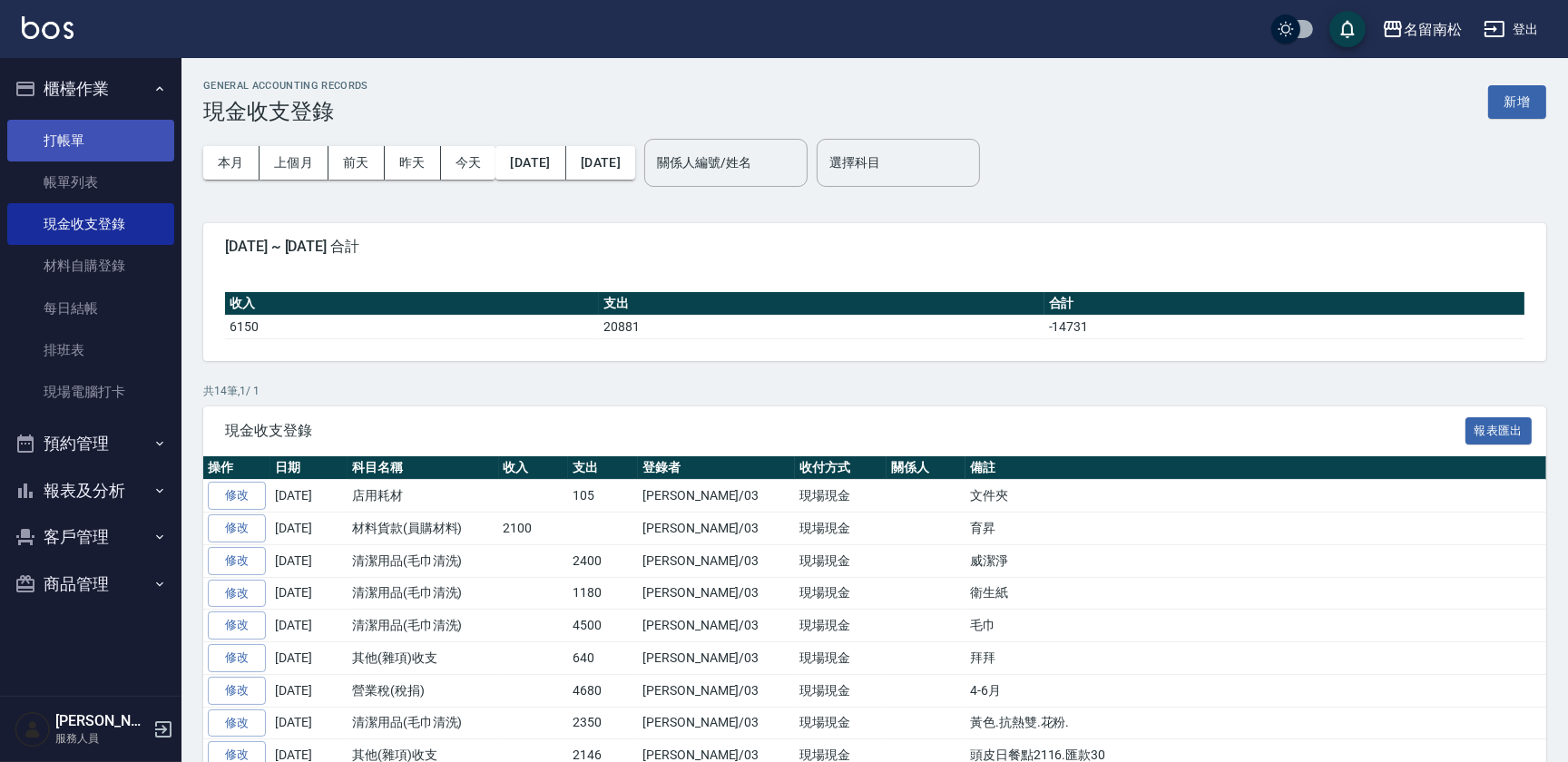
click at [87, 141] on link "打帳單" at bounding box center [90, 141] width 167 height 42
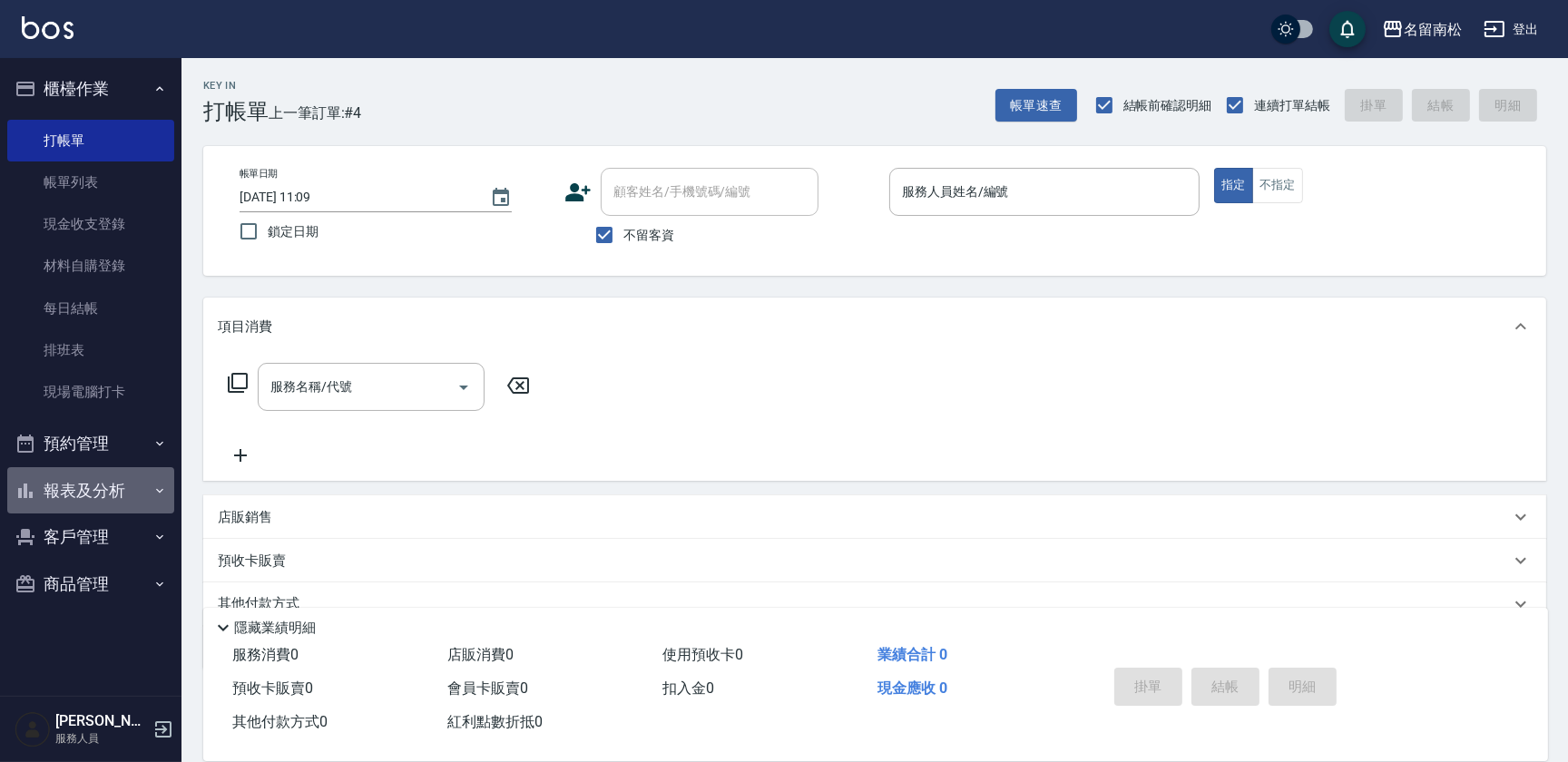
click at [166, 488] on icon "button" at bounding box center [160, 491] width 15 height 15
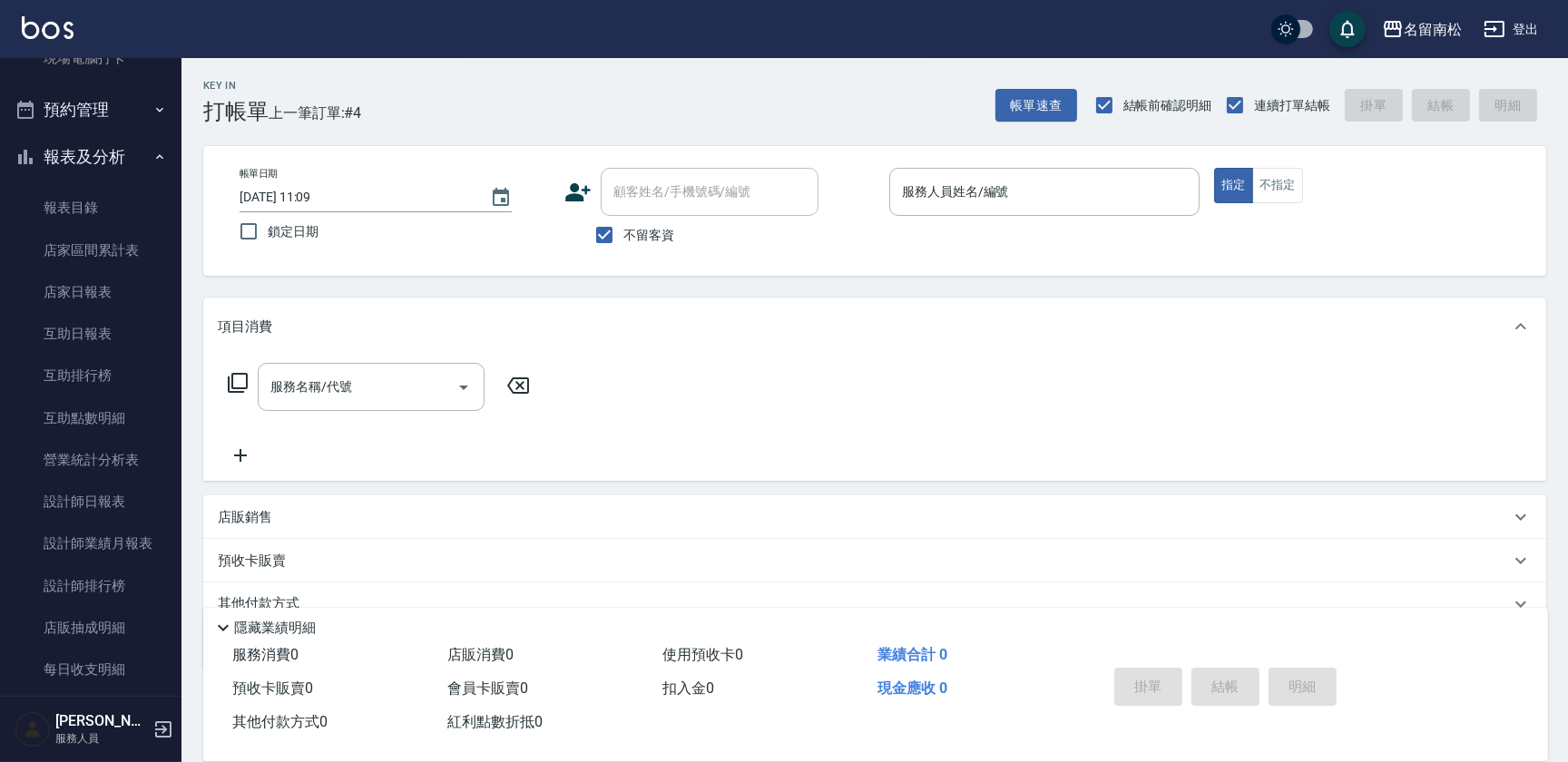
scroll to position [341, 0]
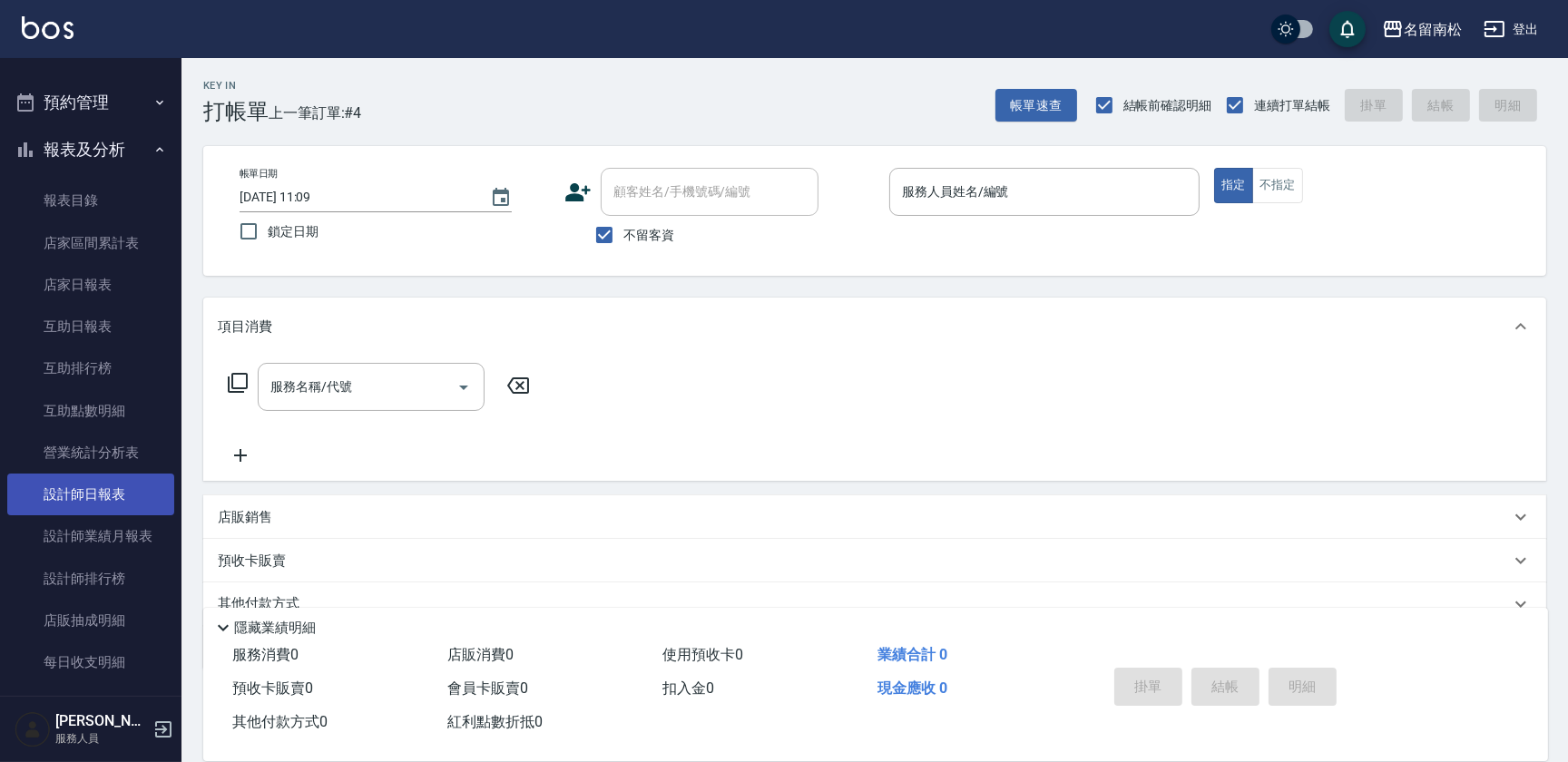
click at [118, 497] on link "設計師日報表" at bounding box center [90, 495] width 167 height 42
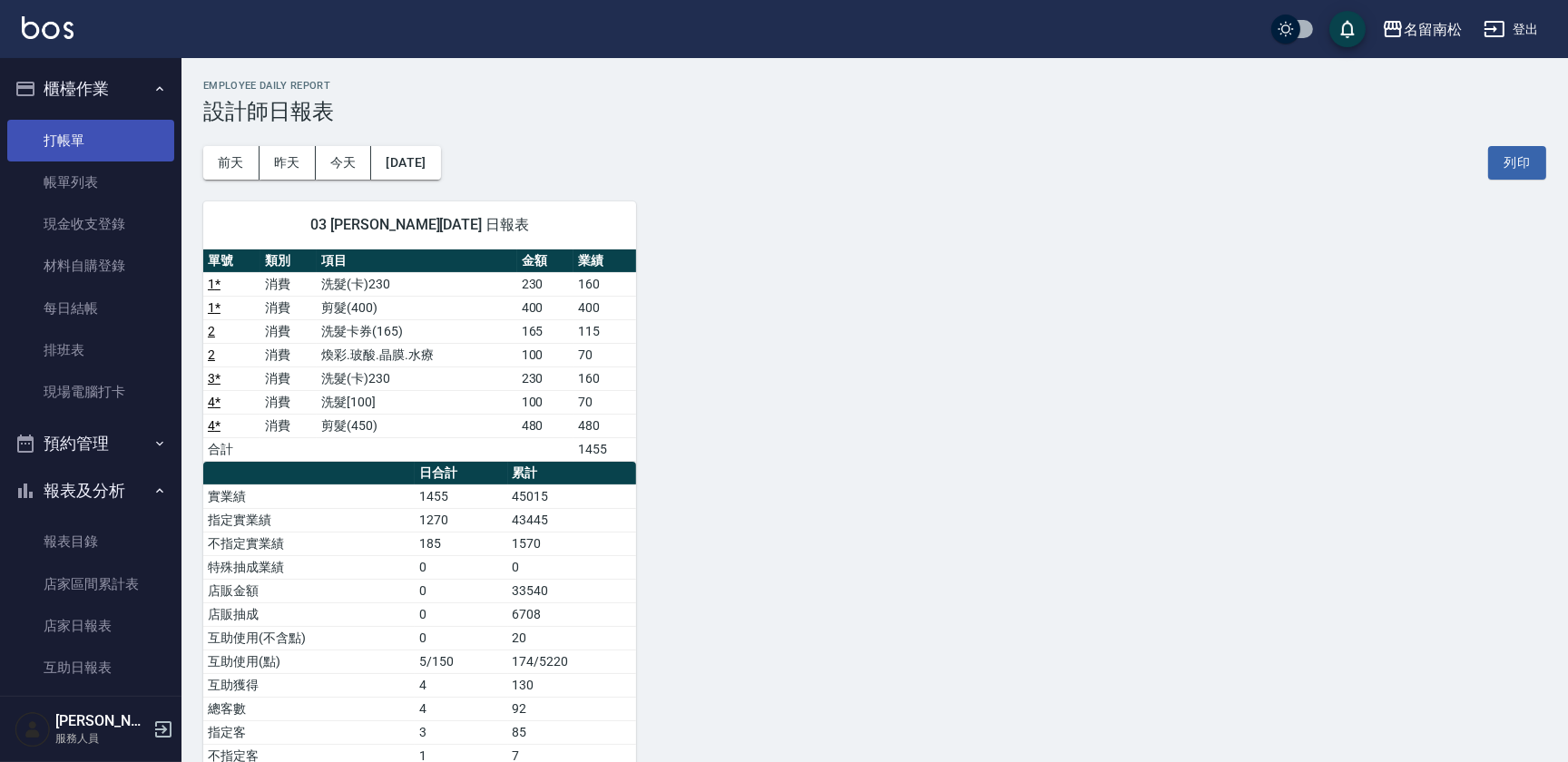
click at [91, 135] on link "打帳單" at bounding box center [90, 141] width 167 height 42
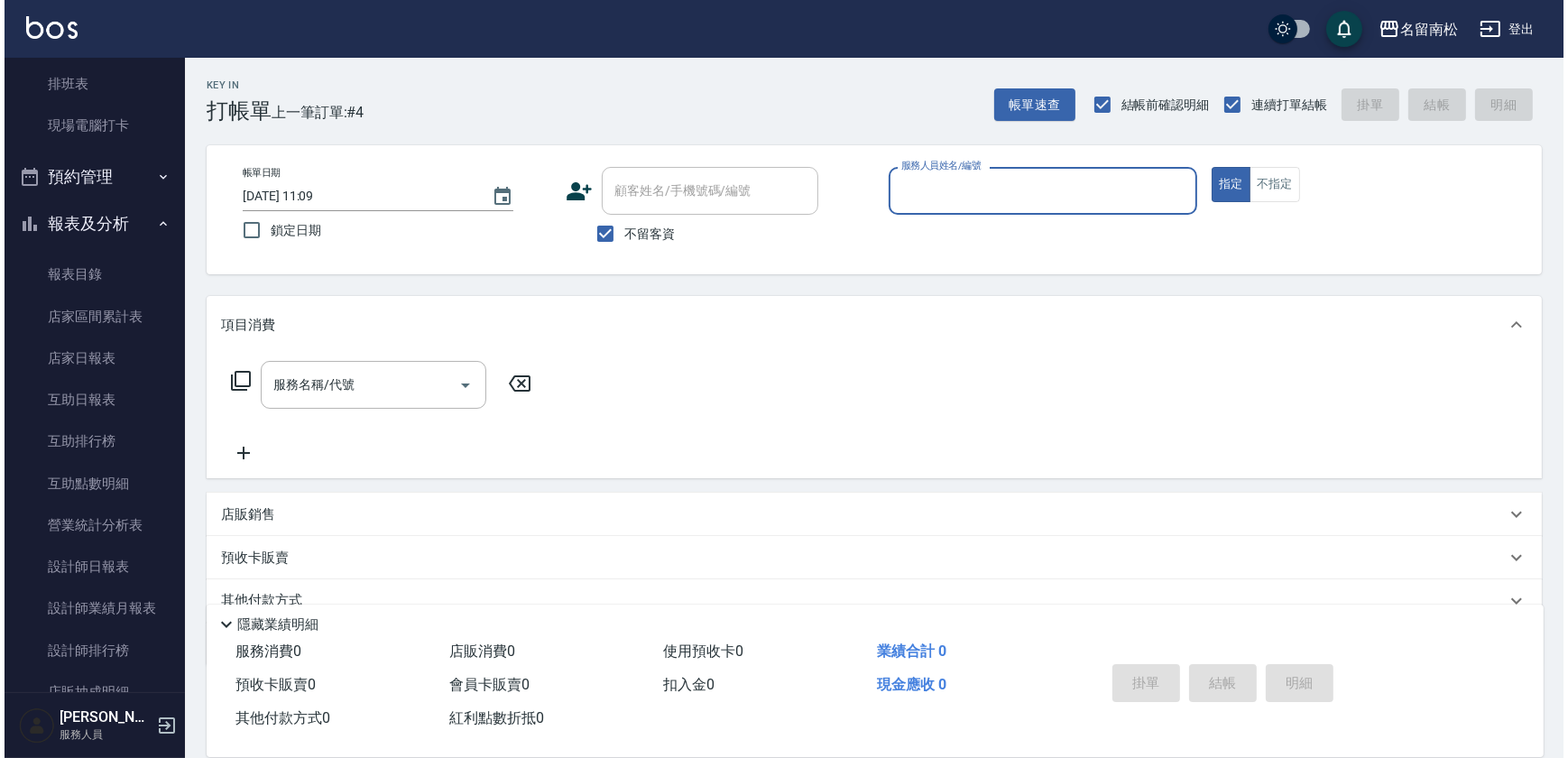
scroll to position [274, 0]
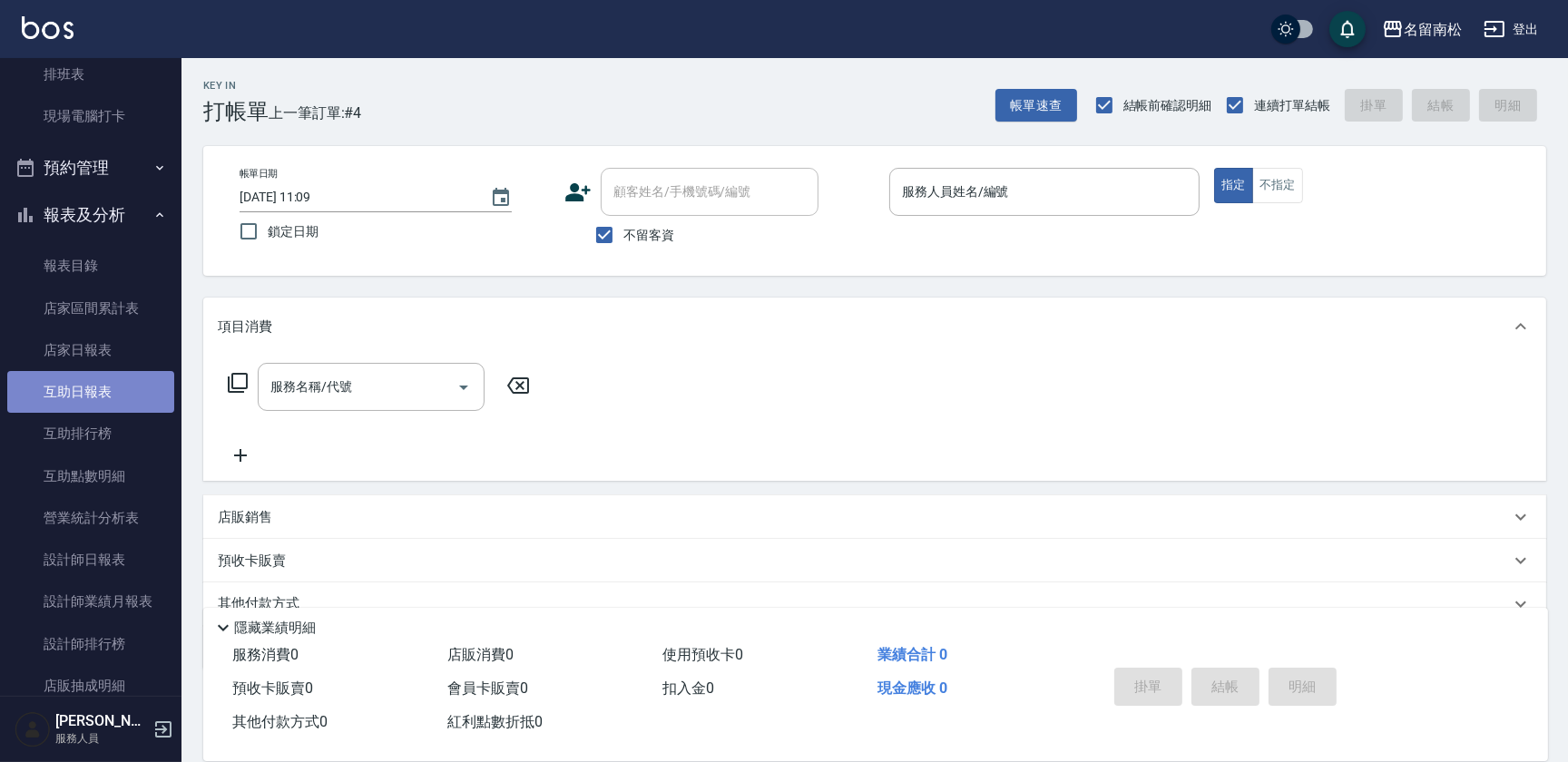
click at [93, 393] on link "互助日報表" at bounding box center [90, 391] width 167 height 42
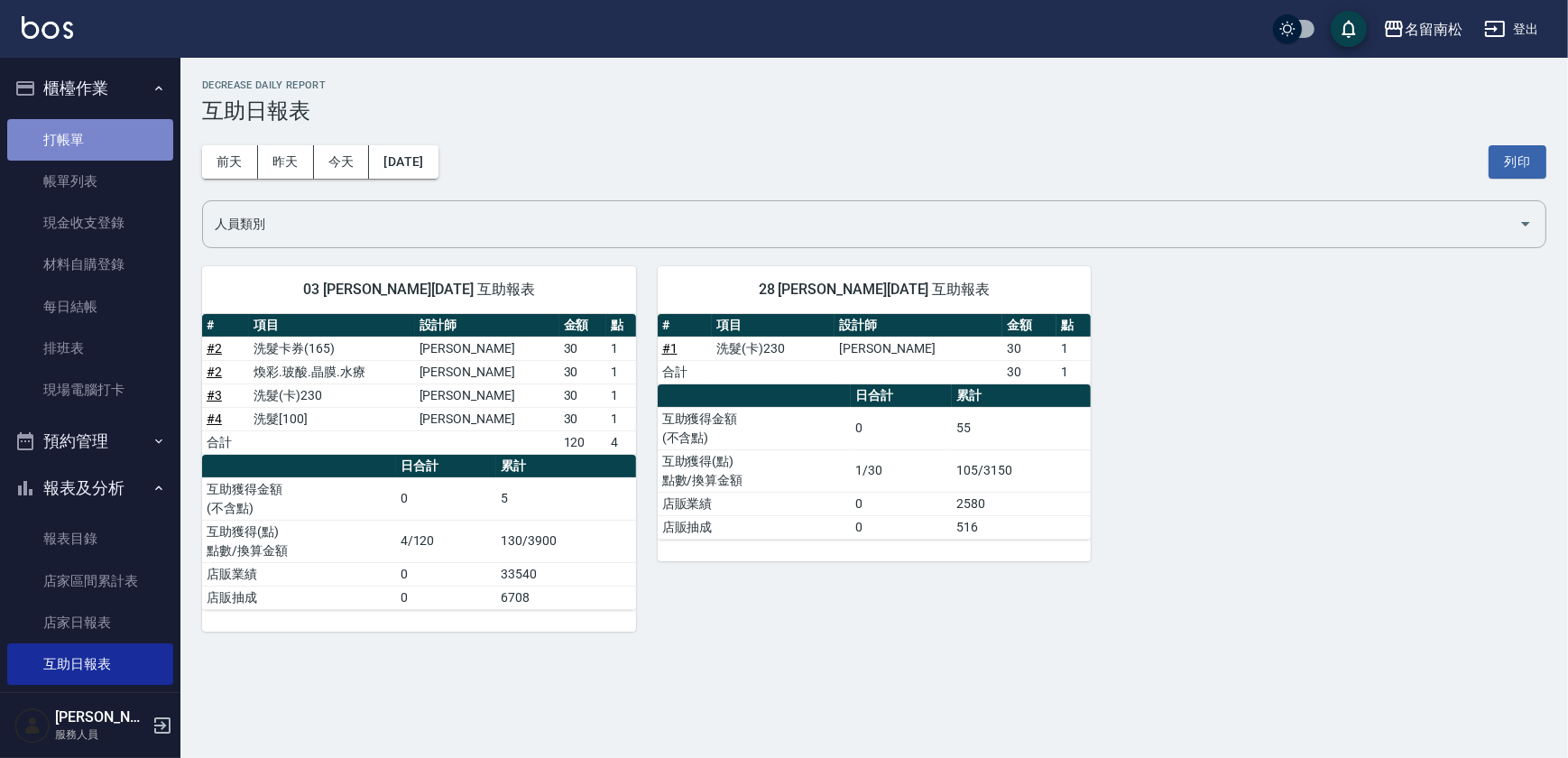
click at [107, 143] on link "打帳單" at bounding box center [90, 140] width 166 height 42
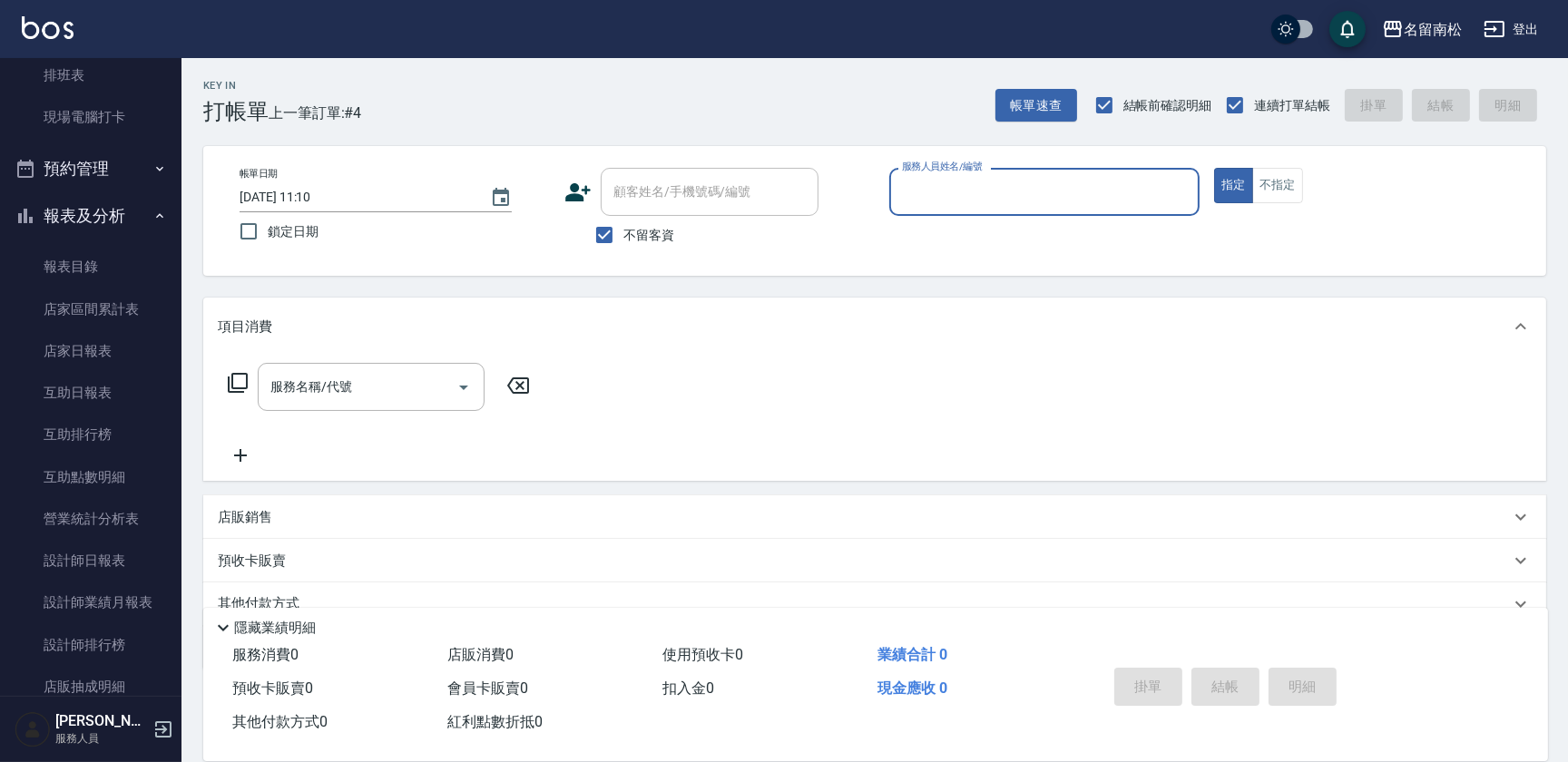
scroll to position [286, 0]
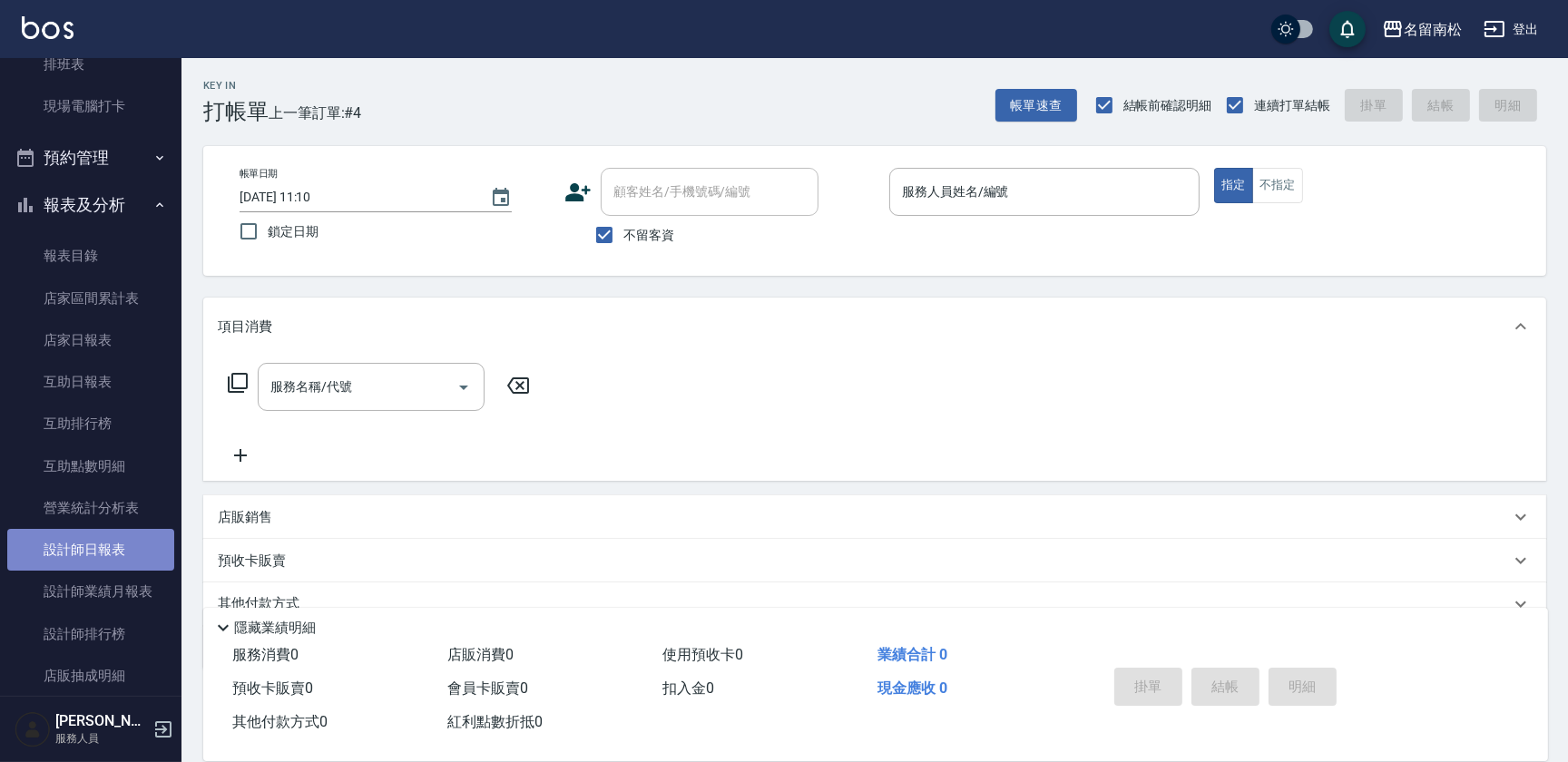
click at [140, 542] on link "設計師日報表" at bounding box center [90, 550] width 167 height 42
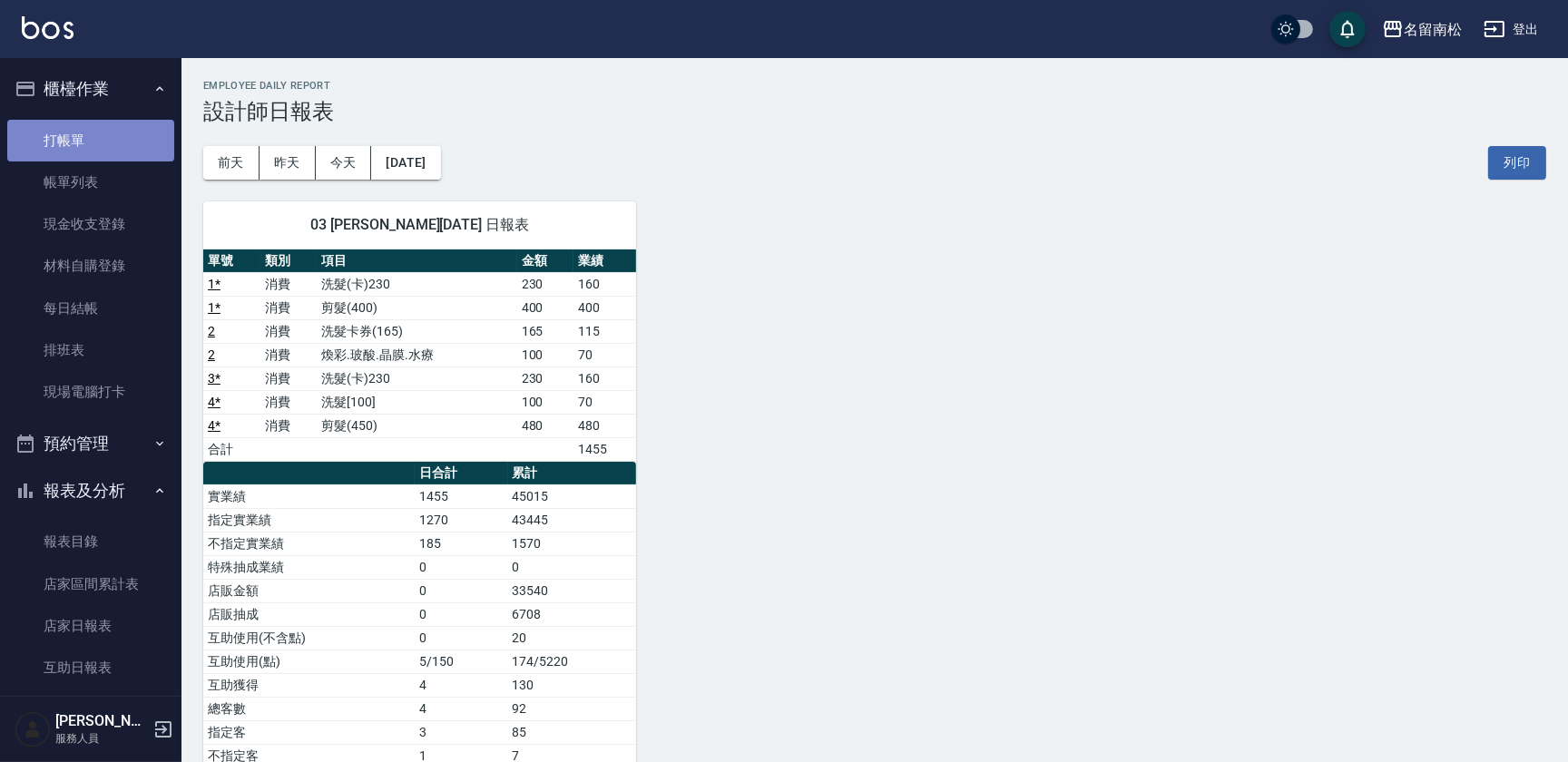
click at [116, 146] on link "打帳單" at bounding box center [90, 141] width 167 height 42
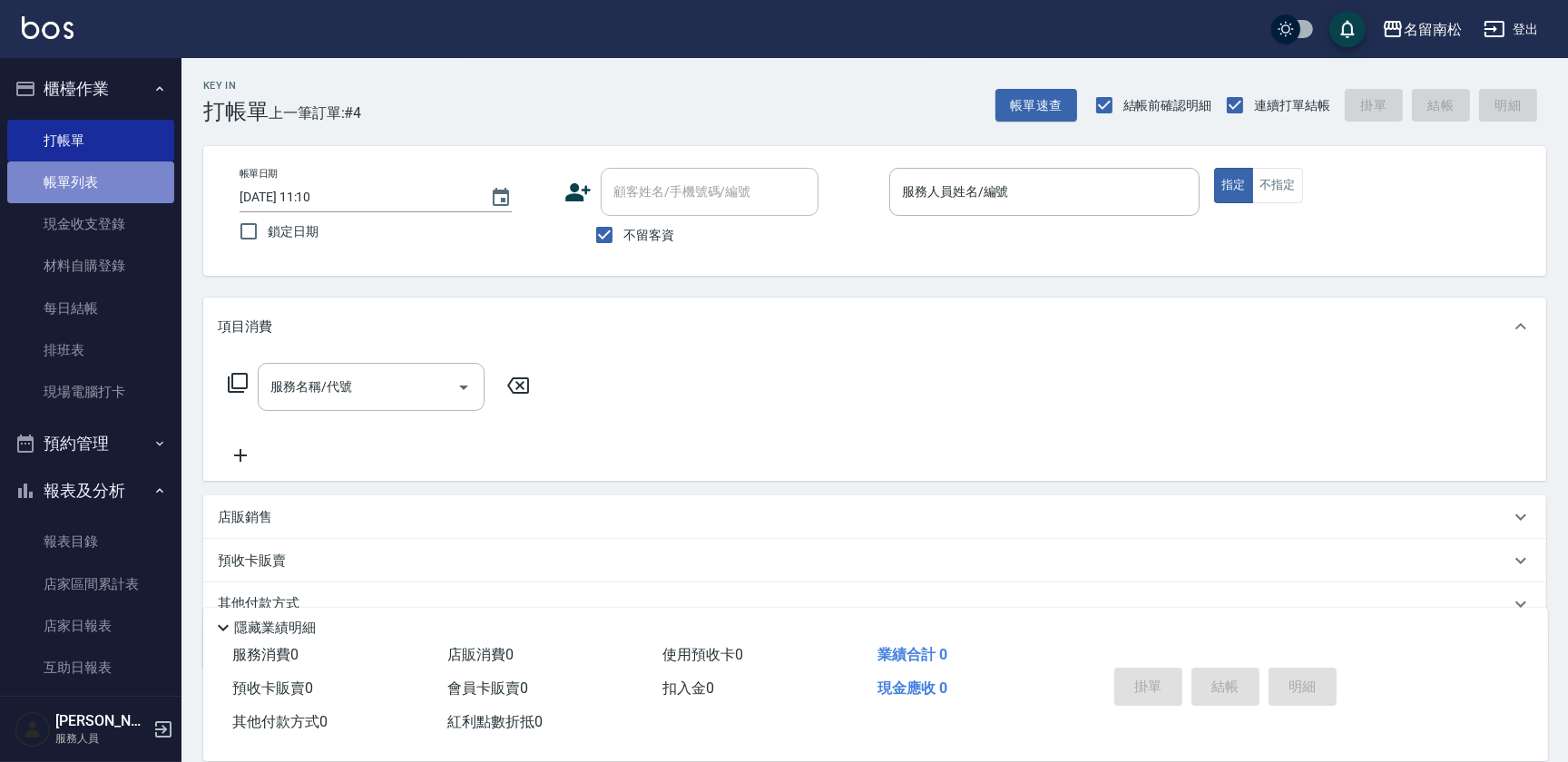
click at [104, 177] on link "帳單列表" at bounding box center [90, 182] width 167 height 42
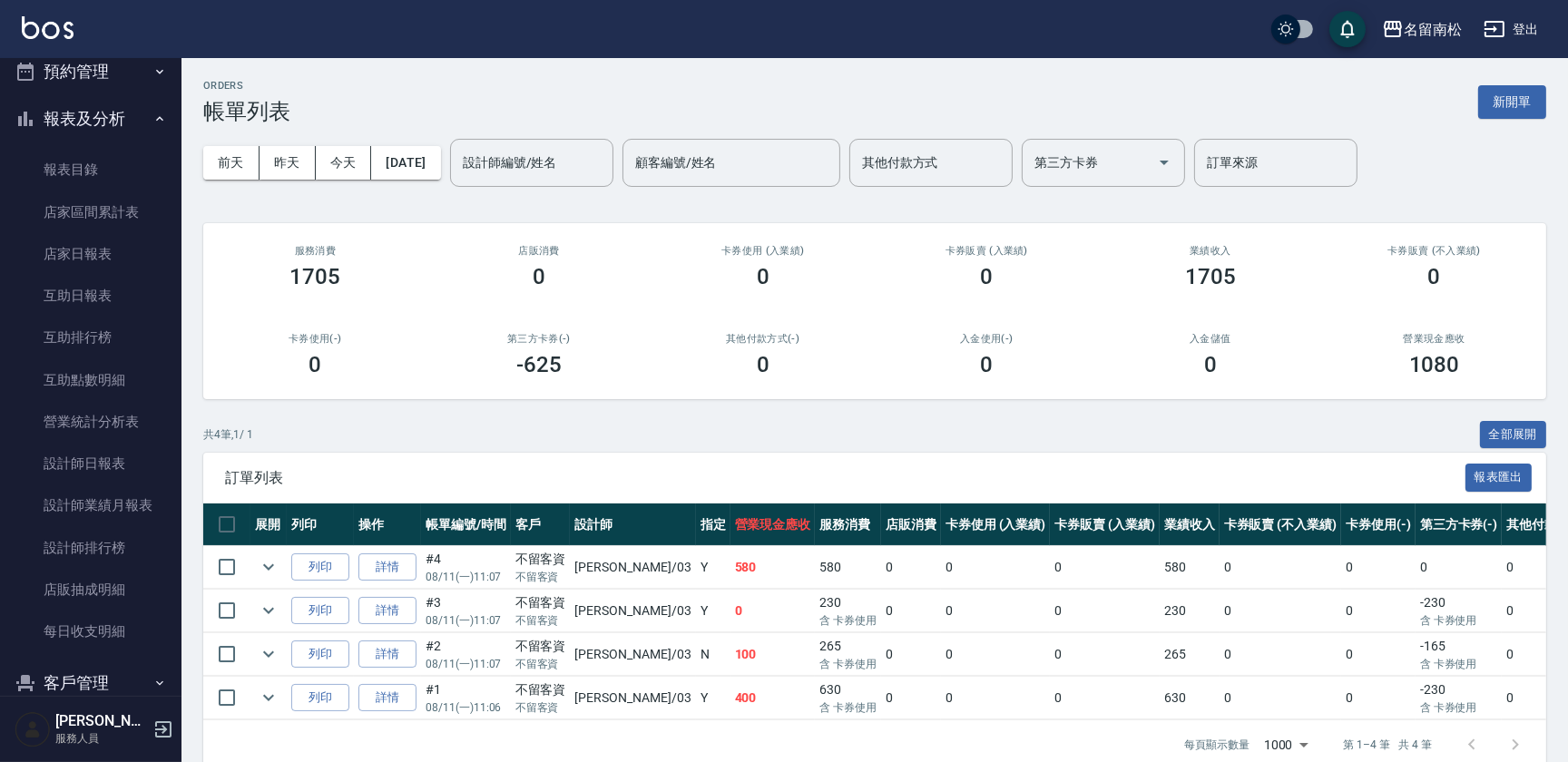
scroll to position [388, 0]
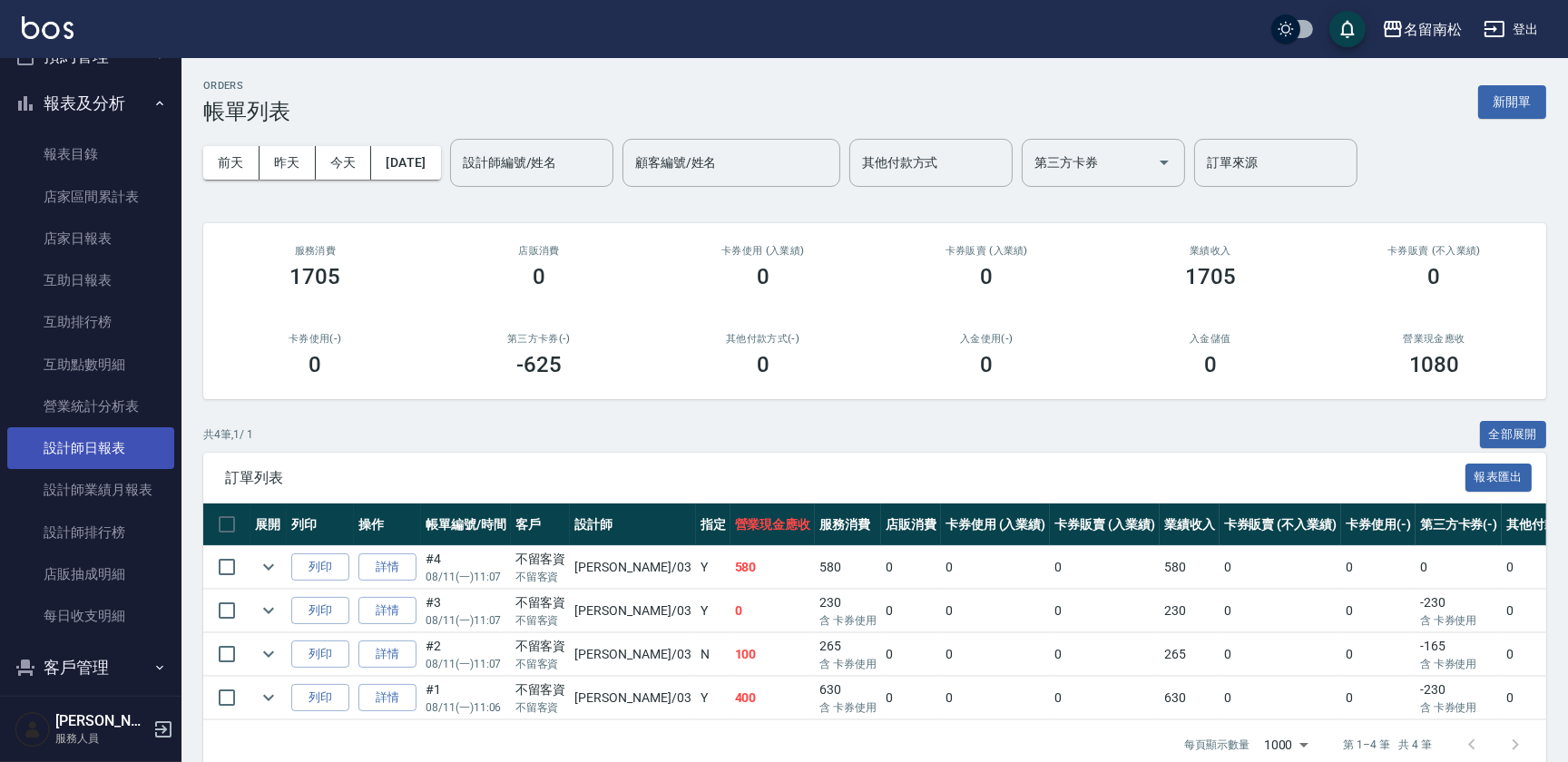
click at [80, 455] on link "設計師日報表" at bounding box center [90, 448] width 167 height 42
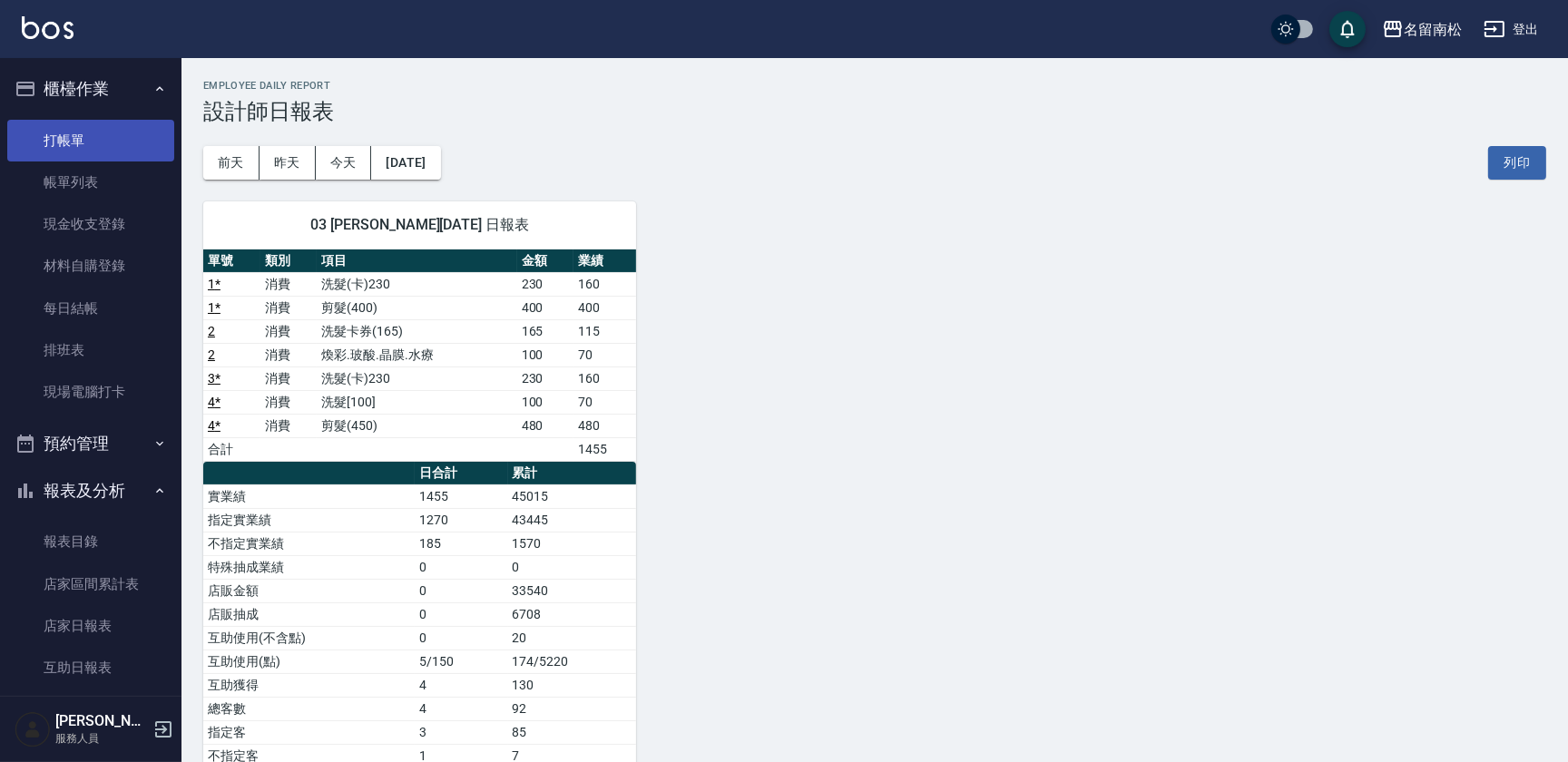
click at [67, 137] on link "打帳單" at bounding box center [90, 141] width 167 height 42
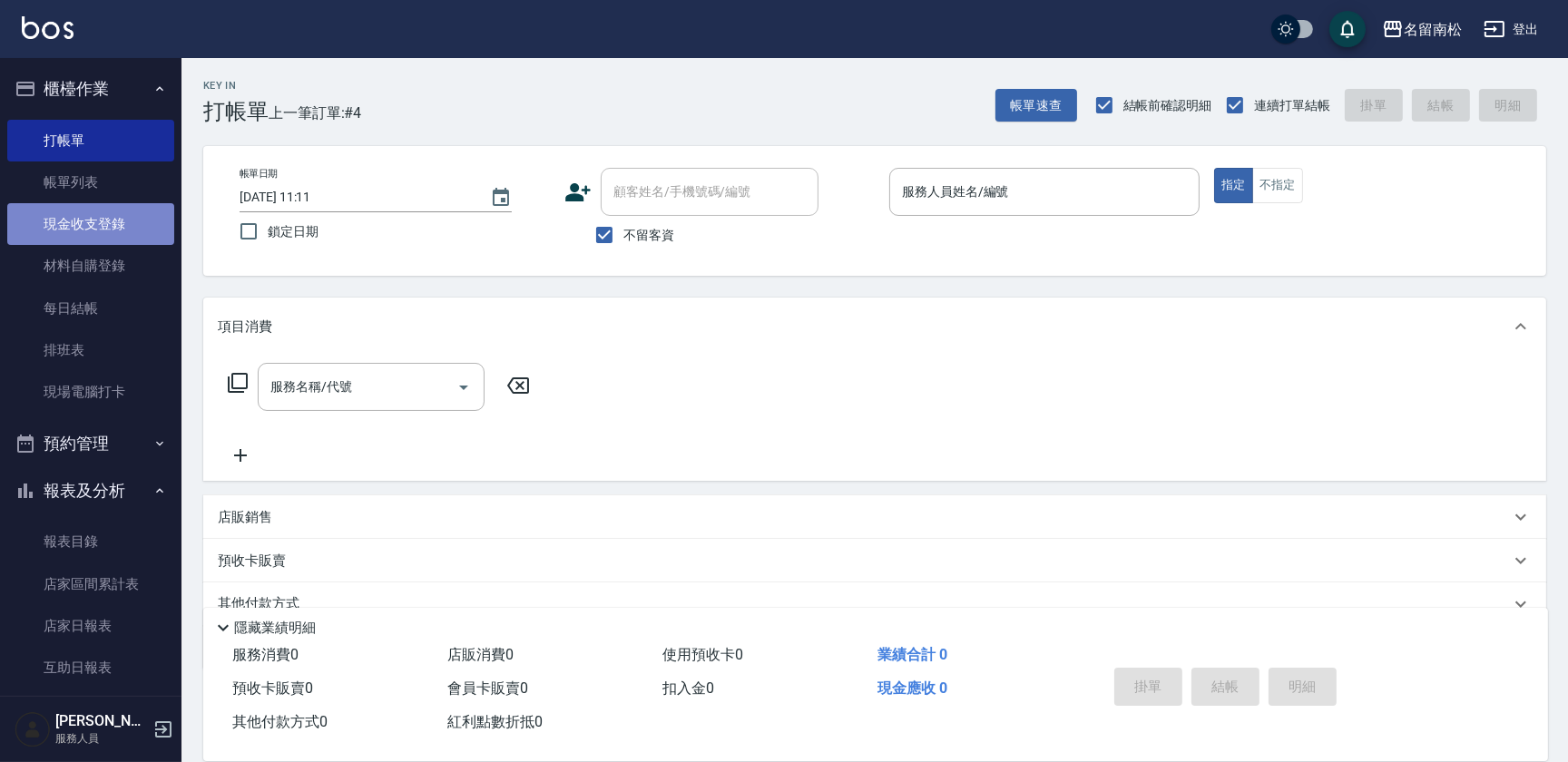
click at [135, 217] on link "現金收支登錄" at bounding box center [90, 224] width 167 height 42
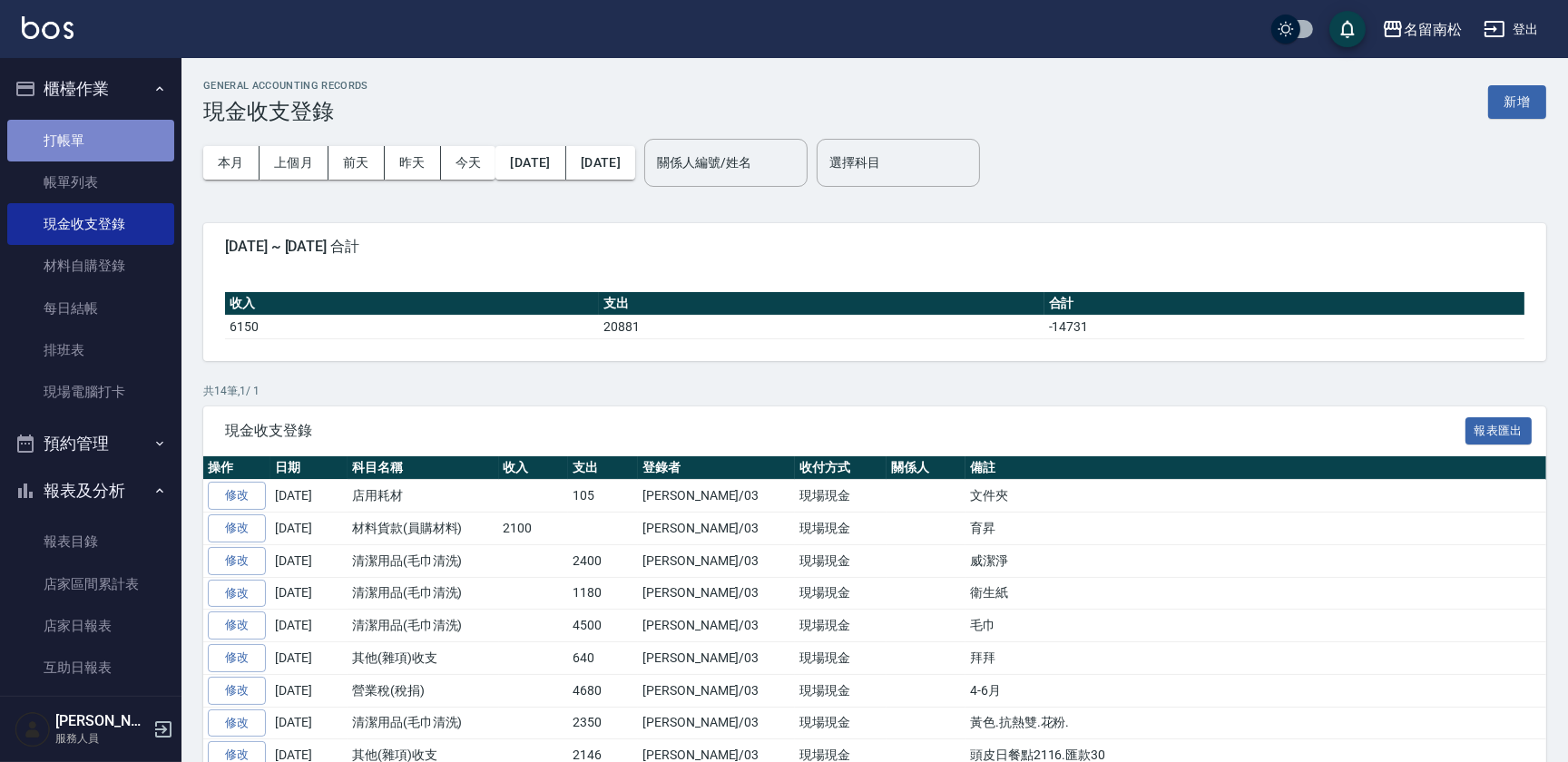
click at [109, 152] on link "打帳單" at bounding box center [90, 141] width 167 height 42
